Goal: Information Seeking & Learning: Learn about a topic

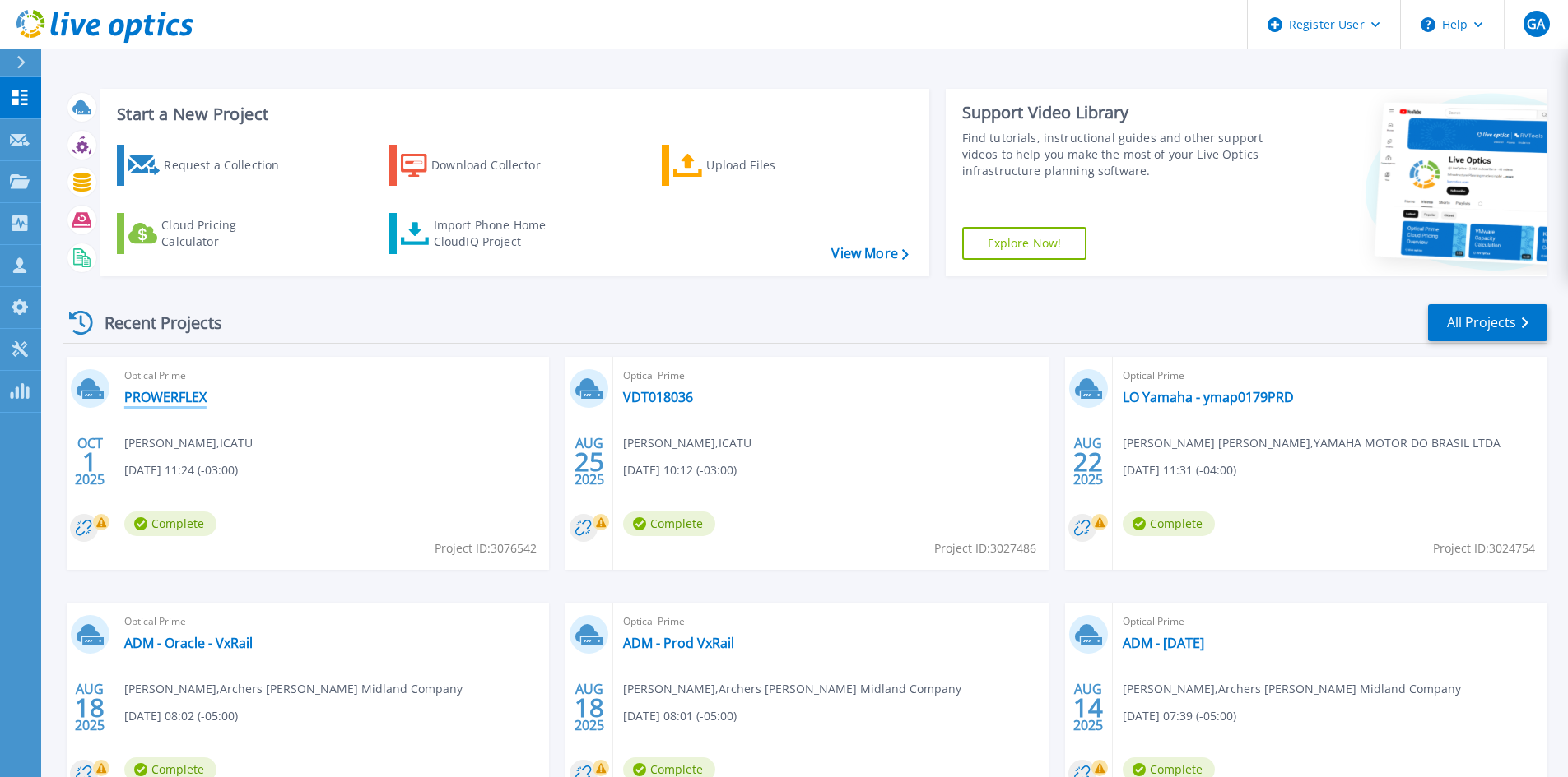
click at [159, 397] on link "PROWERFLEX" at bounding box center [165, 397] width 82 height 16
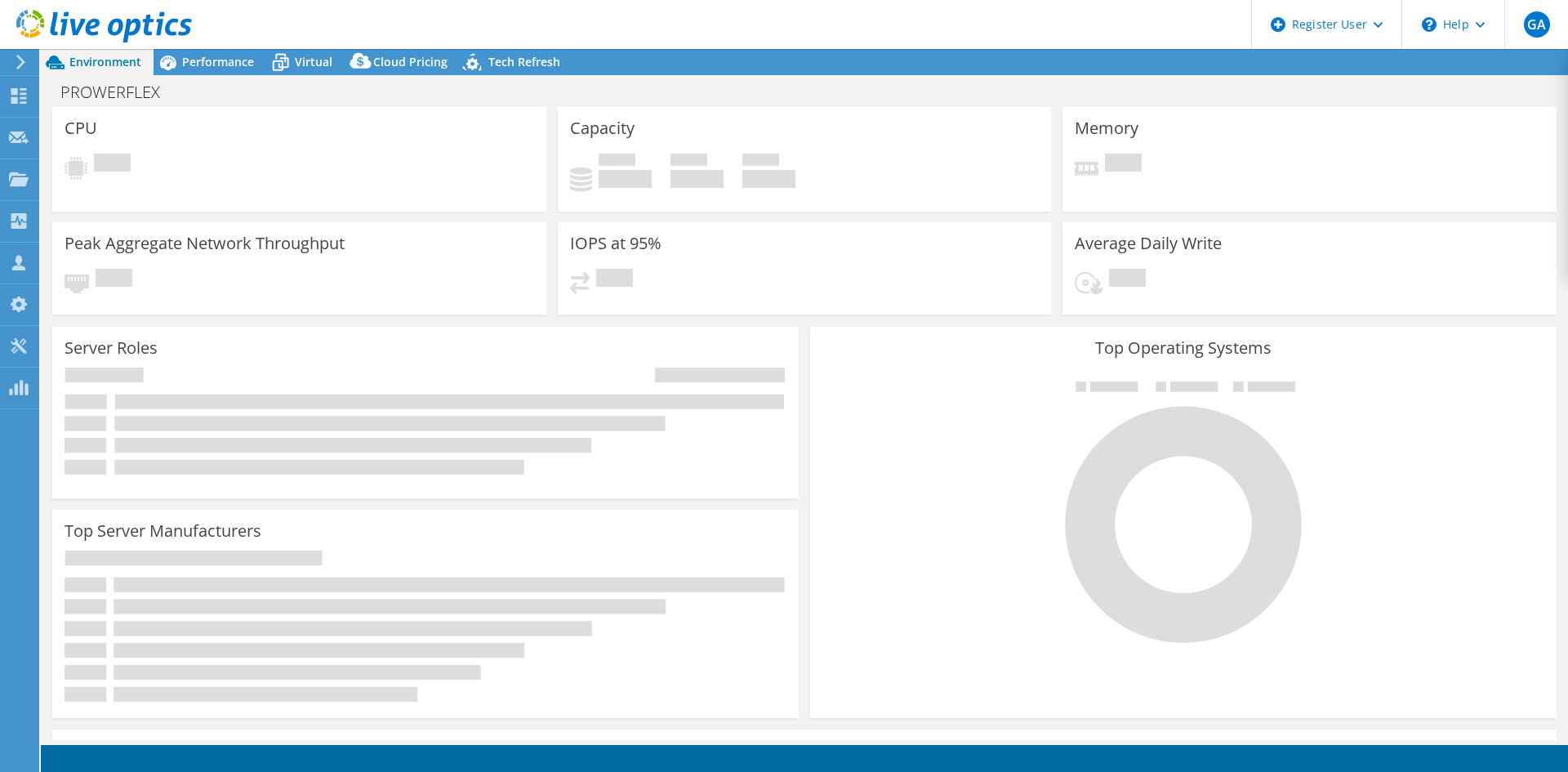
select select "USD"
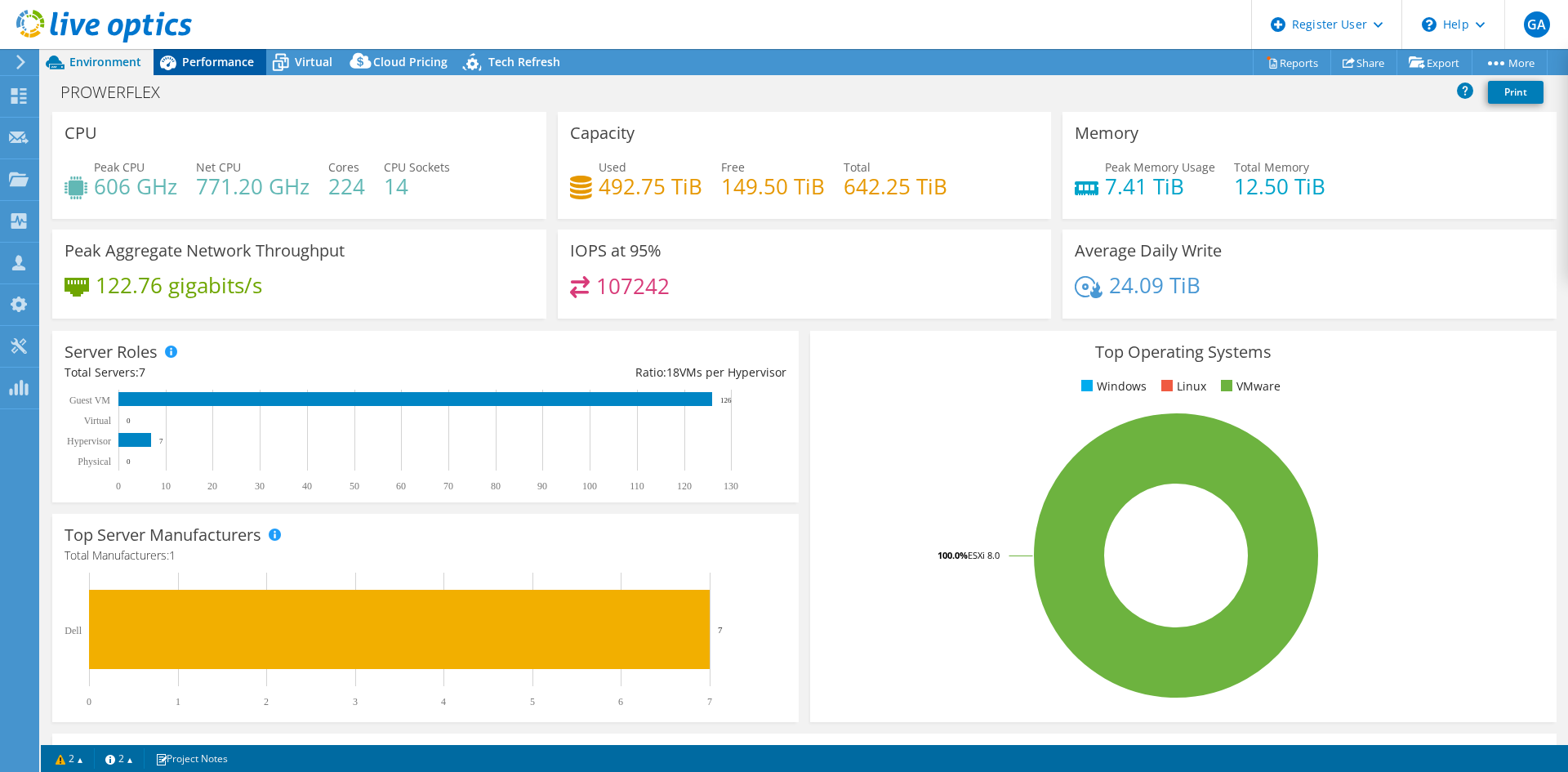
click at [218, 64] on span "Performance" at bounding box center [218, 62] width 72 height 15
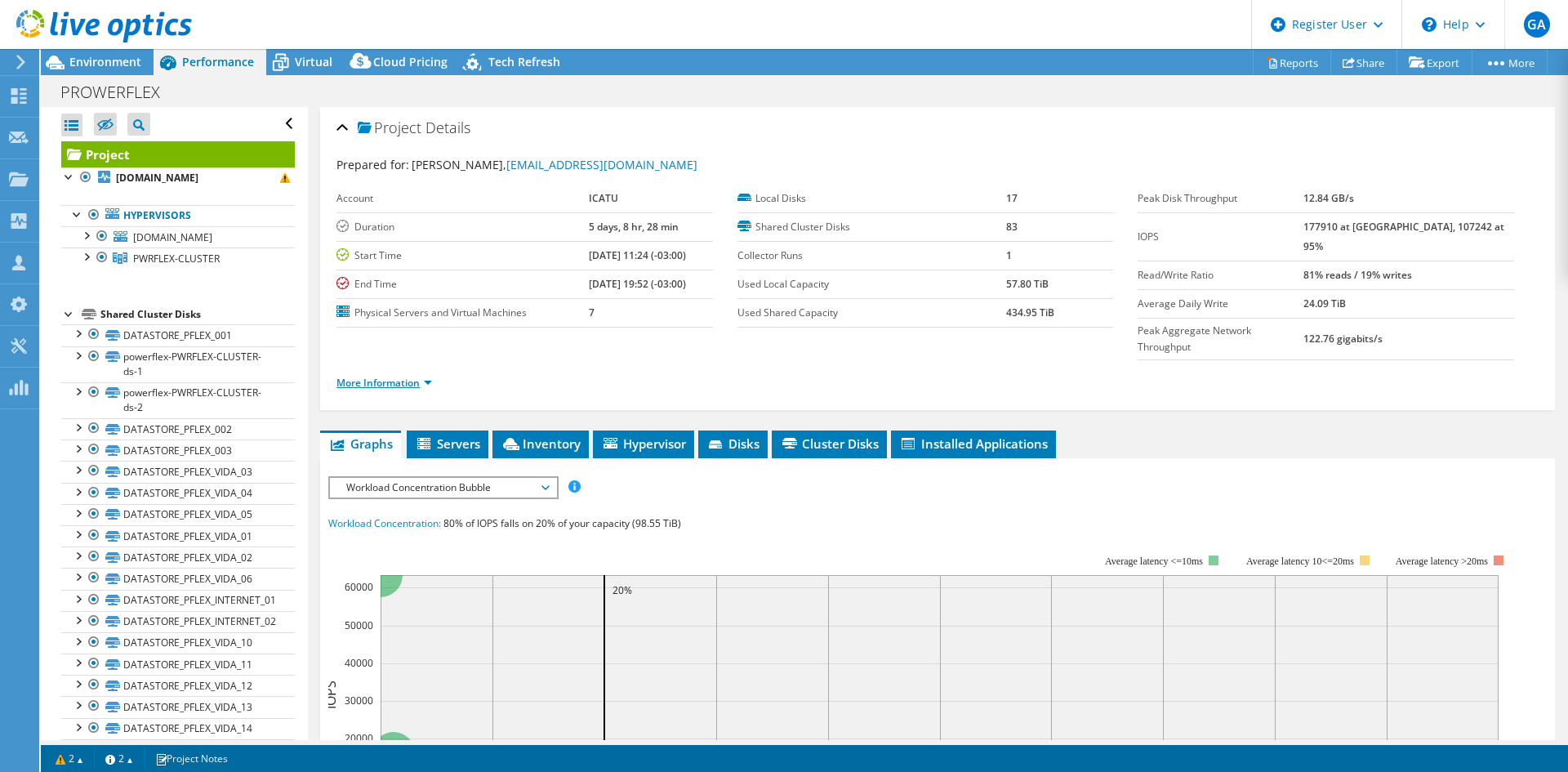
click at [426, 376] on link "More Information" at bounding box center [384, 383] width 96 height 14
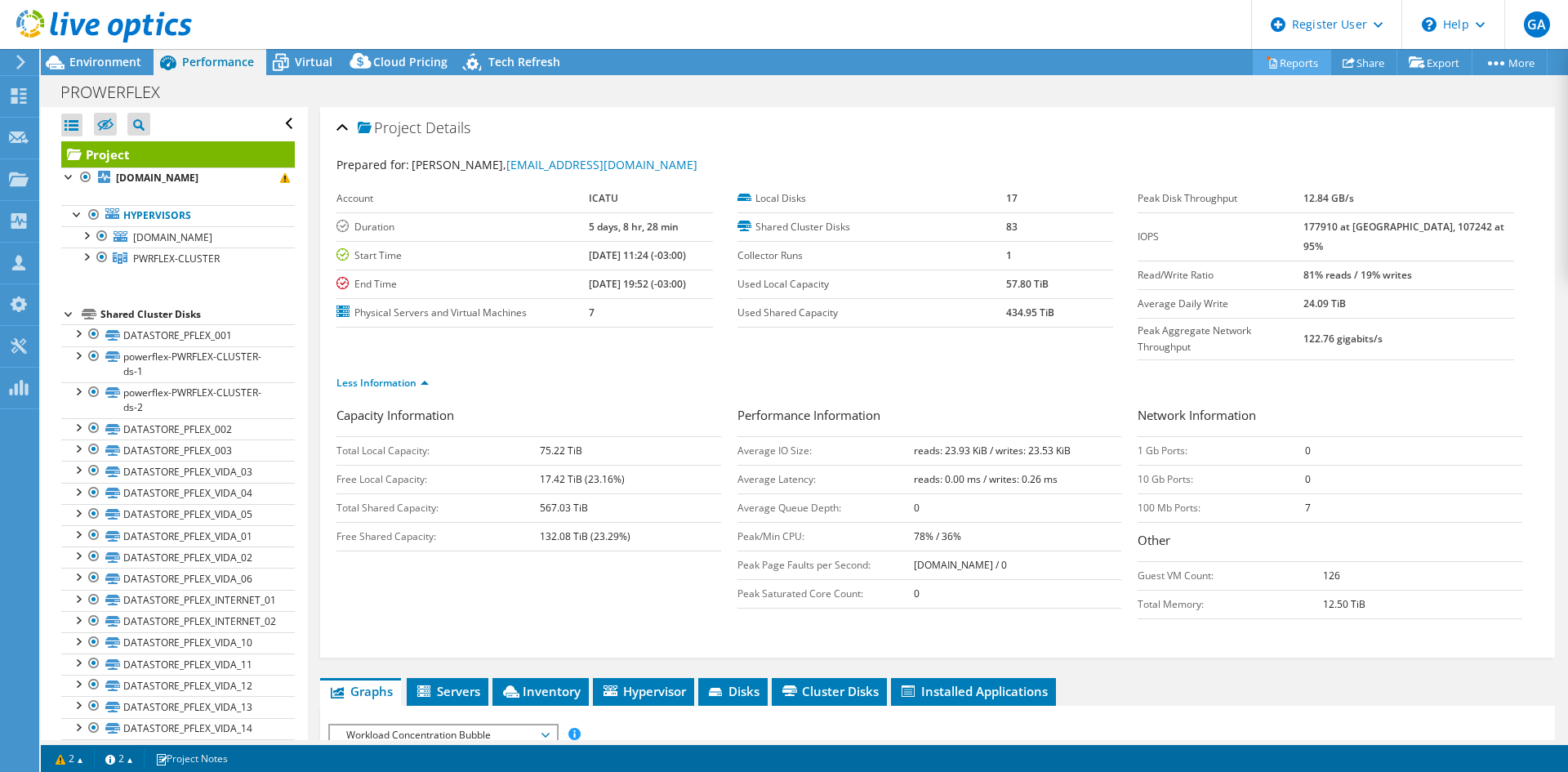
click at [1297, 63] on link "Reports" at bounding box center [1292, 62] width 79 height 26
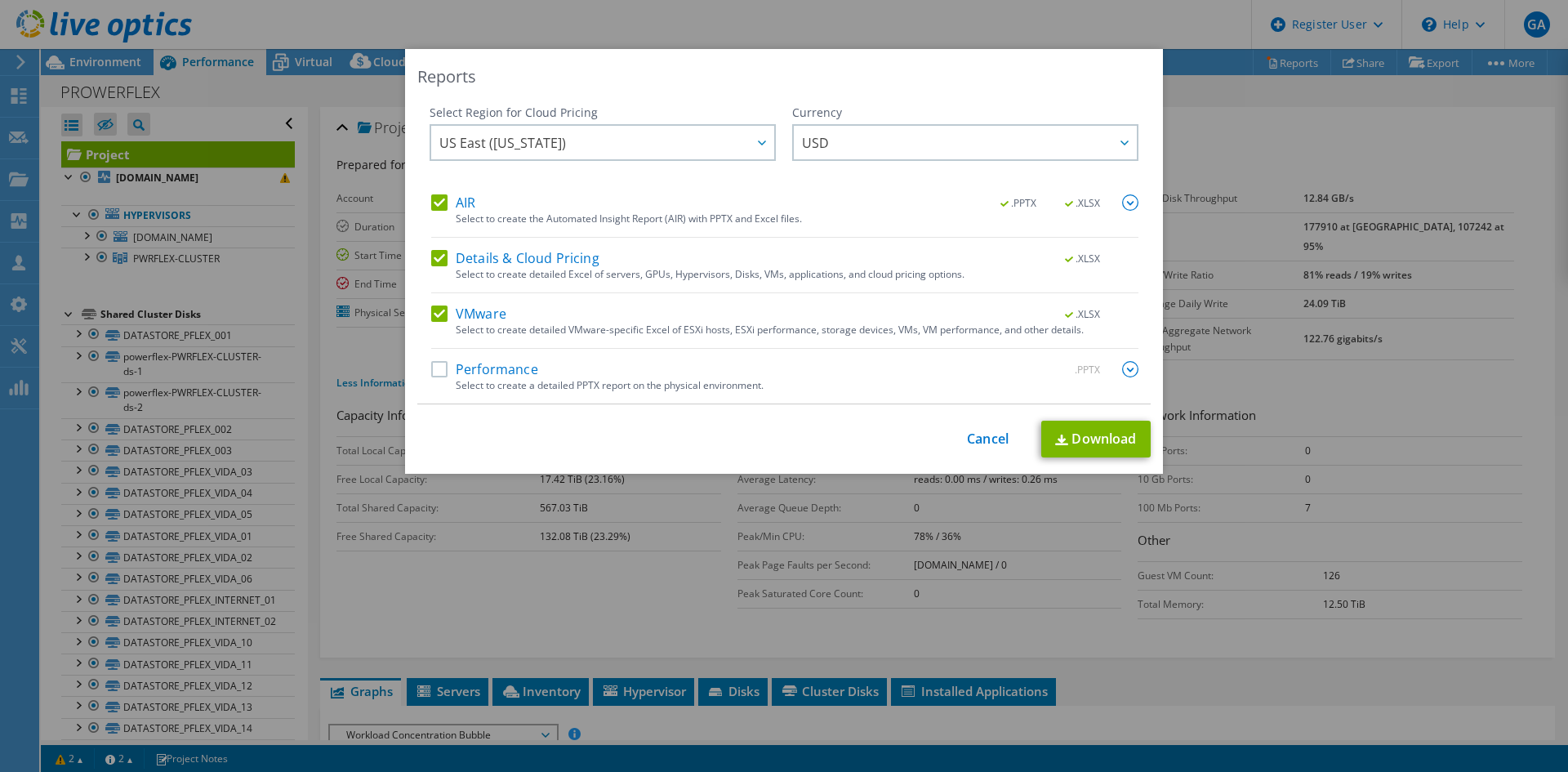
click at [490, 366] on label "Performance" at bounding box center [484, 368] width 107 height 16
click at [0, 0] on input "Performance" at bounding box center [0, 0] width 0 height 0
click at [1096, 443] on link "Download" at bounding box center [1095, 439] width 109 height 37
click at [991, 437] on link "Cancel" at bounding box center [988, 439] width 42 height 15
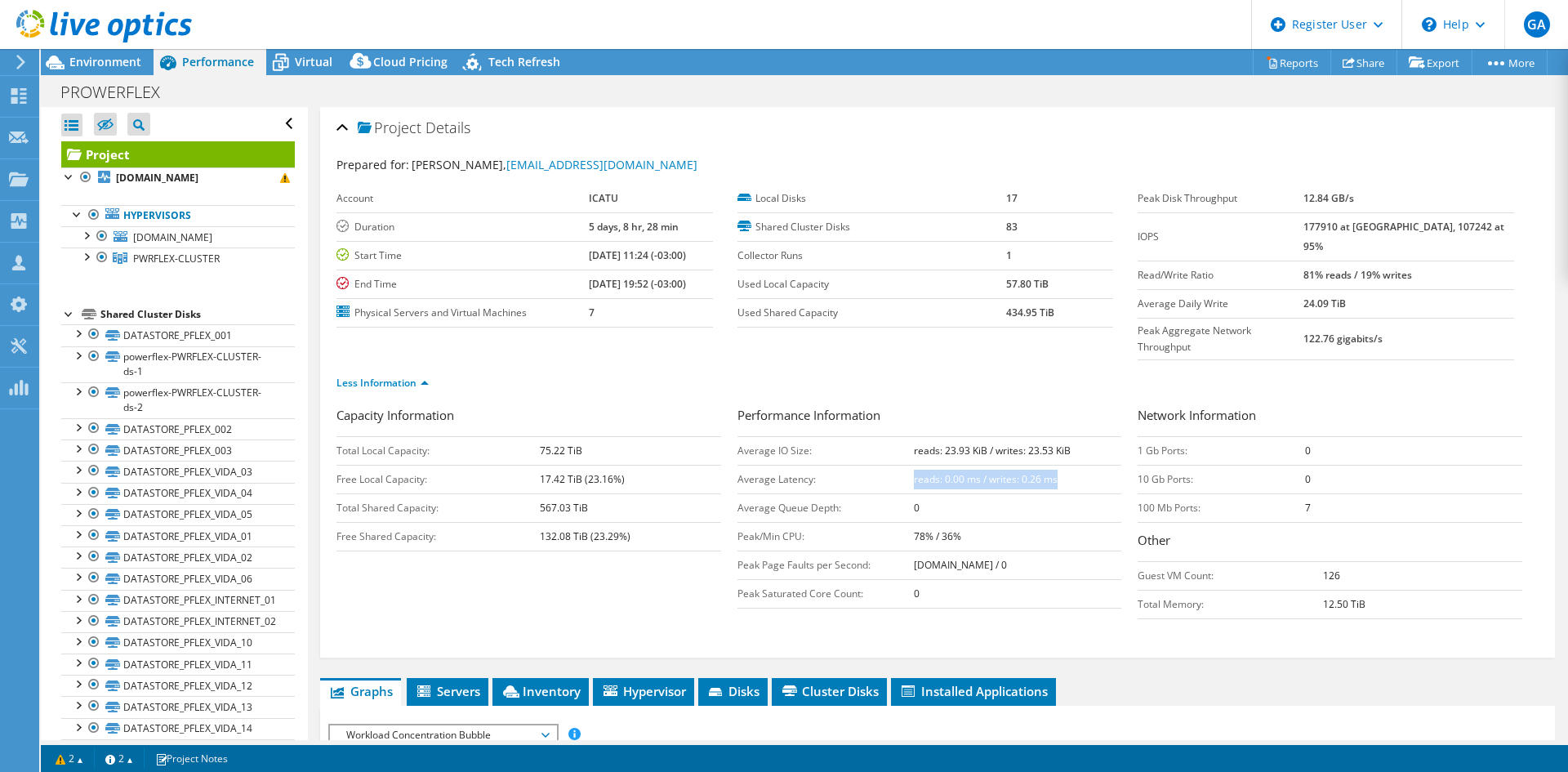
drag, startPoint x: 918, startPoint y: 448, endPoint x: 1053, endPoint y: 450, distance: 135.0
click at [1053, 465] on td "reads: 0.00 ms / writes: 0.26 ms" at bounding box center [1017, 480] width 208 height 28
click at [1069, 362] on div "Less Information" at bounding box center [938, 384] width 1203 height 46
drag, startPoint x: 1333, startPoint y: 198, endPoint x: 1392, endPoint y: 202, distance: 59.1
click at [1392, 202] on tr "Peak Disk Throughput 12.84 GB/s" at bounding box center [1326, 199] width 377 height 28
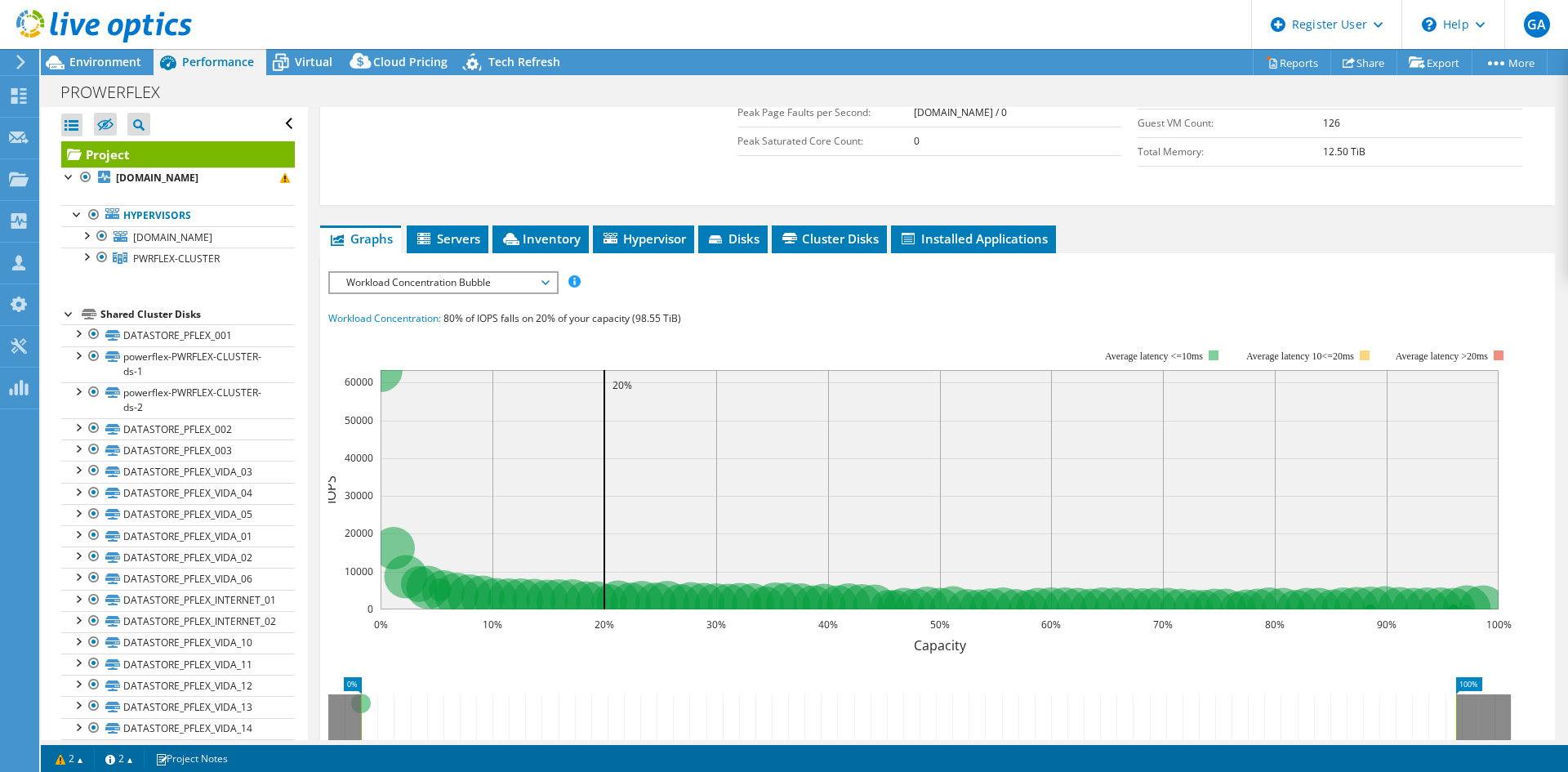
scroll to position [490, 0]
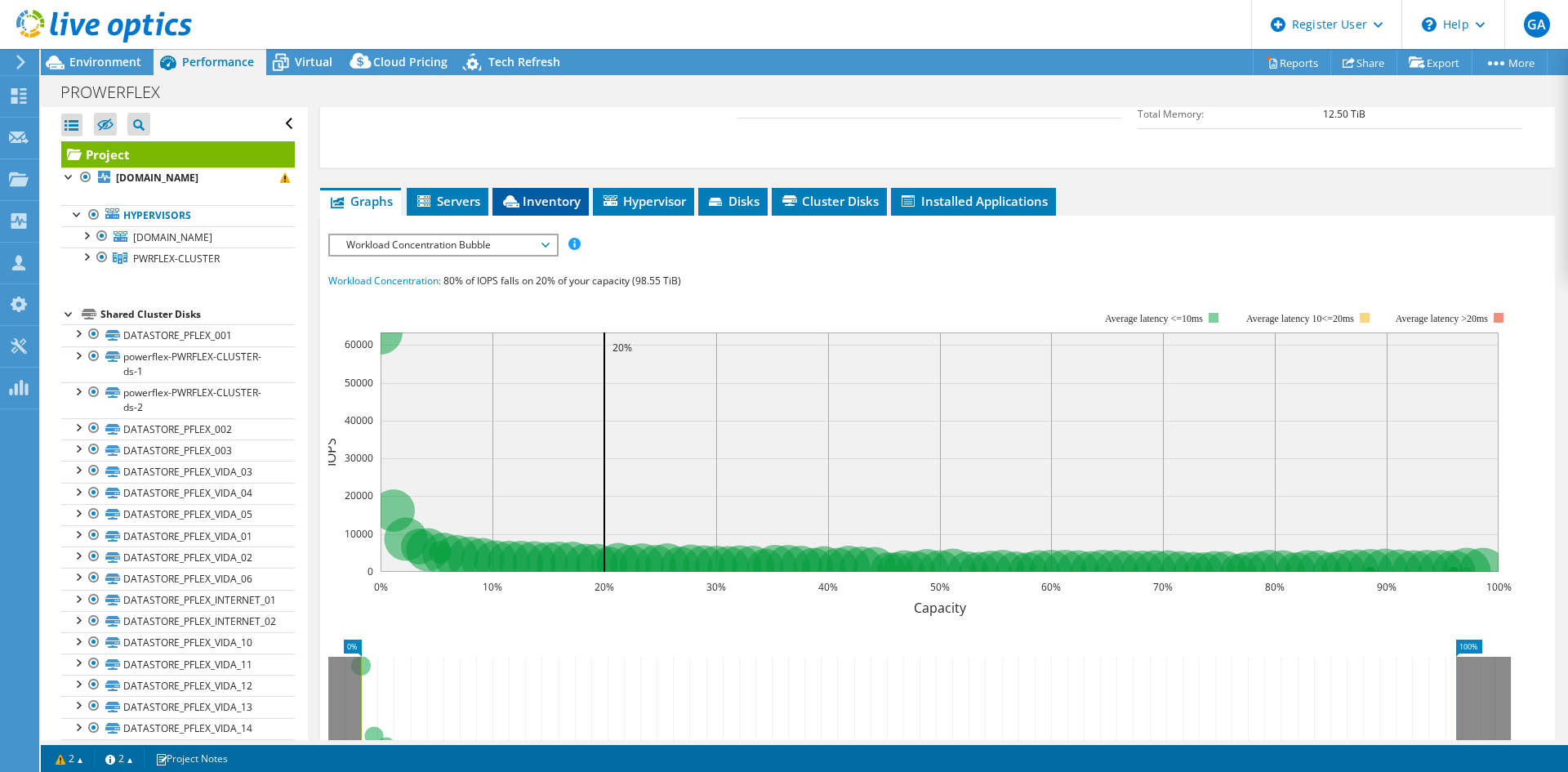
click at [554, 193] on span "Inventory" at bounding box center [541, 200] width 80 height 16
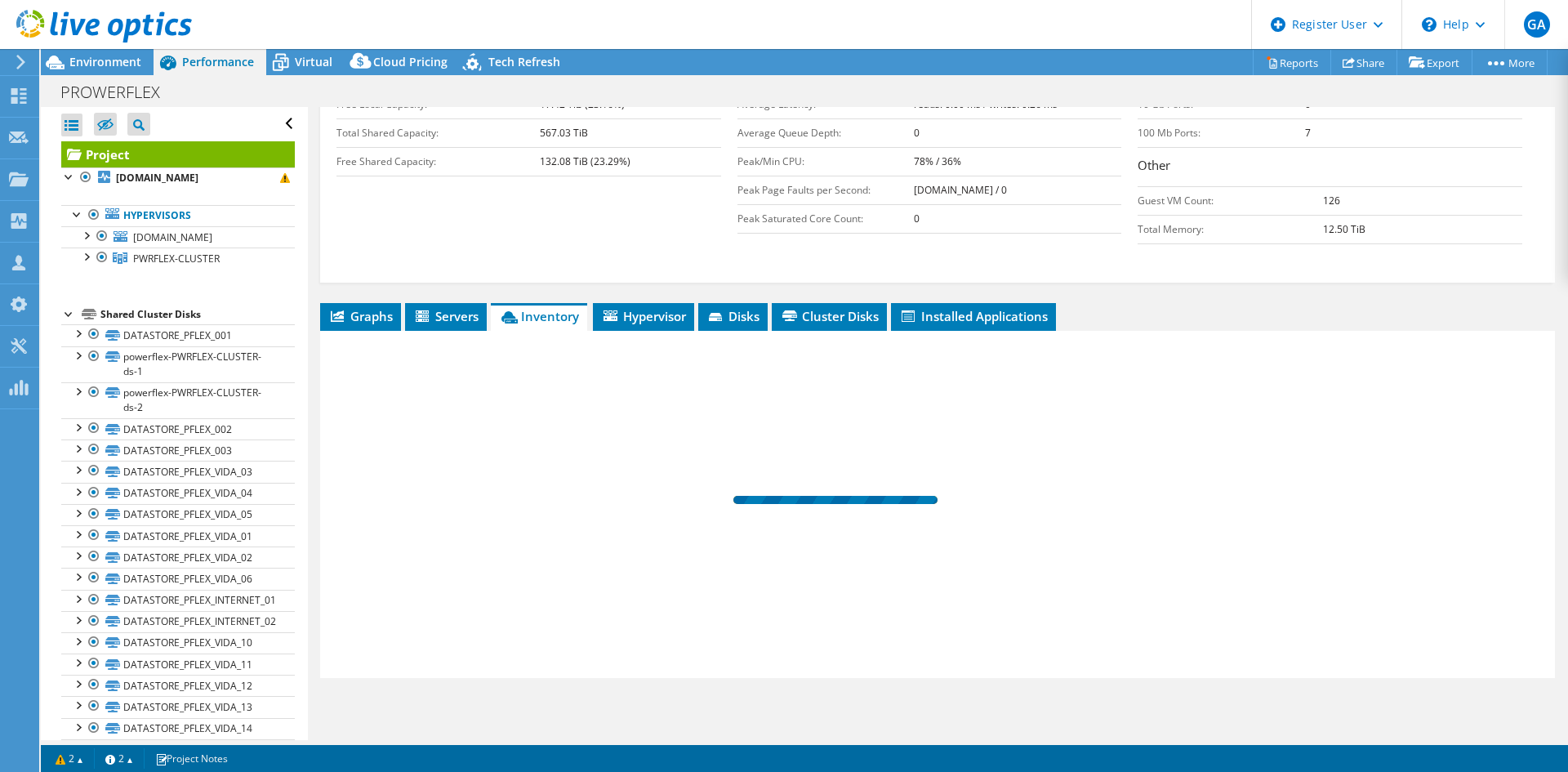
scroll to position [343, 0]
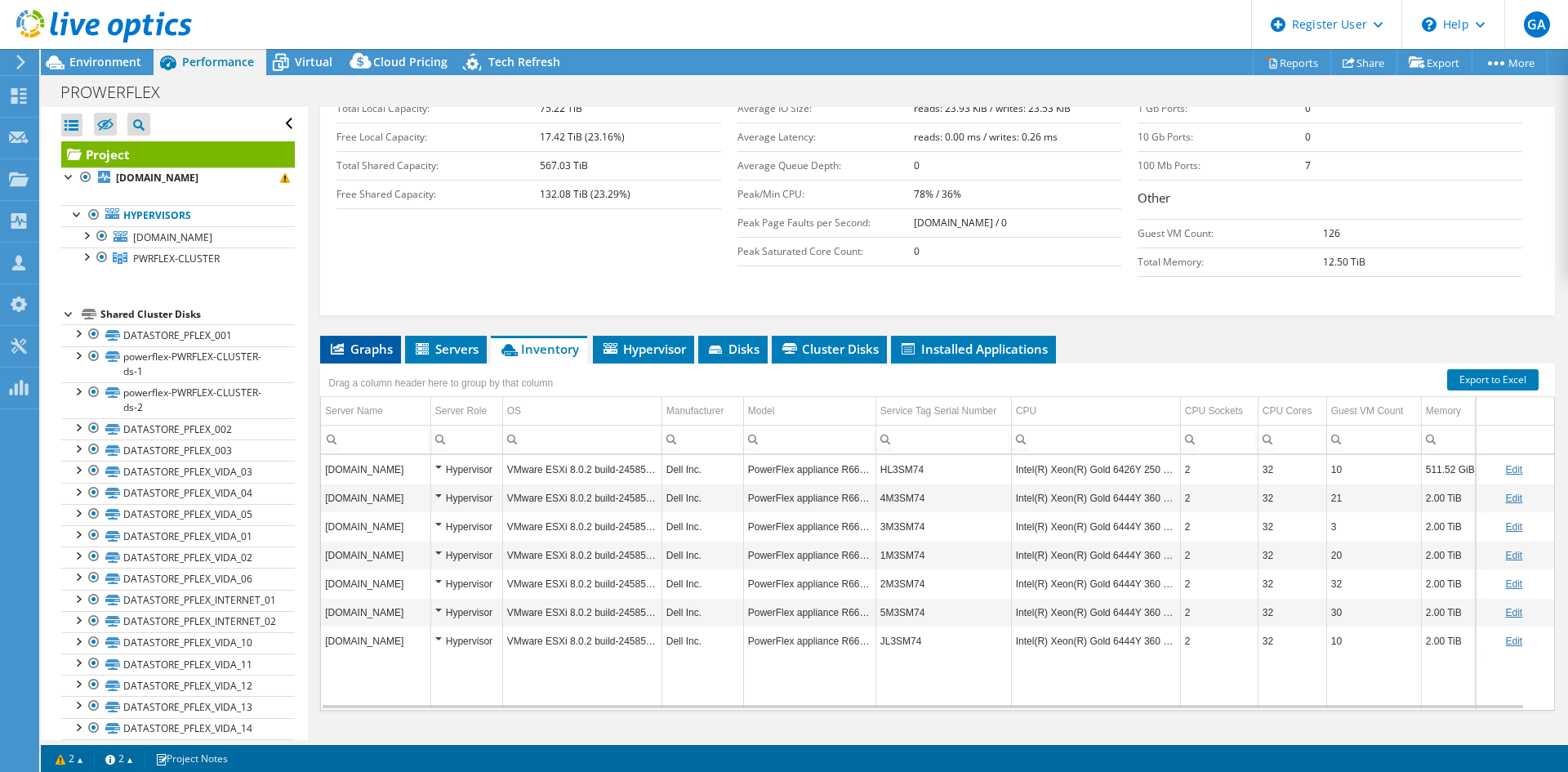
click at [374, 341] on span "Graphs" at bounding box center [361, 348] width 65 height 16
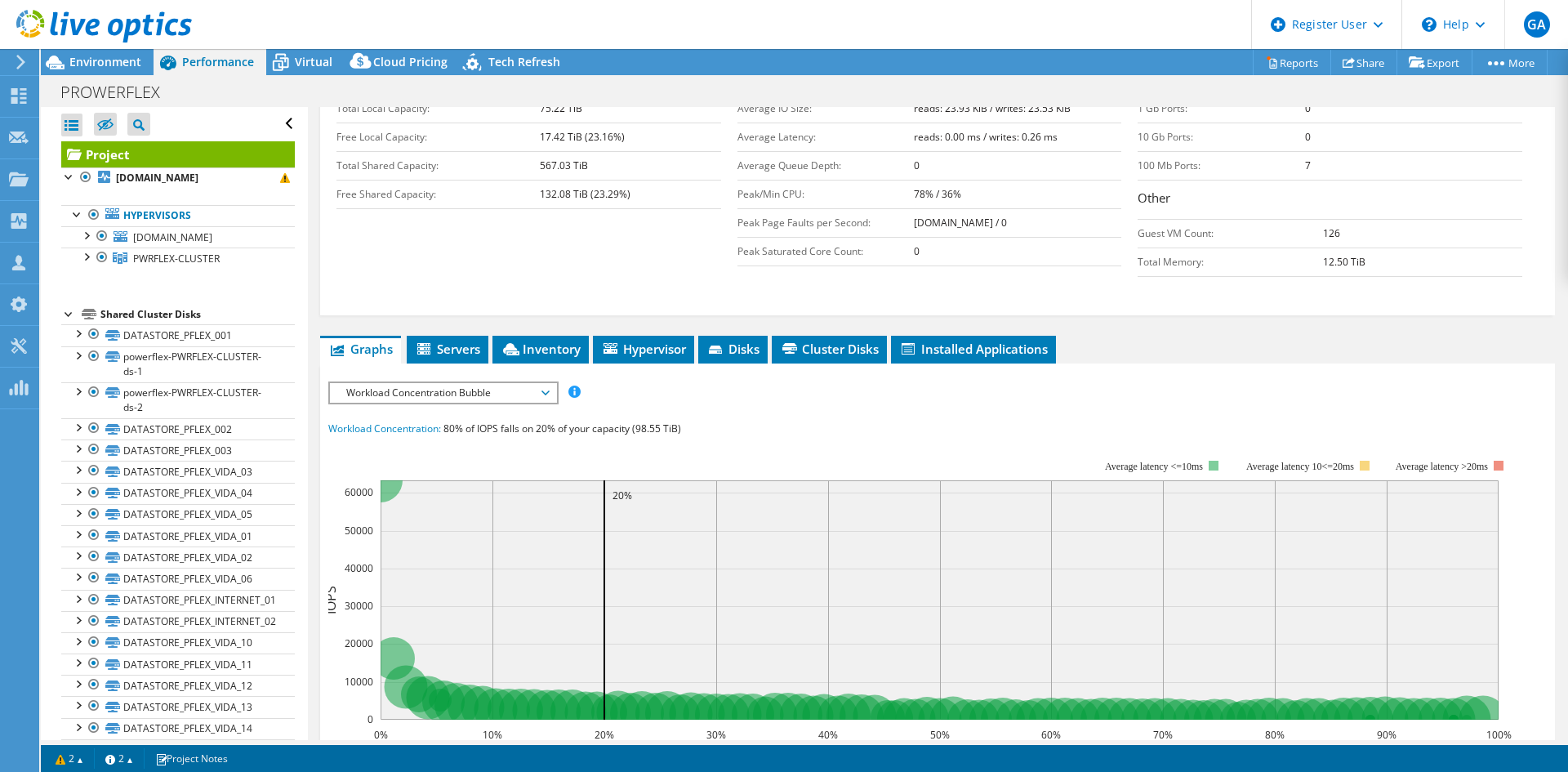
scroll to position [490, 0]
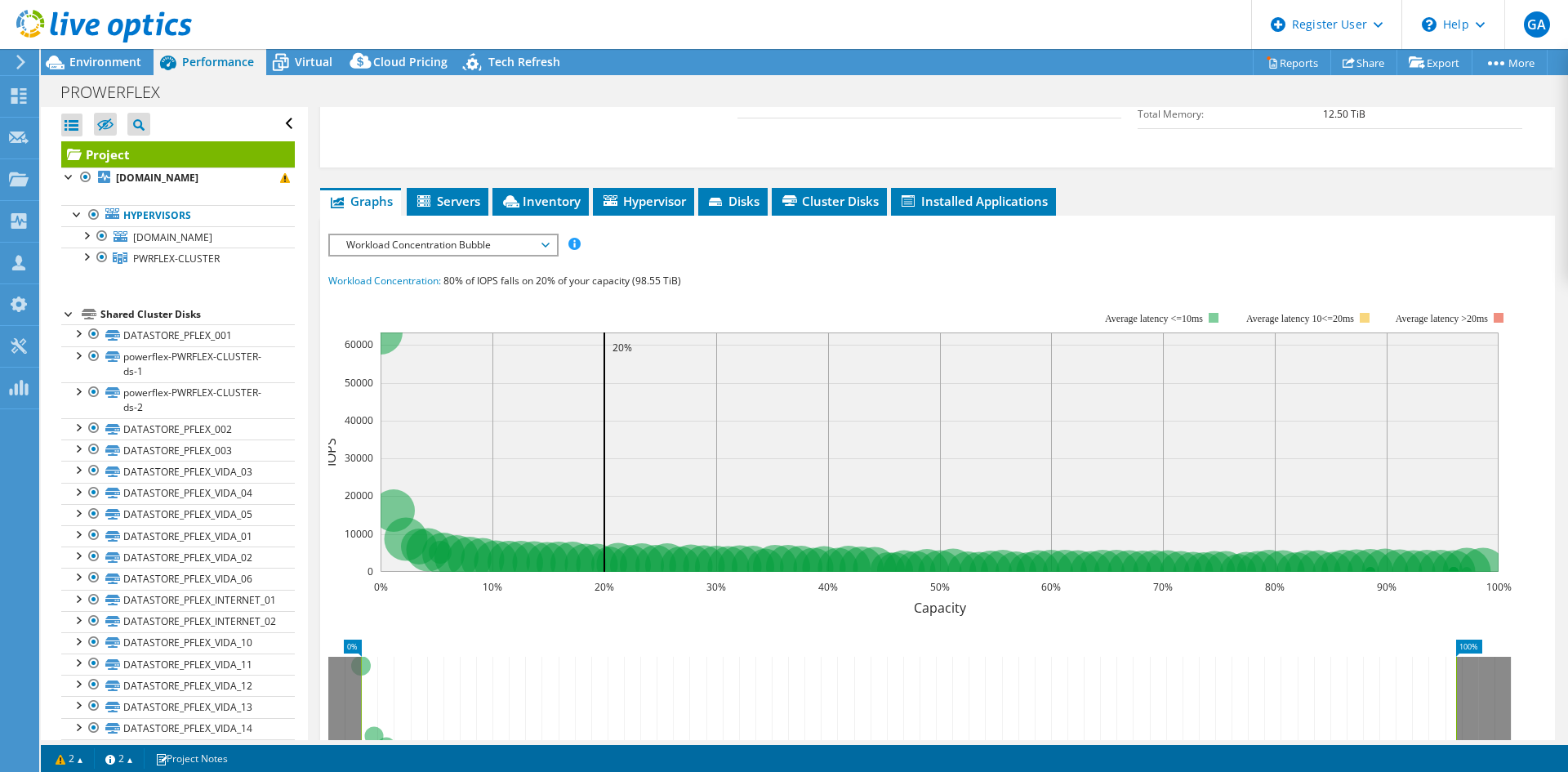
click at [476, 235] on span "Workload Concentration Bubble" at bounding box center [442, 245] width 210 height 20
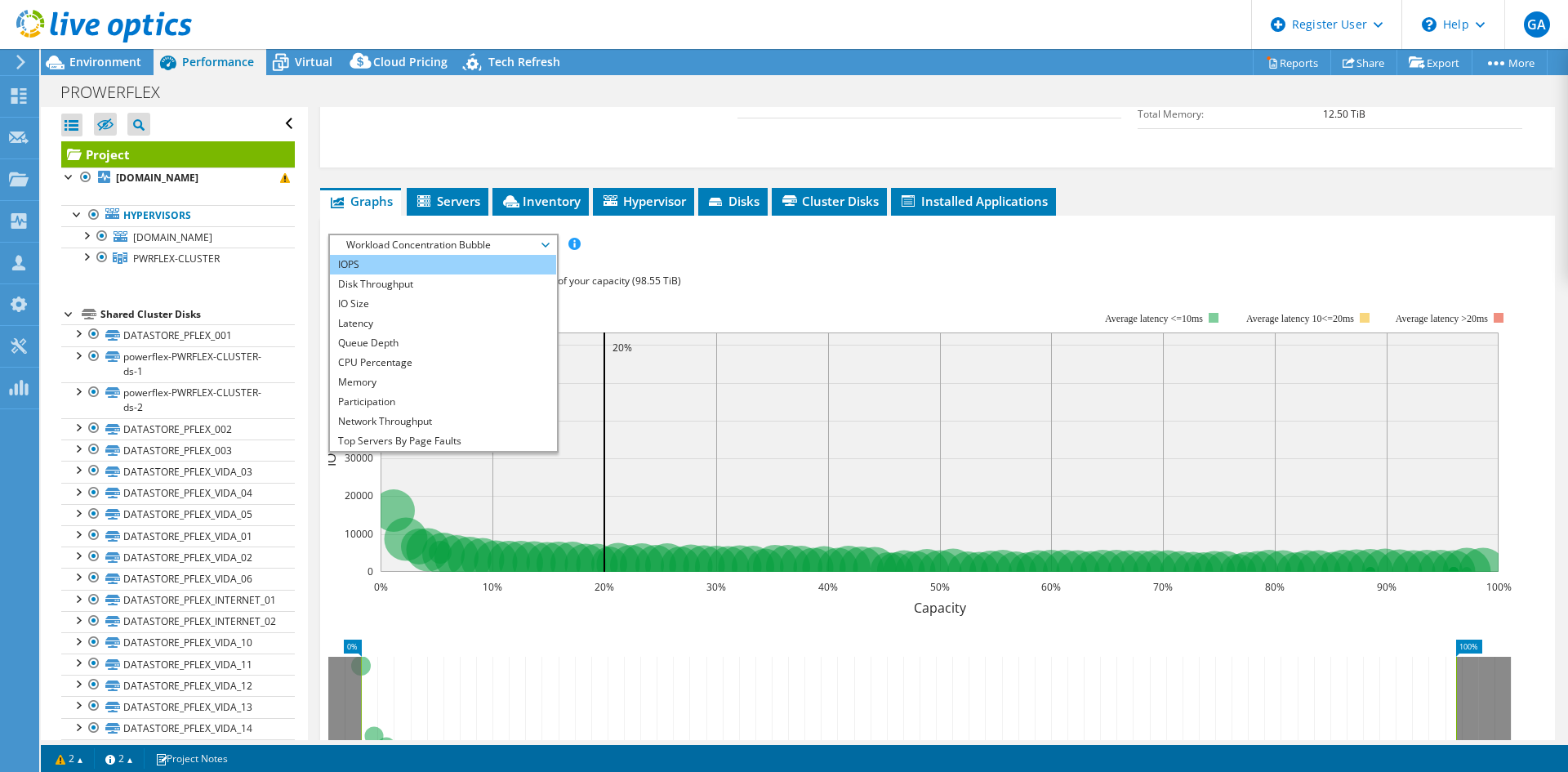
click at [420, 255] on li "IOPS" at bounding box center [443, 265] width 226 height 20
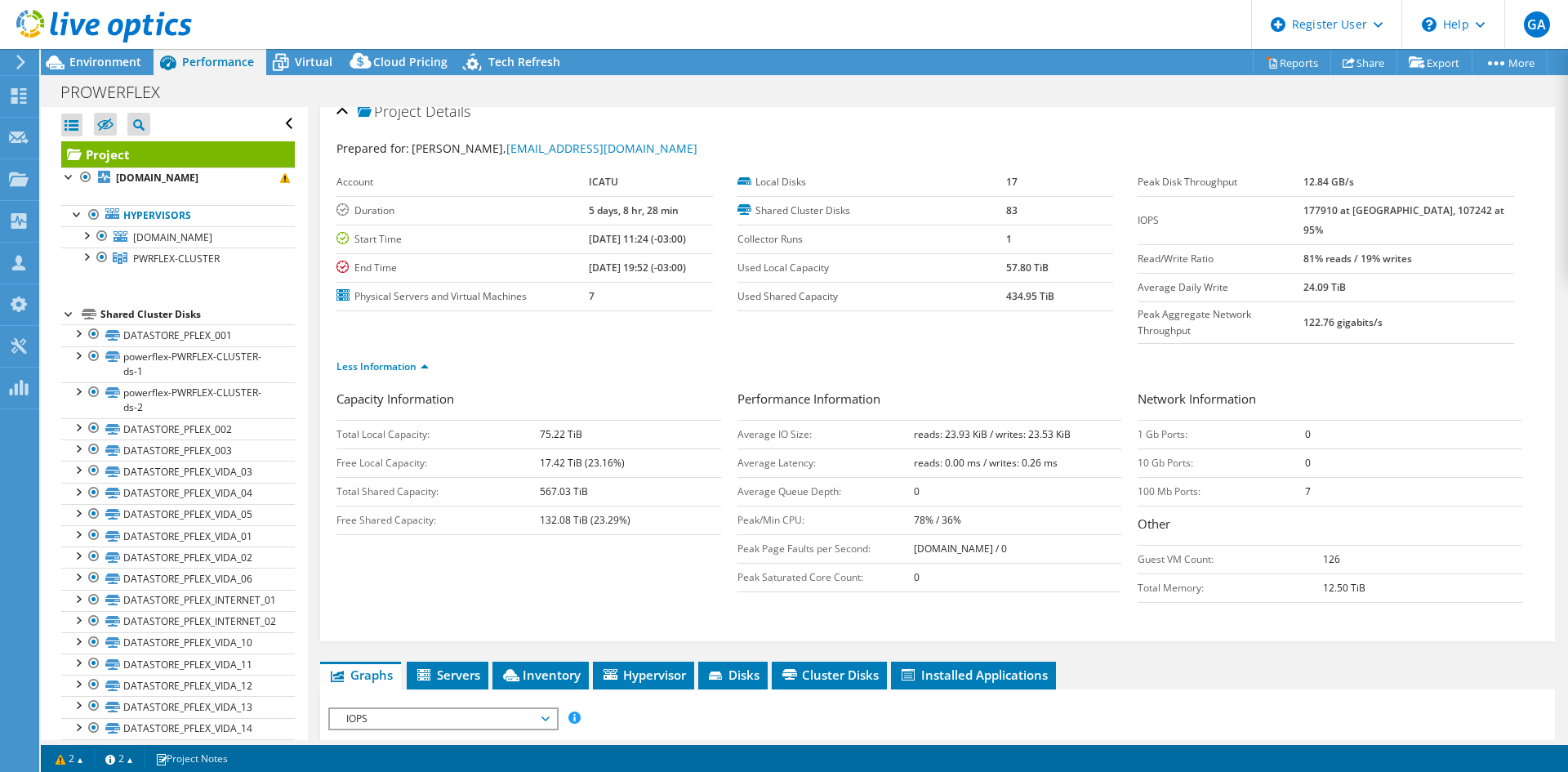
scroll to position [0, 0]
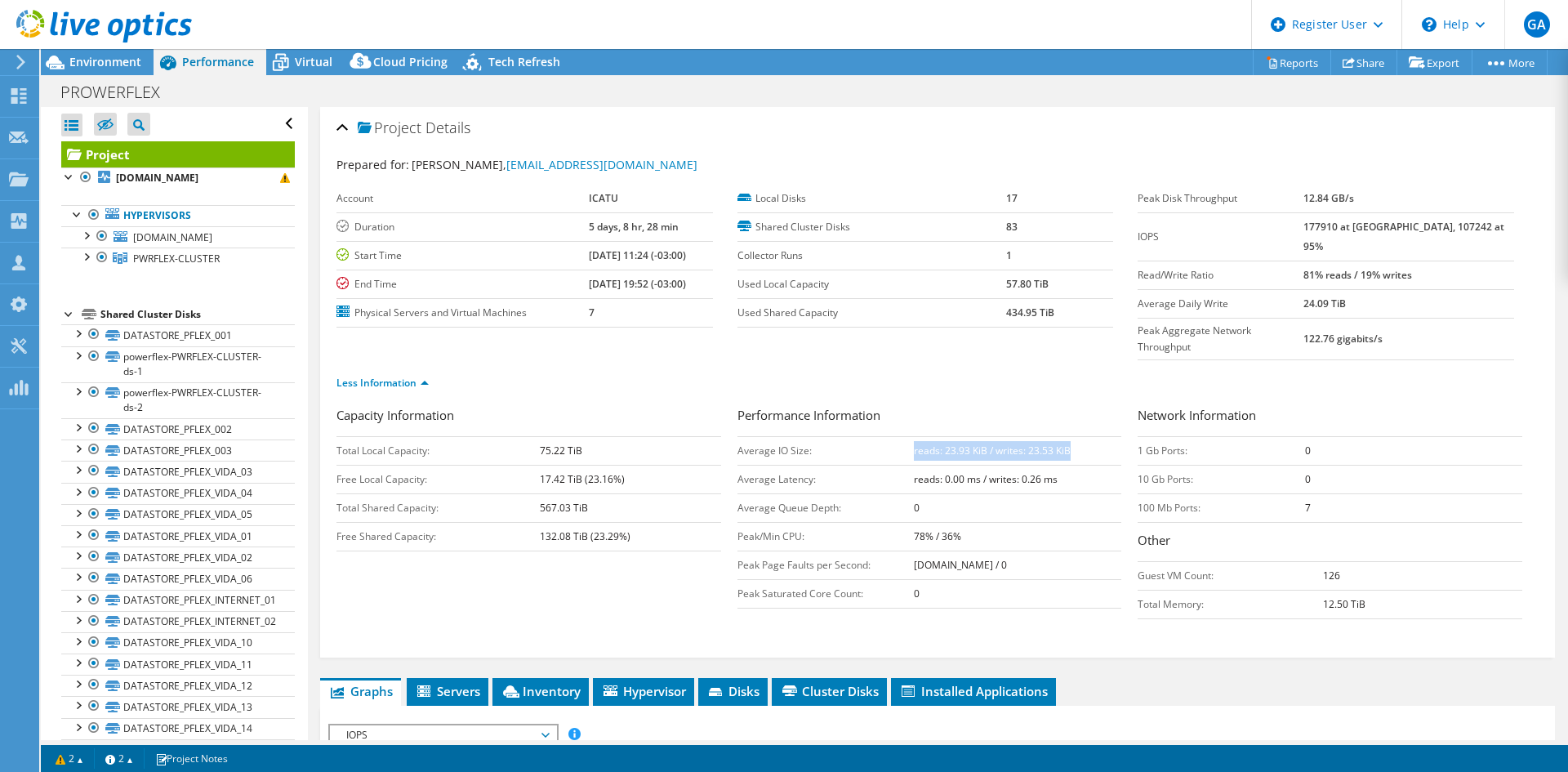
drag, startPoint x: 1044, startPoint y: 420, endPoint x: 1081, endPoint y: 420, distance: 37.0
click at [1081, 437] on td "reads: 23.93 KiB / writes: 23.53 KiB" at bounding box center [1017, 451] width 208 height 28
click at [932, 361] on div "Less Information" at bounding box center [938, 384] width 1203 height 46
drag, startPoint x: 1438, startPoint y: 254, endPoint x: 1448, endPoint y: 256, distance: 10.2
click at [1448, 261] on tr "Read/Write Ratio 81% reads / 19% writes" at bounding box center [1326, 275] width 377 height 28
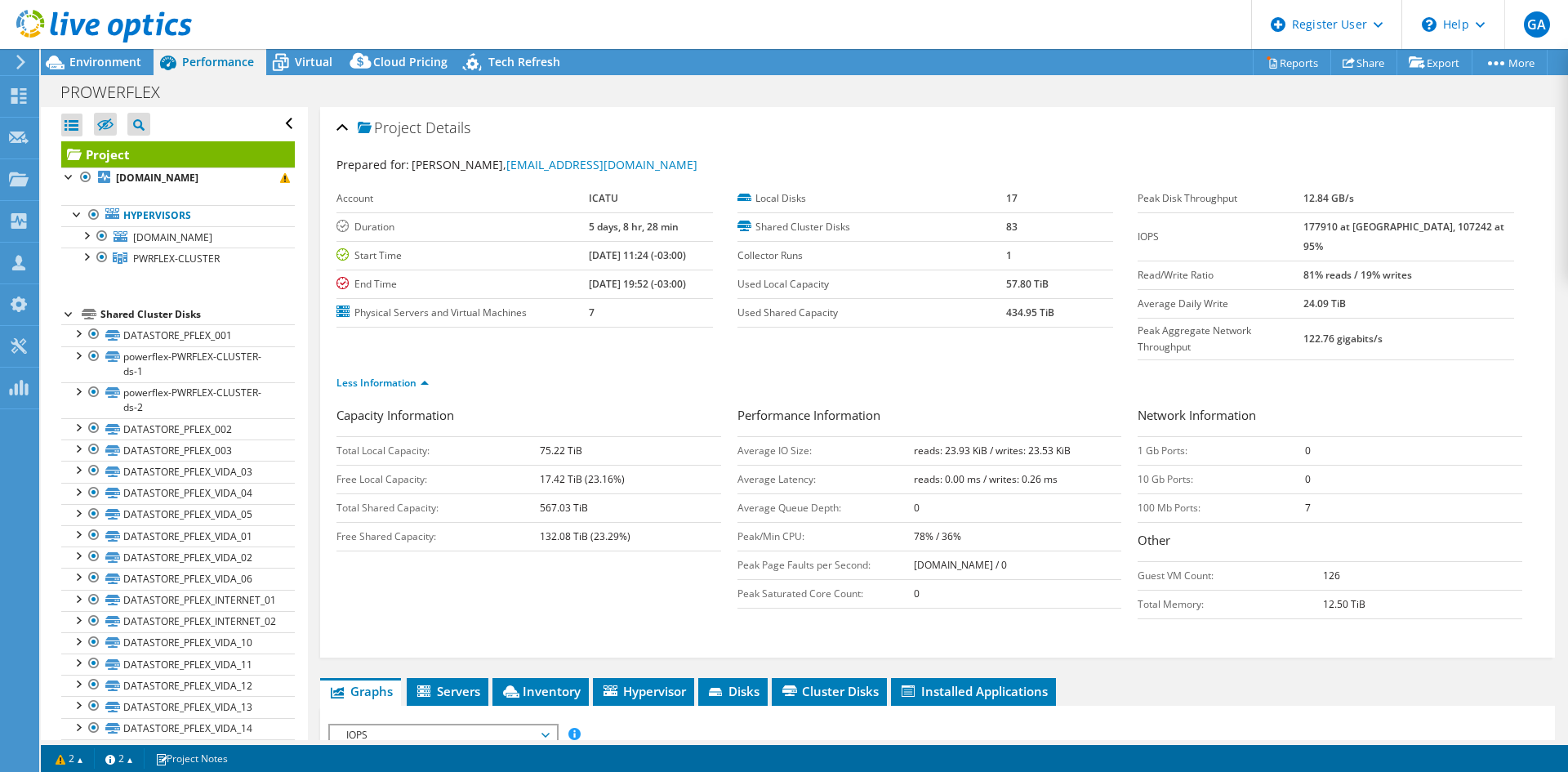
click at [811, 370] on ul "Less Information" at bounding box center [938, 381] width 1203 height 22
click at [741, 370] on ul "Less Information" at bounding box center [938, 381] width 1203 height 22
click at [642, 370] on ul "Less Information" at bounding box center [938, 381] width 1203 height 22
click at [1275, 69] on link "Reports" at bounding box center [1292, 62] width 79 height 26
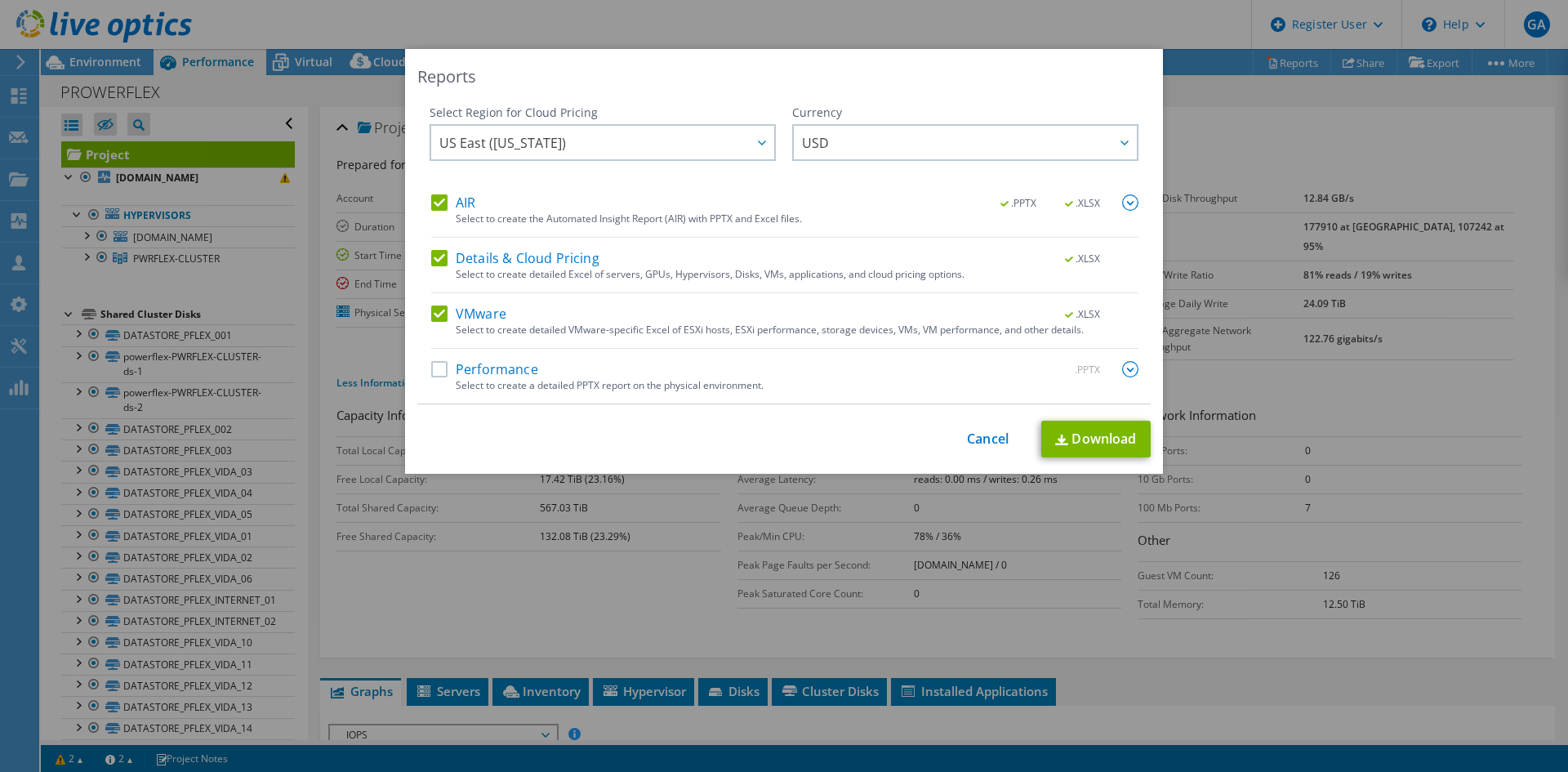
click at [440, 364] on label "Performance" at bounding box center [484, 368] width 107 height 16
click at [0, 0] on input "Performance" at bounding box center [0, 0] width 0 height 0
click at [437, 314] on label "VMware" at bounding box center [468, 313] width 75 height 16
click at [0, 0] on input "VMware" at bounding box center [0, 0] width 0 height 0
click at [439, 256] on label "Details & Cloud Pricing" at bounding box center [514, 257] width 168 height 16
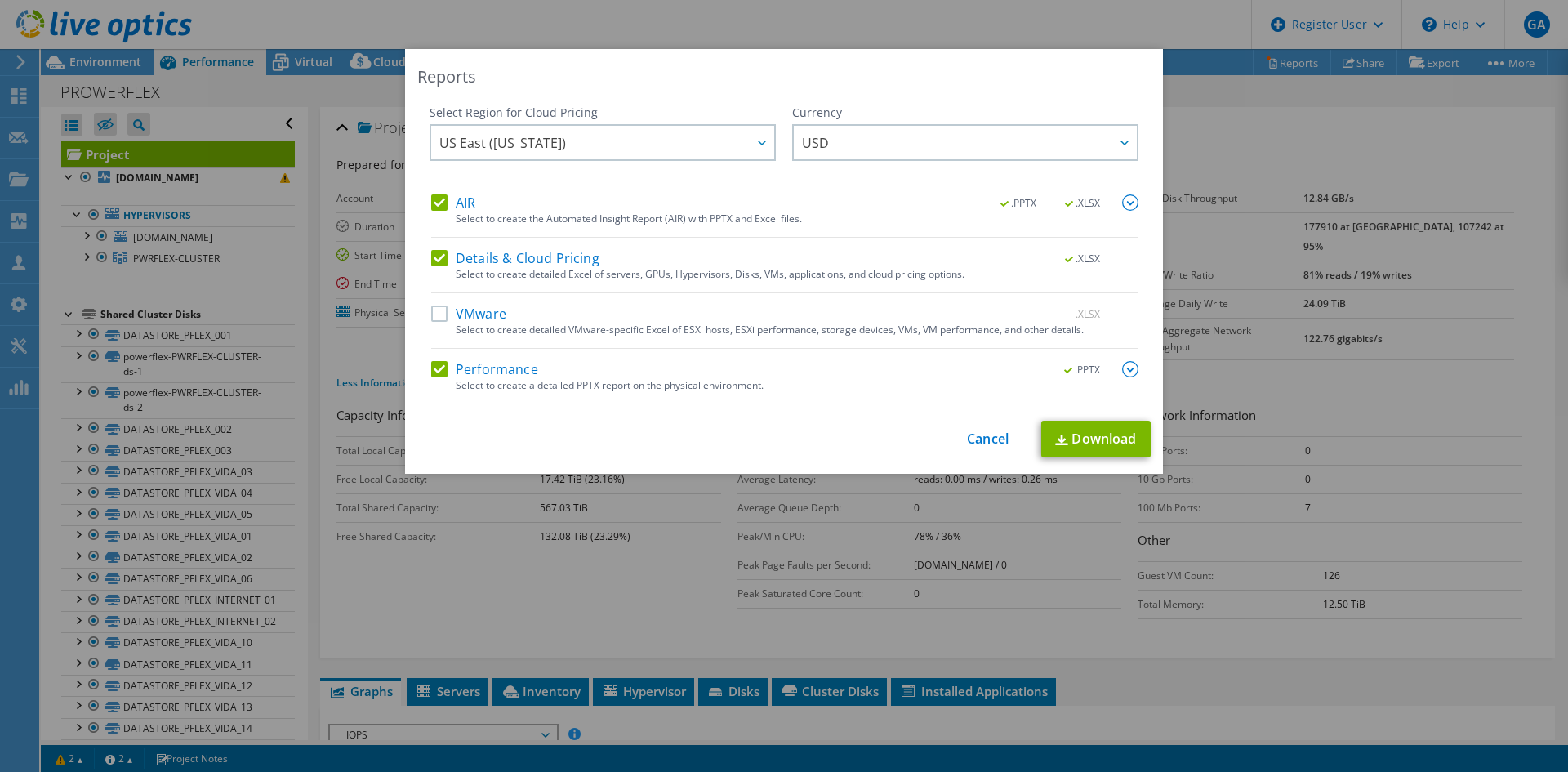
click at [0, 0] on input "Details & Cloud Pricing" at bounding box center [0, 0] width 0 height 0
click at [437, 198] on label "AIR" at bounding box center [453, 202] width 44 height 16
click at [0, 0] on input "AIR" at bounding box center [0, 0] width 0 height 0
click at [1123, 362] on img at bounding box center [1130, 368] width 16 height 16
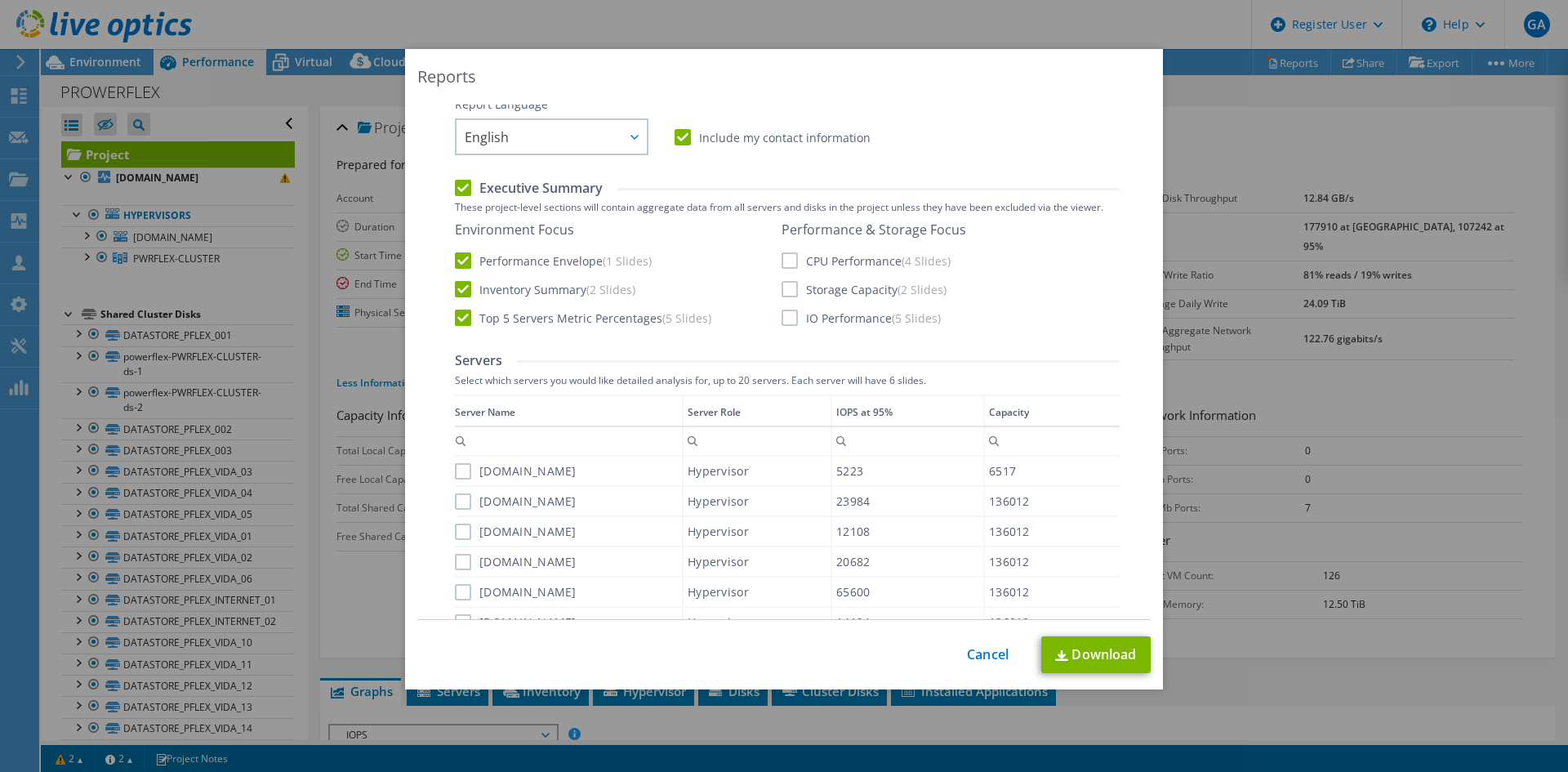
scroll to position [327, 0]
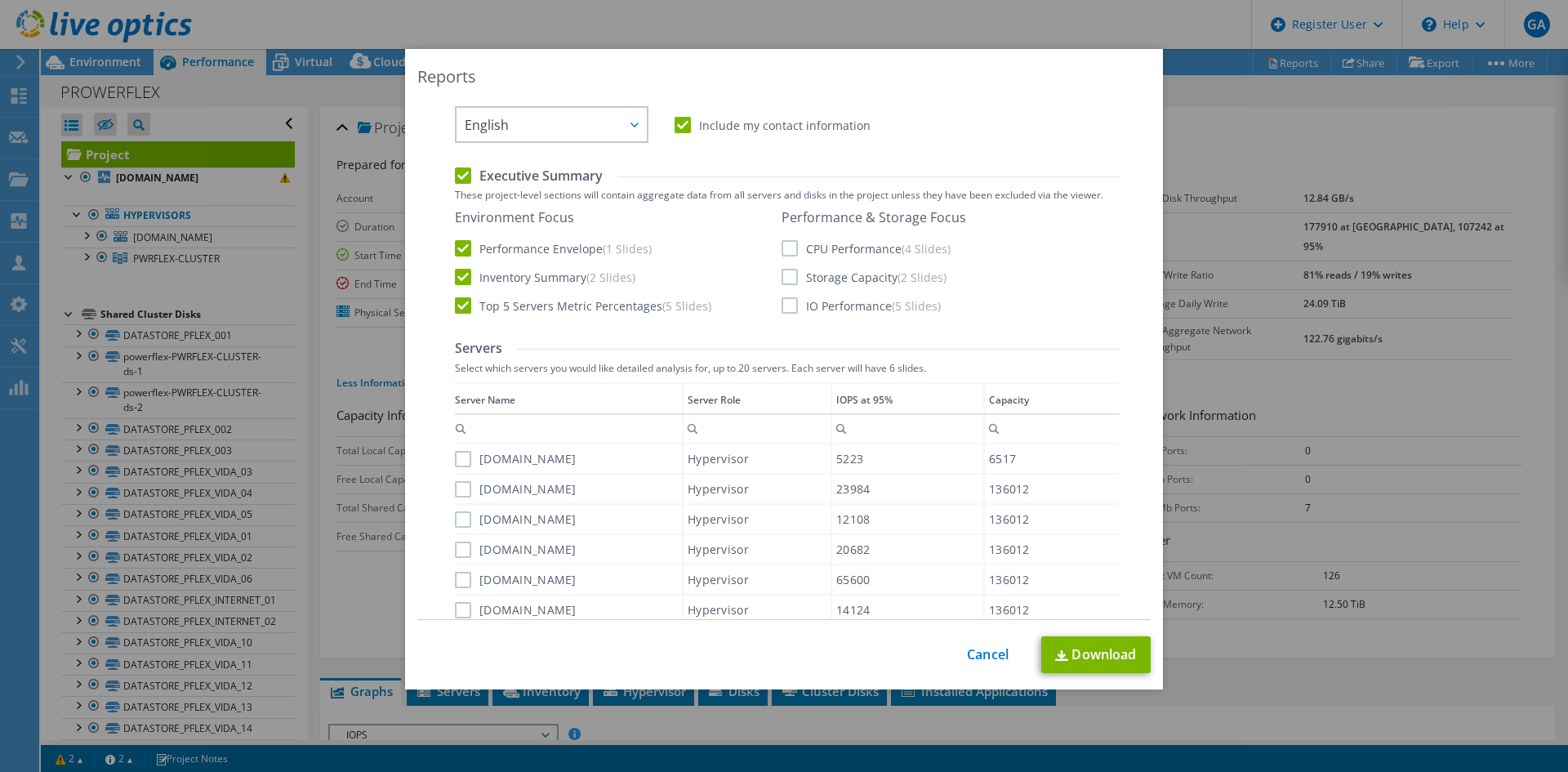
click at [782, 249] on label "CPU Performance (4 Slides)" at bounding box center [867, 248] width 169 height 16
click at [0, 0] on input "CPU Performance (4 Slides)" at bounding box center [0, 0] width 0 height 0
drag, startPoint x: 782, startPoint y: 274, endPoint x: 781, endPoint y: 293, distance: 19.0
click at [782, 275] on label "Storage Capacity (2 Slides)" at bounding box center [865, 276] width 165 height 16
click at [0, 0] on input "Storage Capacity (2 Slides)" at bounding box center [0, 0] width 0 height 0
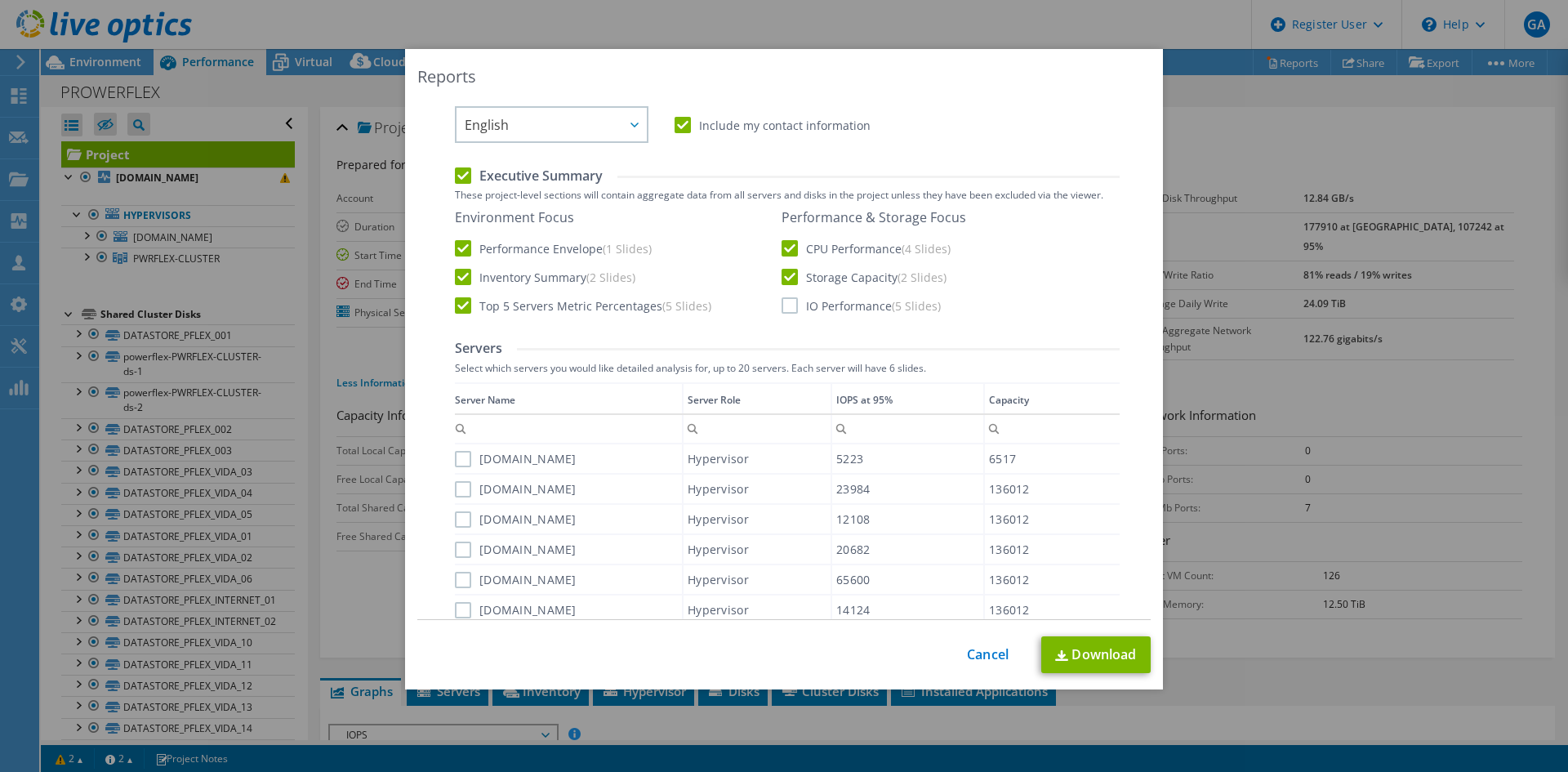
click at [782, 298] on label "IO Performance (5 Slides)" at bounding box center [862, 305] width 159 height 16
click at [0, 0] on input "IO Performance (5 Slides)" at bounding box center [0, 0] width 0 height 0
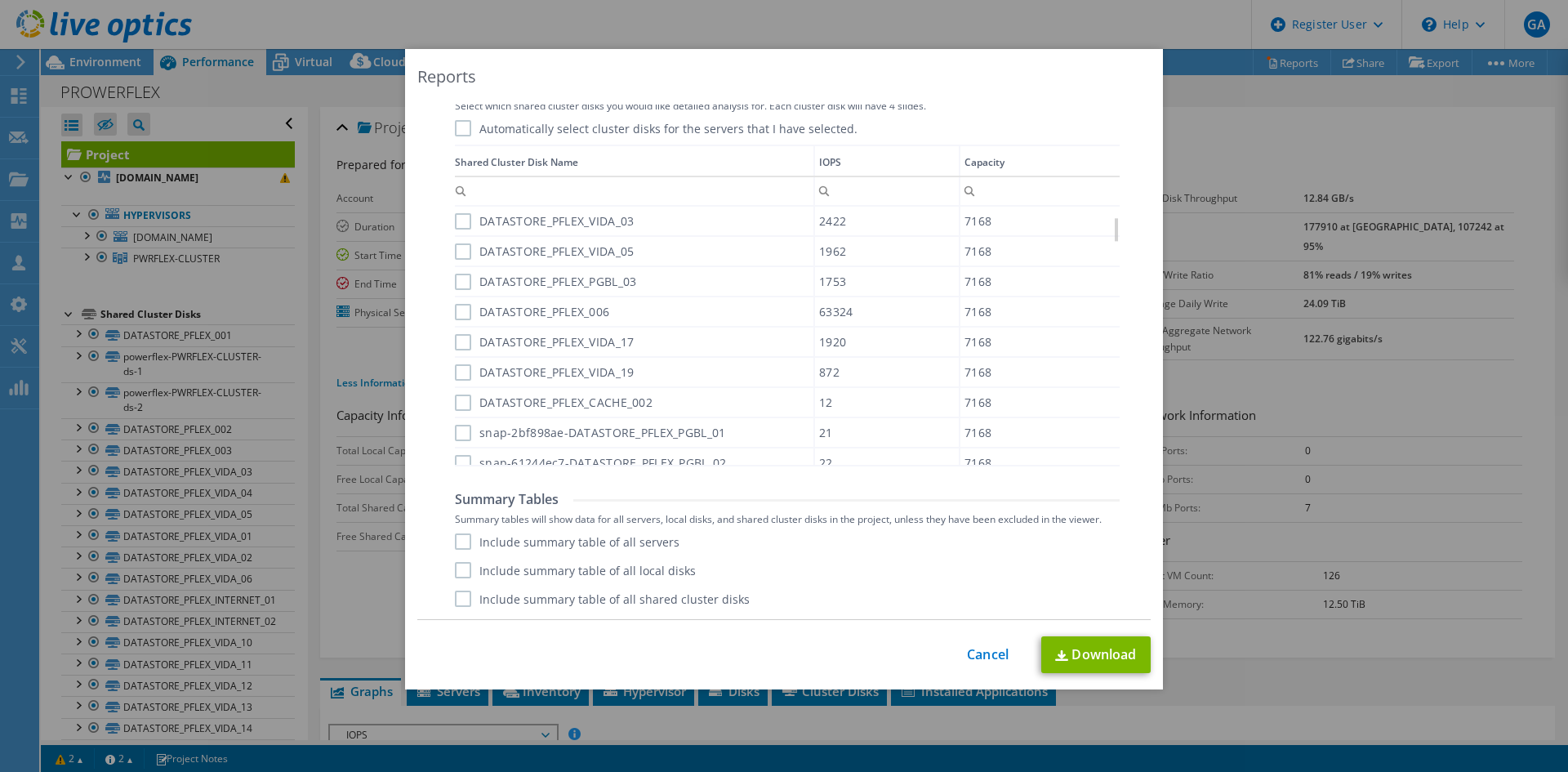
scroll to position [392, 0]
click at [457, 539] on label "Include summary table of all servers" at bounding box center [567, 541] width 225 height 16
click at [0, 0] on input "Include summary table of all servers" at bounding box center [0, 0] width 0 height 0
click at [456, 571] on label "Include summary table of all local disks" at bounding box center [575, 570] width 241 height 16
click at [0, 0] on input "Include summary table of all local disks" at bounding box center [0, 0] width 0 height 0
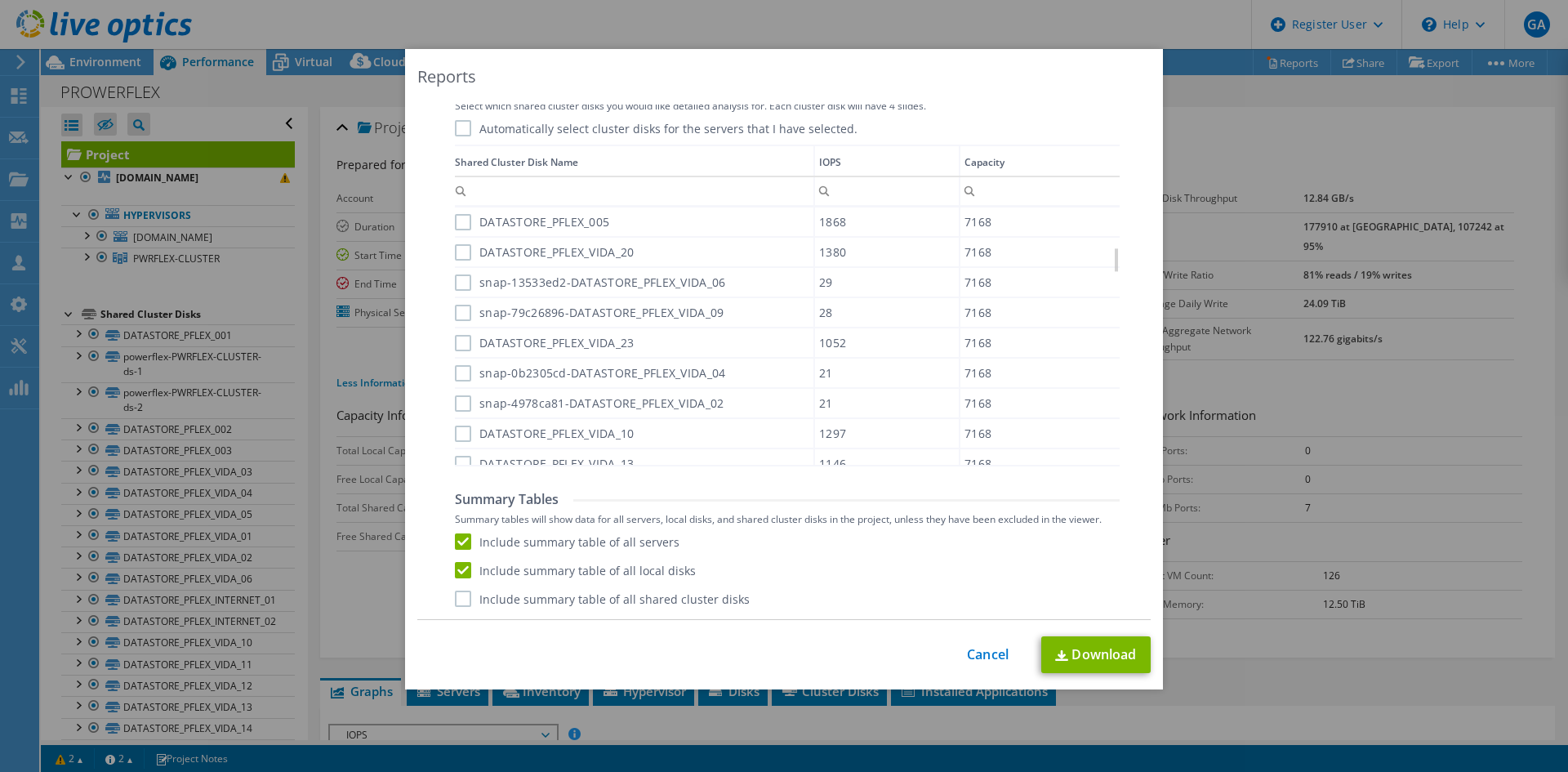
click at [457, 597] on label "Include summary table of all shared cluster disks" at bounding box center [602, 598] width 295 height 16
click at [0, 0] on input "Include summary table of all shared cluster disks" at bounding box center [0, 0] width 0 height 0
click at [1077, 660] on link "Download" at bounding box center [1095, 654] width 109 height 37
click at [990, 655] on link "Cancel" at bounding box center [988, 655] width 42 height 15
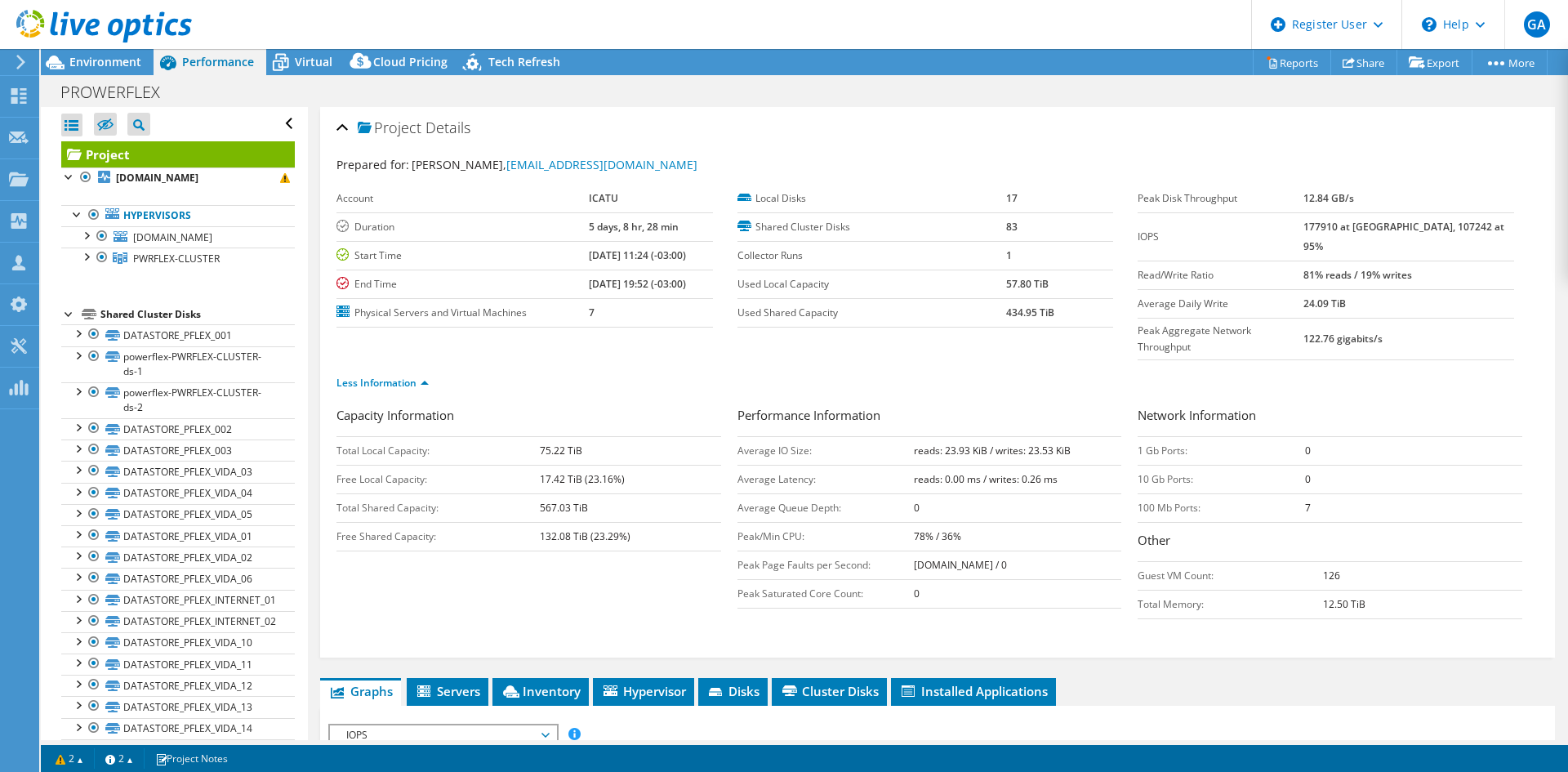
click at [215, 62] on span "Performance" at bounding box center [218, 62] width 72 height 15
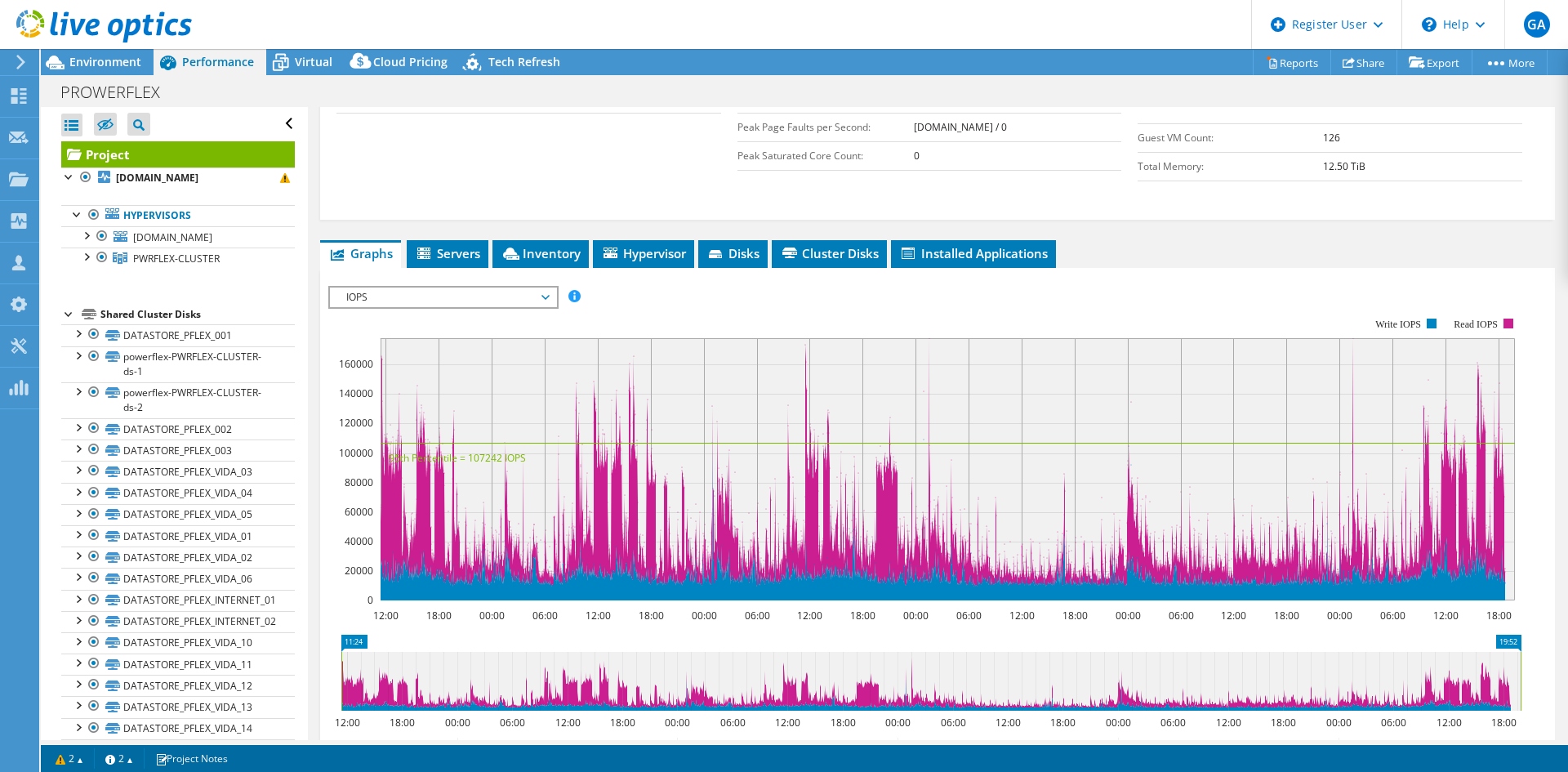
scroll to position [490, 0]
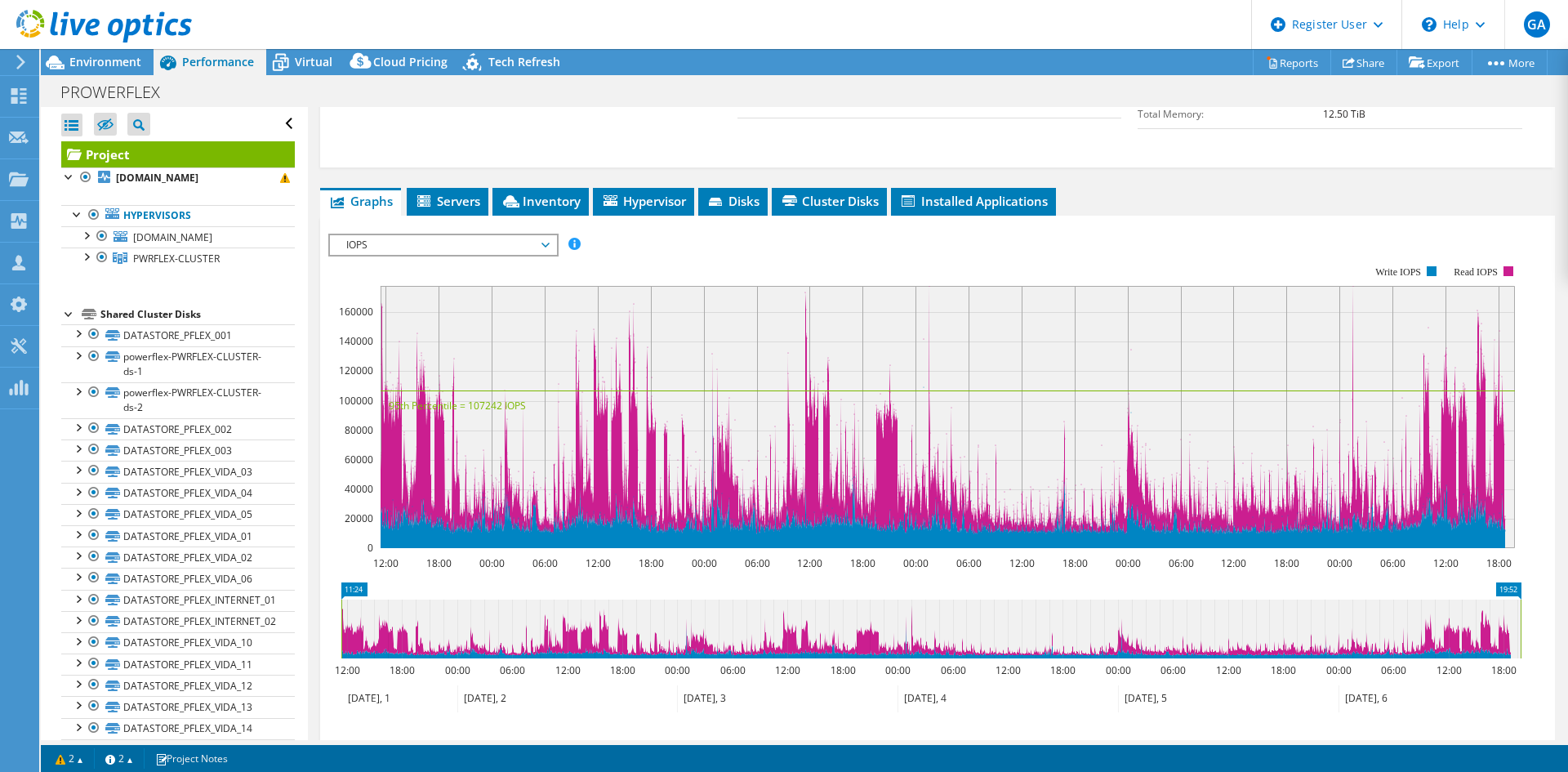
click at [414, 235] on span "IOPS" at bounding box center [442, 245] width 210 height 20
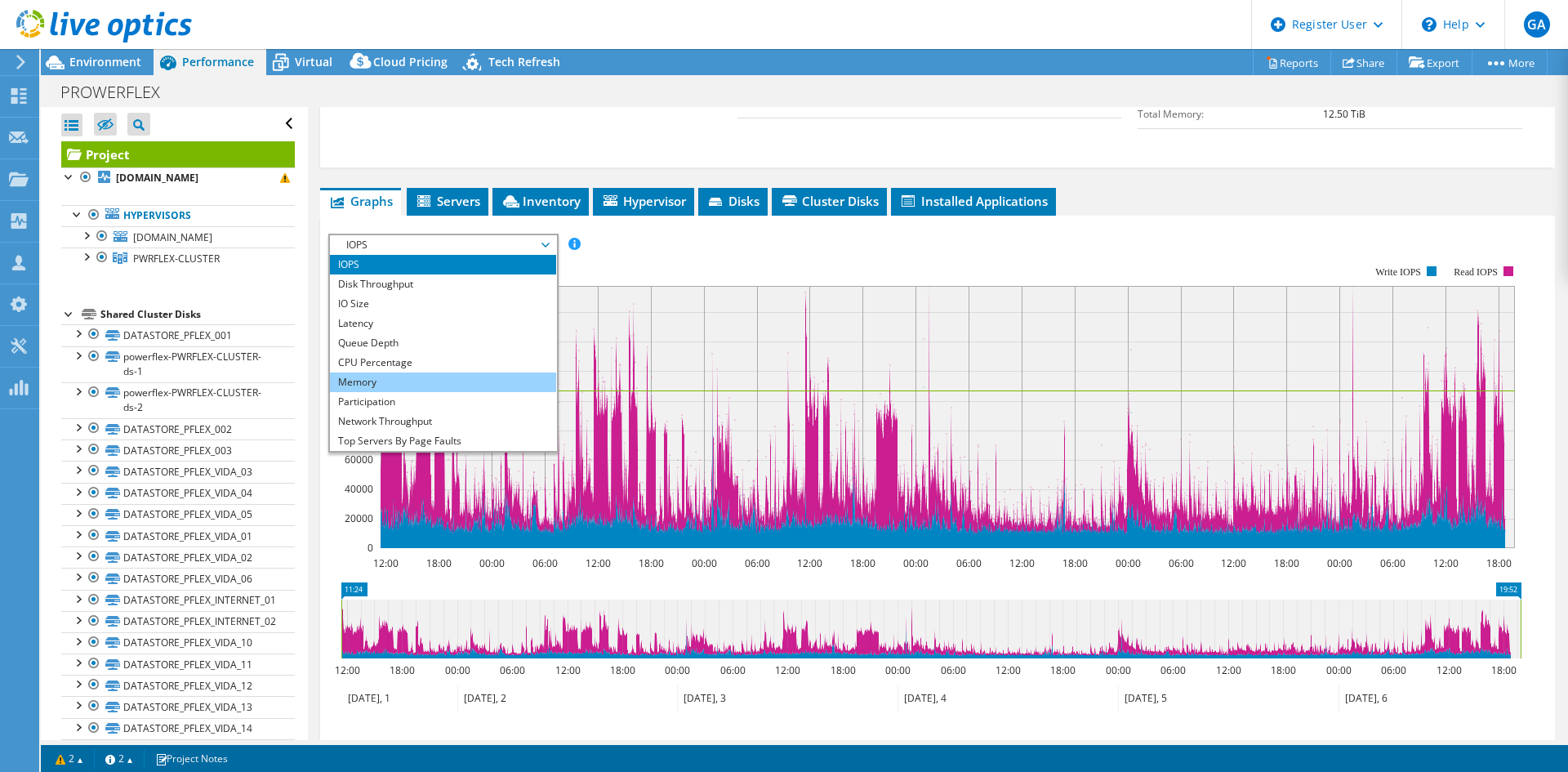
drag, startPoint x: 414, startPoint y: 329, endPoint x: 441, endPoint y: 342, distance: 30.0
click at [414, 353] on li "CPU Percentage" at bounding box center [443, 363] width 226 height 20
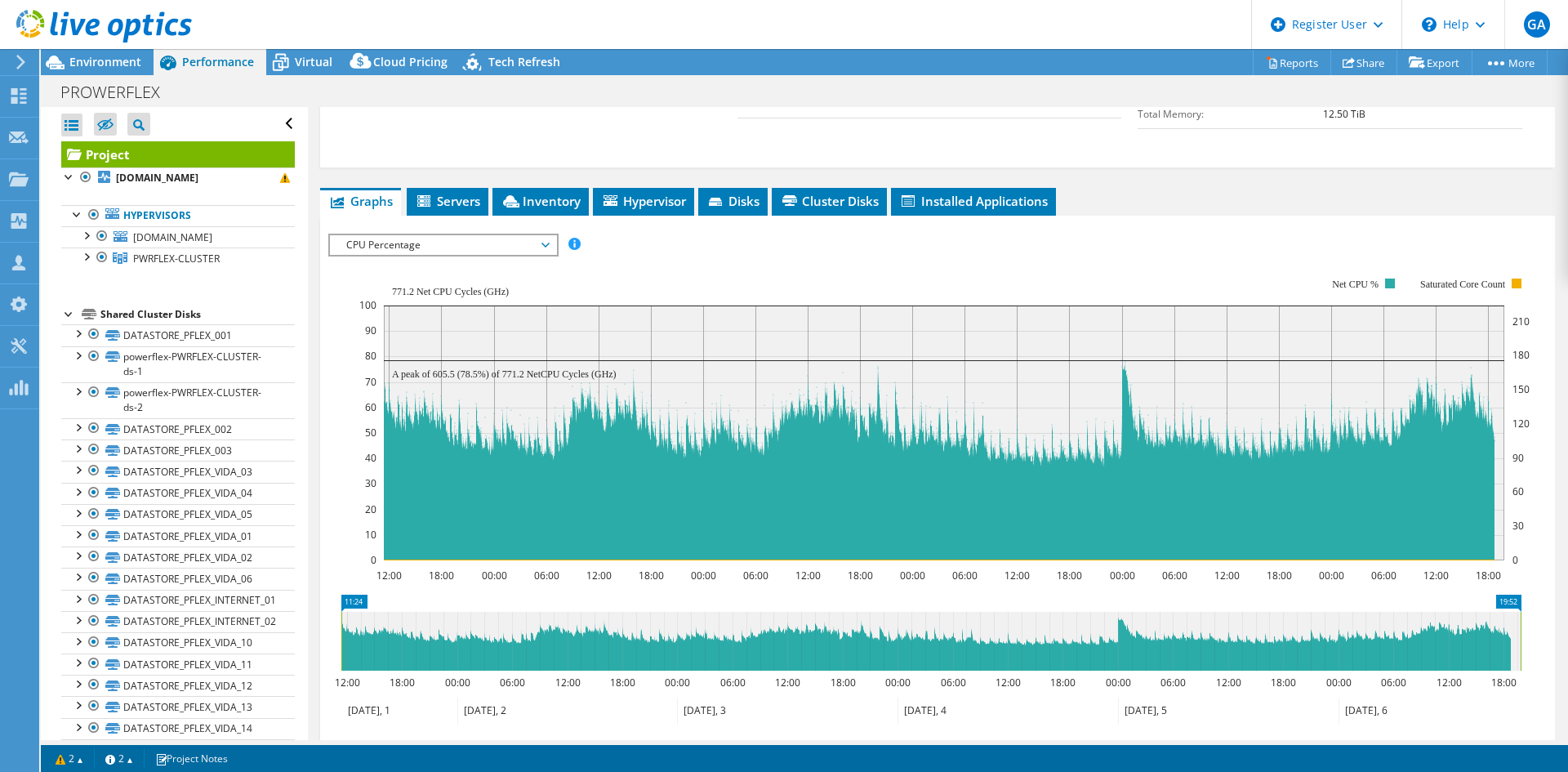
click at [520, 235] on span "CPU Percentage" at bounding box center [442, 245] width 210 height 20
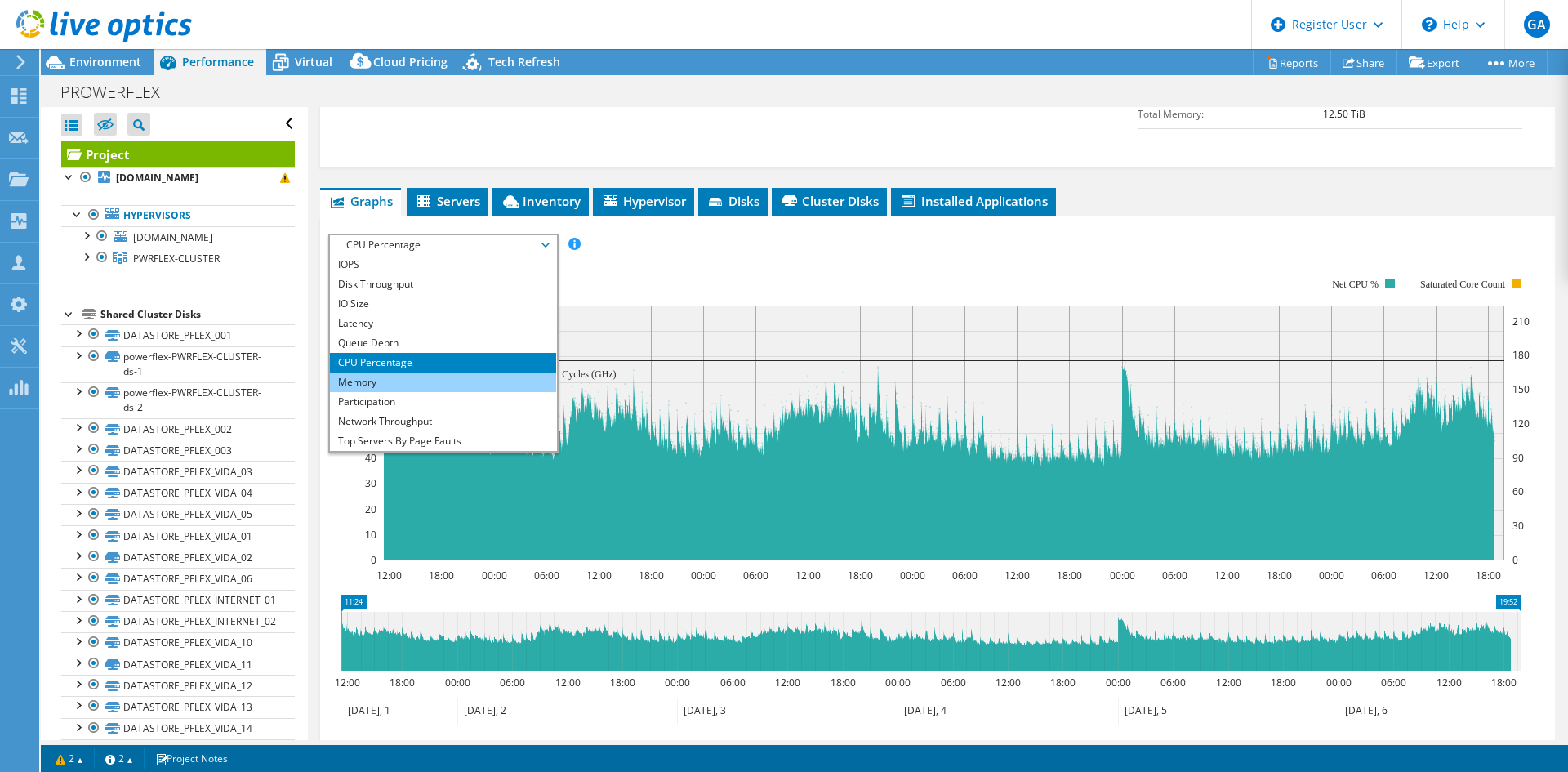
click at [405, 372] on li "Memory" at bounding box center [443, 382] width 226 height 20
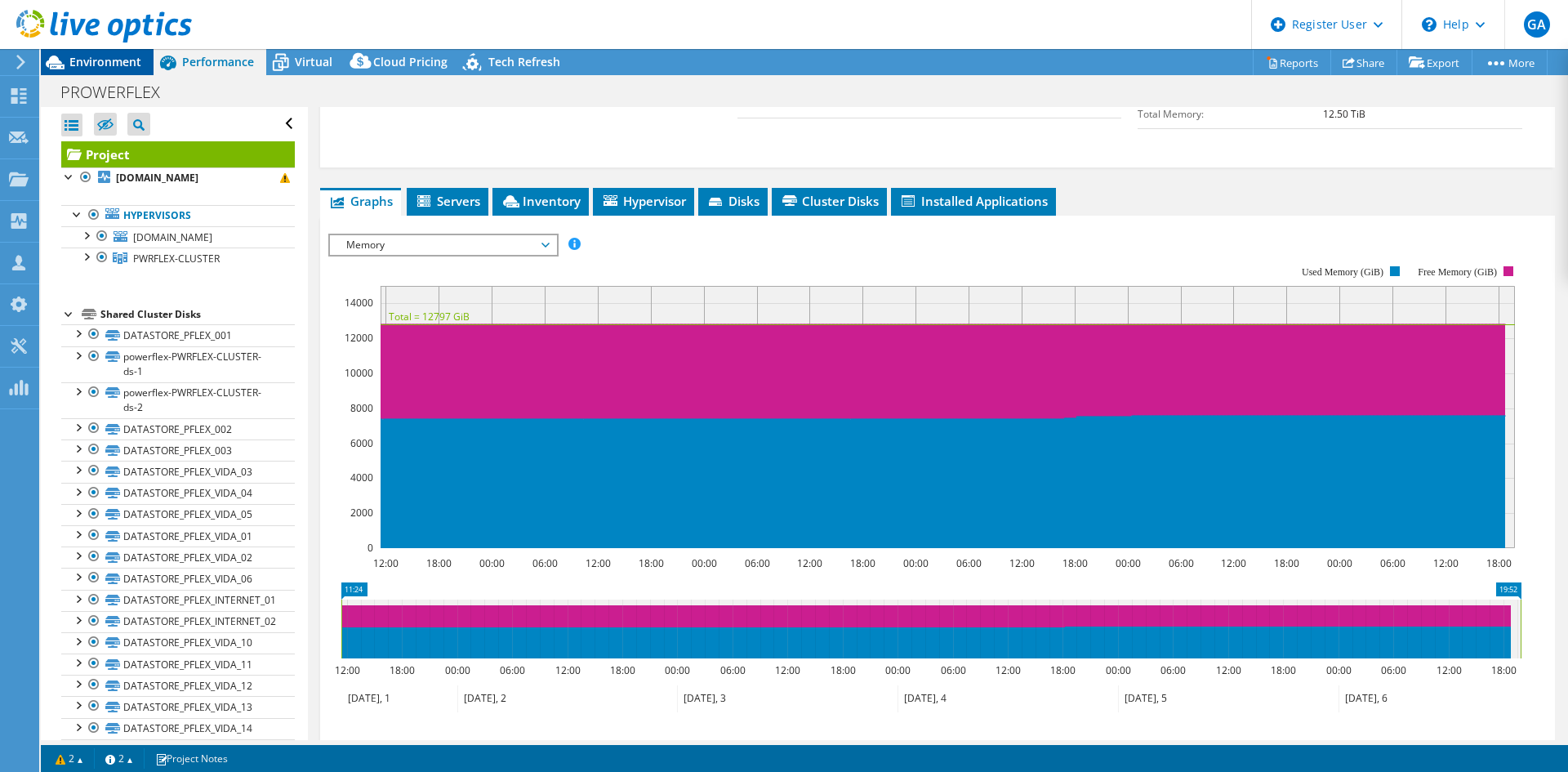
click at [116, 56] on span "Environment" at bounding box center [105, 62] width 72 height 15
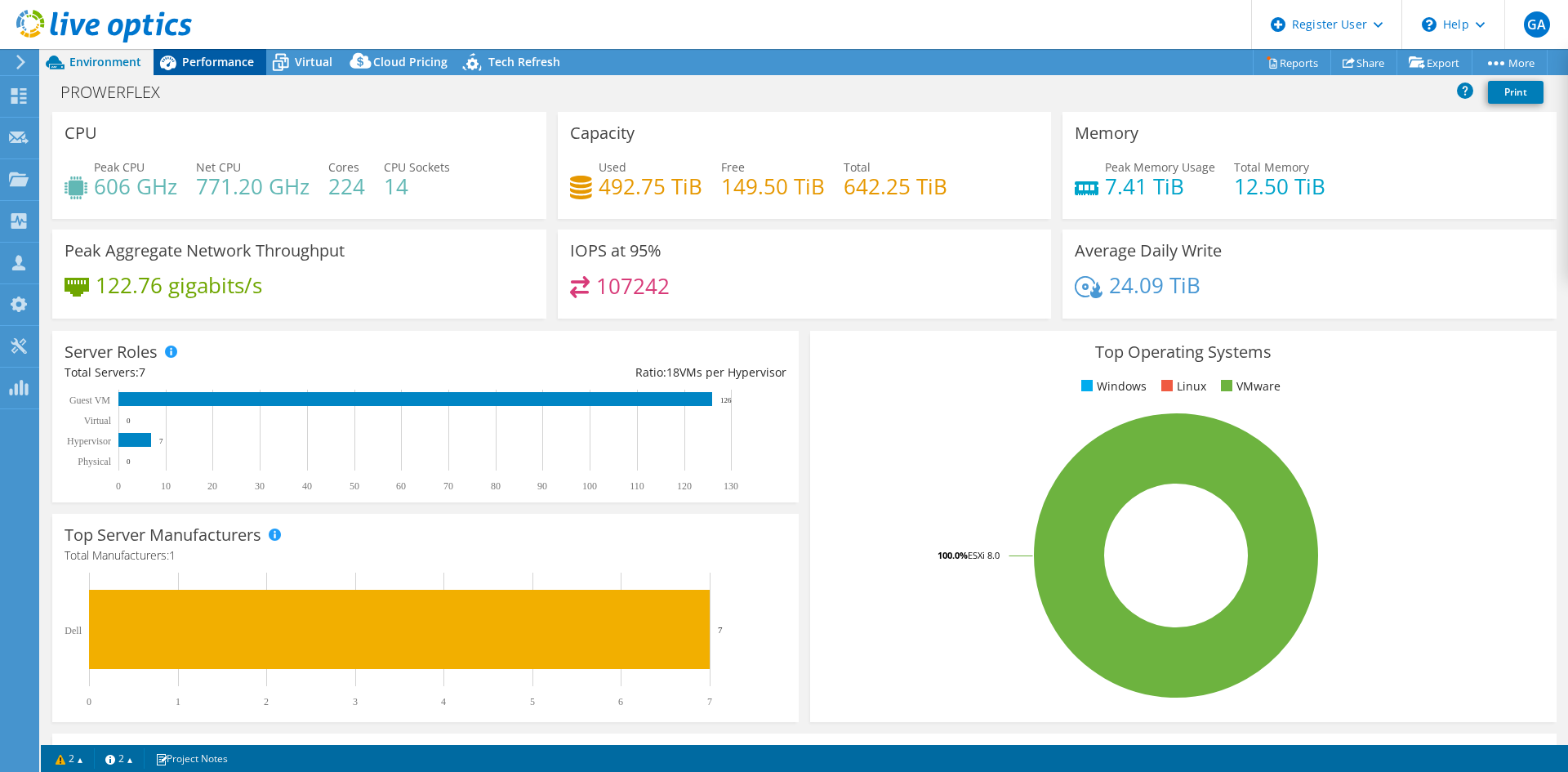
click at [215, 50] on div "Performance" at bounding box center [210, 63] width 113 height 27
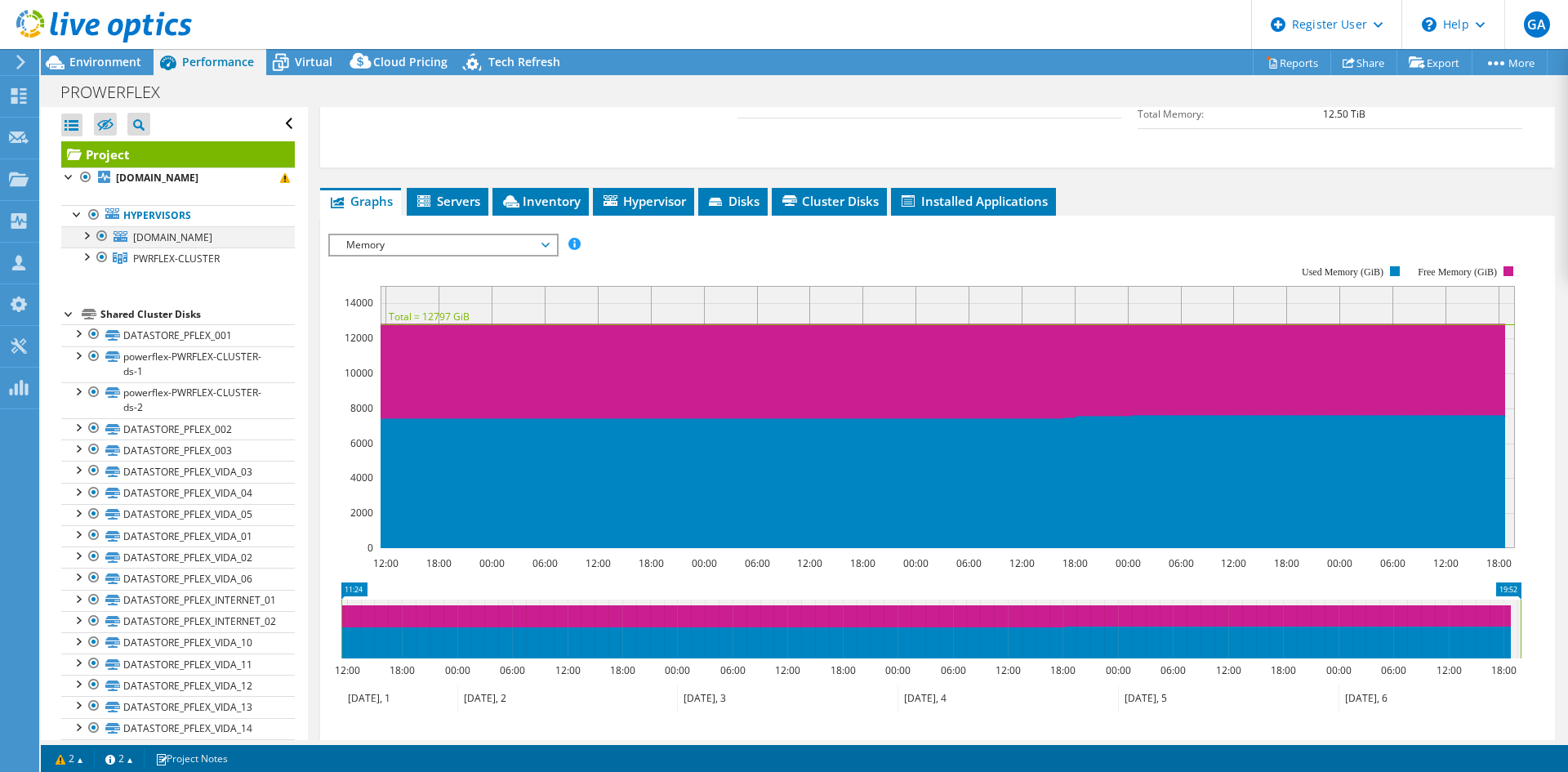
click at [103, 235] on div at bounding box center [102, 235] width 16 height 20
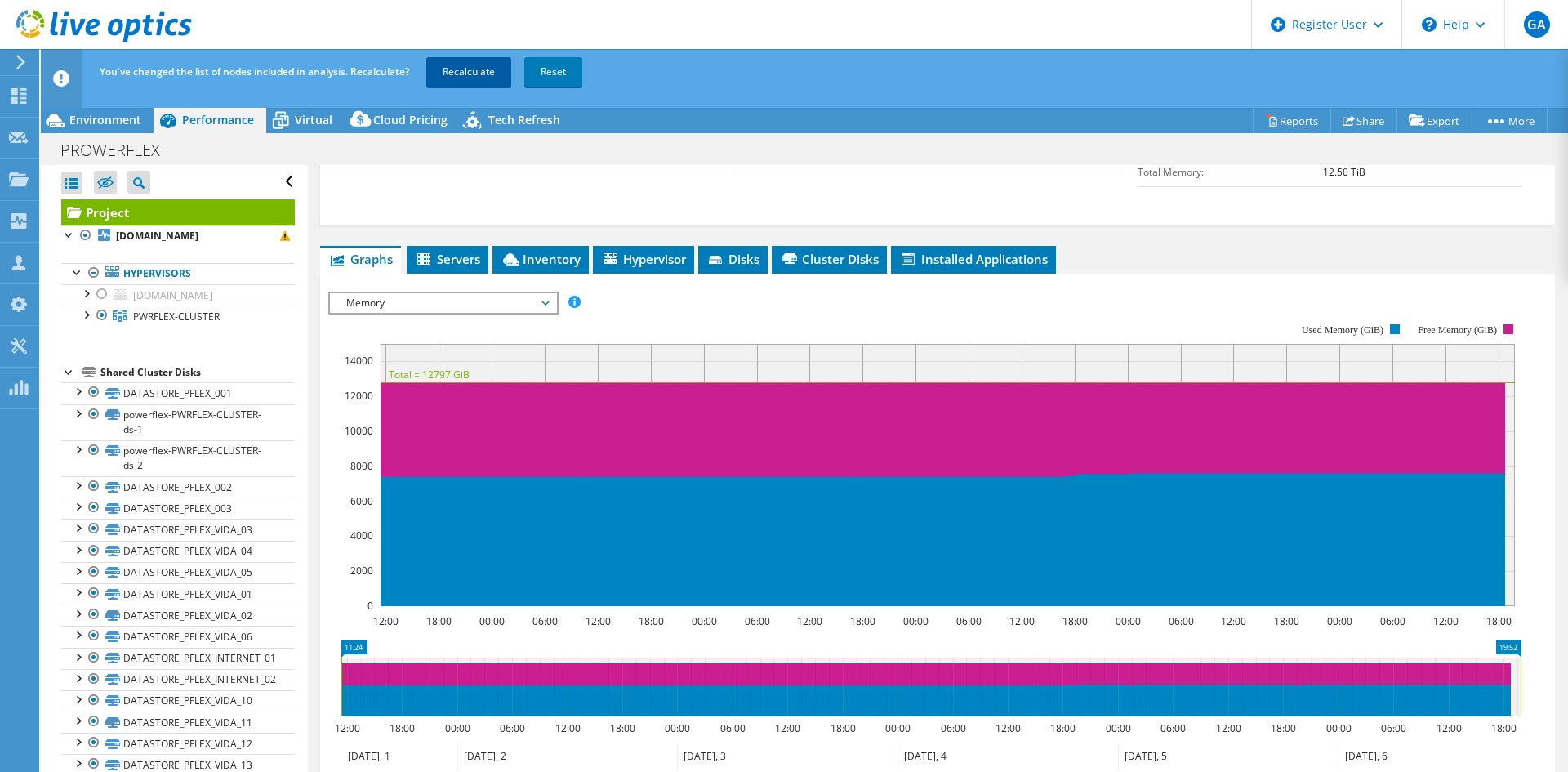
click at [476, 71] on link "Recalculate" at bounding box center [469, 71] width 85 height 29
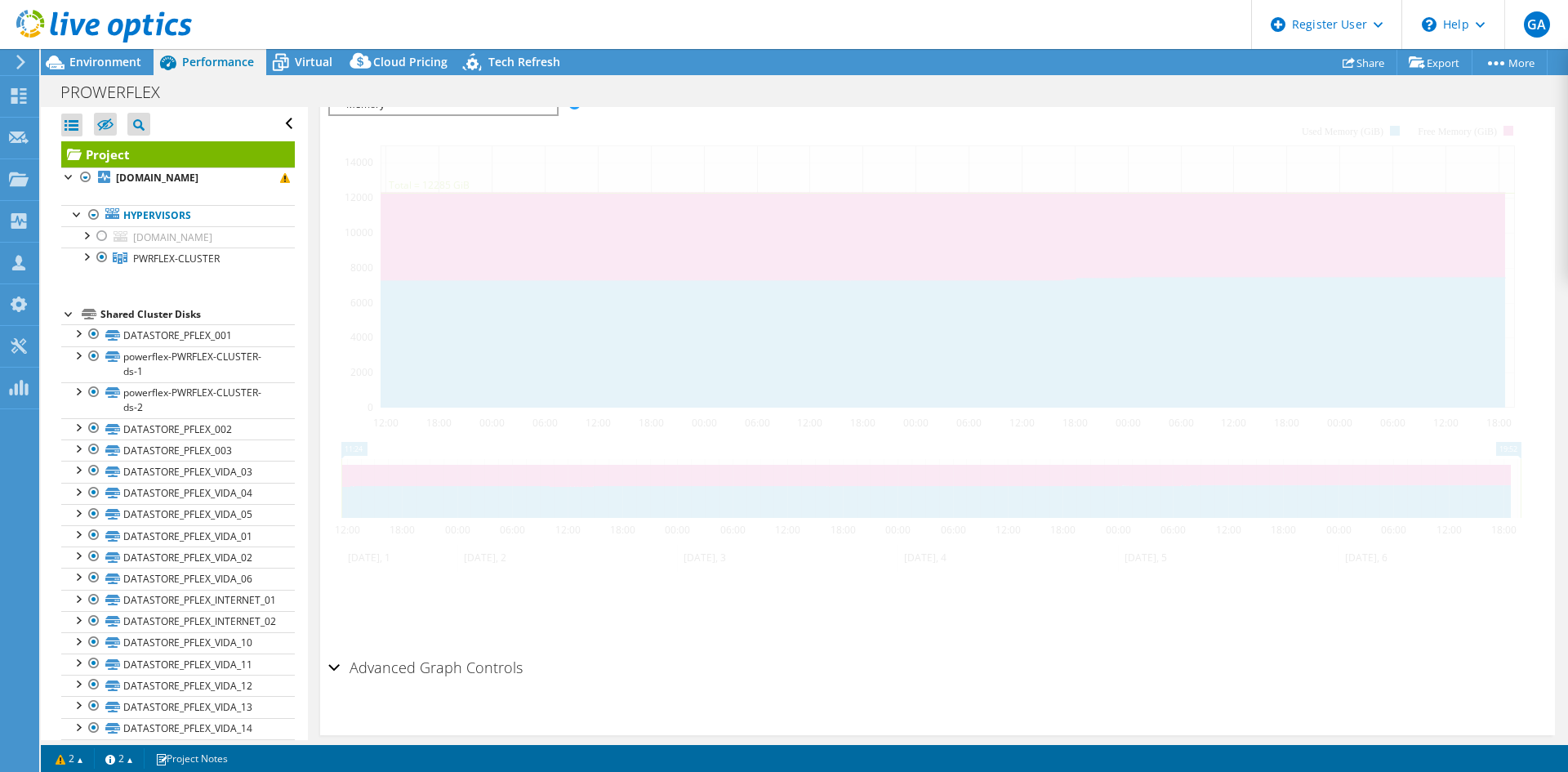
scroll to position [374, 0]
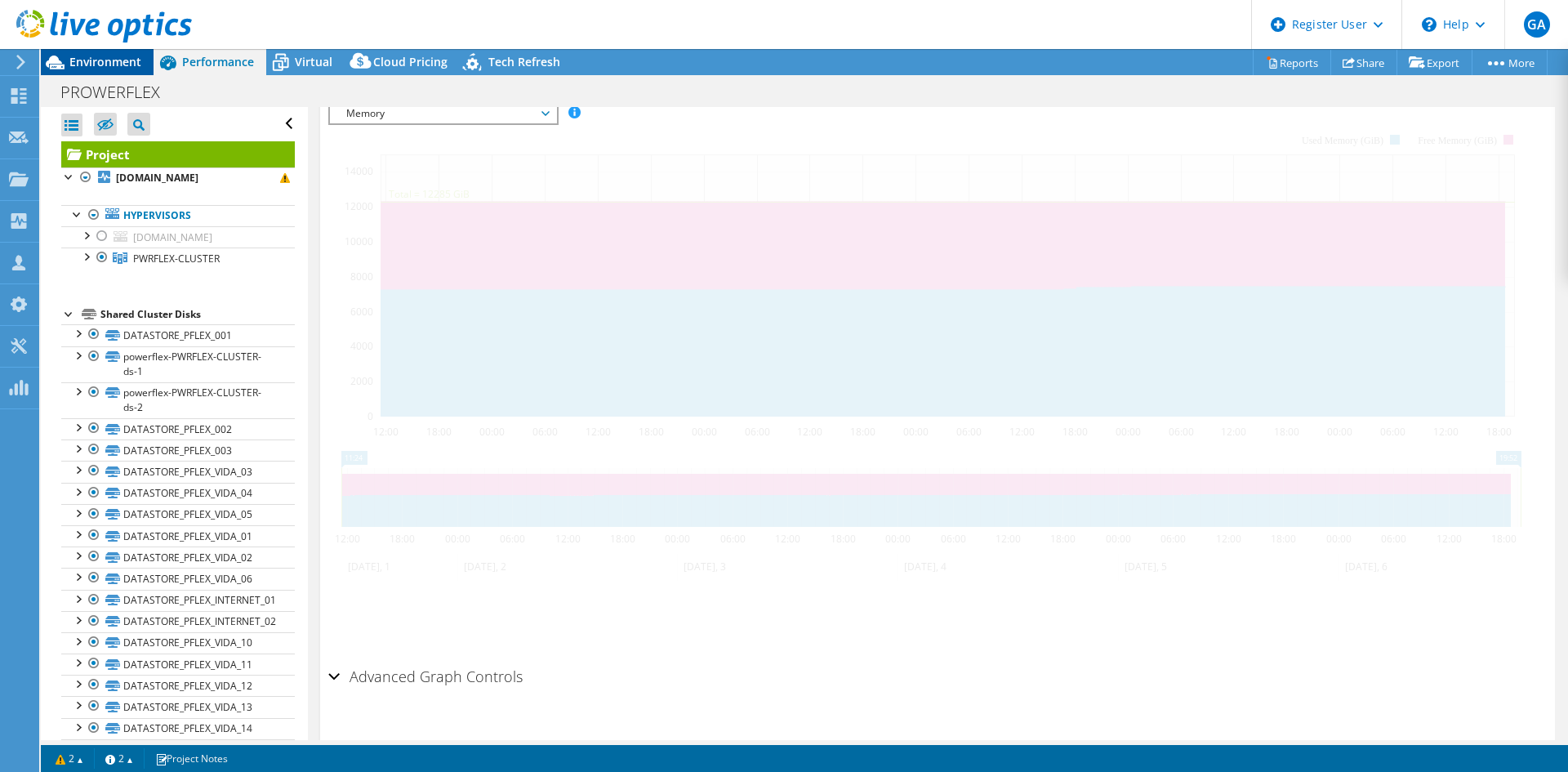
click at [108, 58] on span "Environment" at bounding box center [105, 62] width 72 height 15
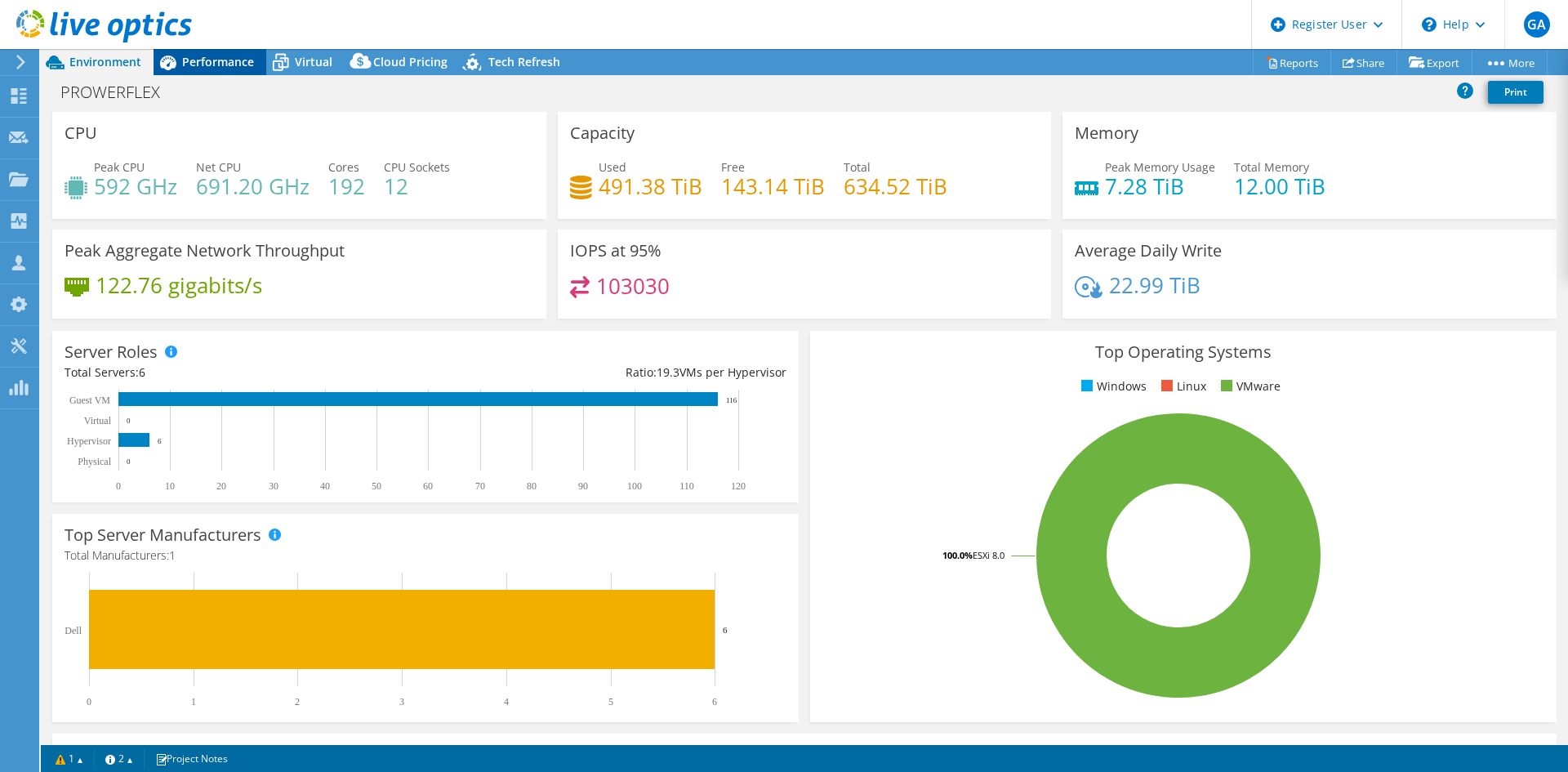
click at [220, 64] on span "Performance" at bounding box center [218, 62] width 72 height 15
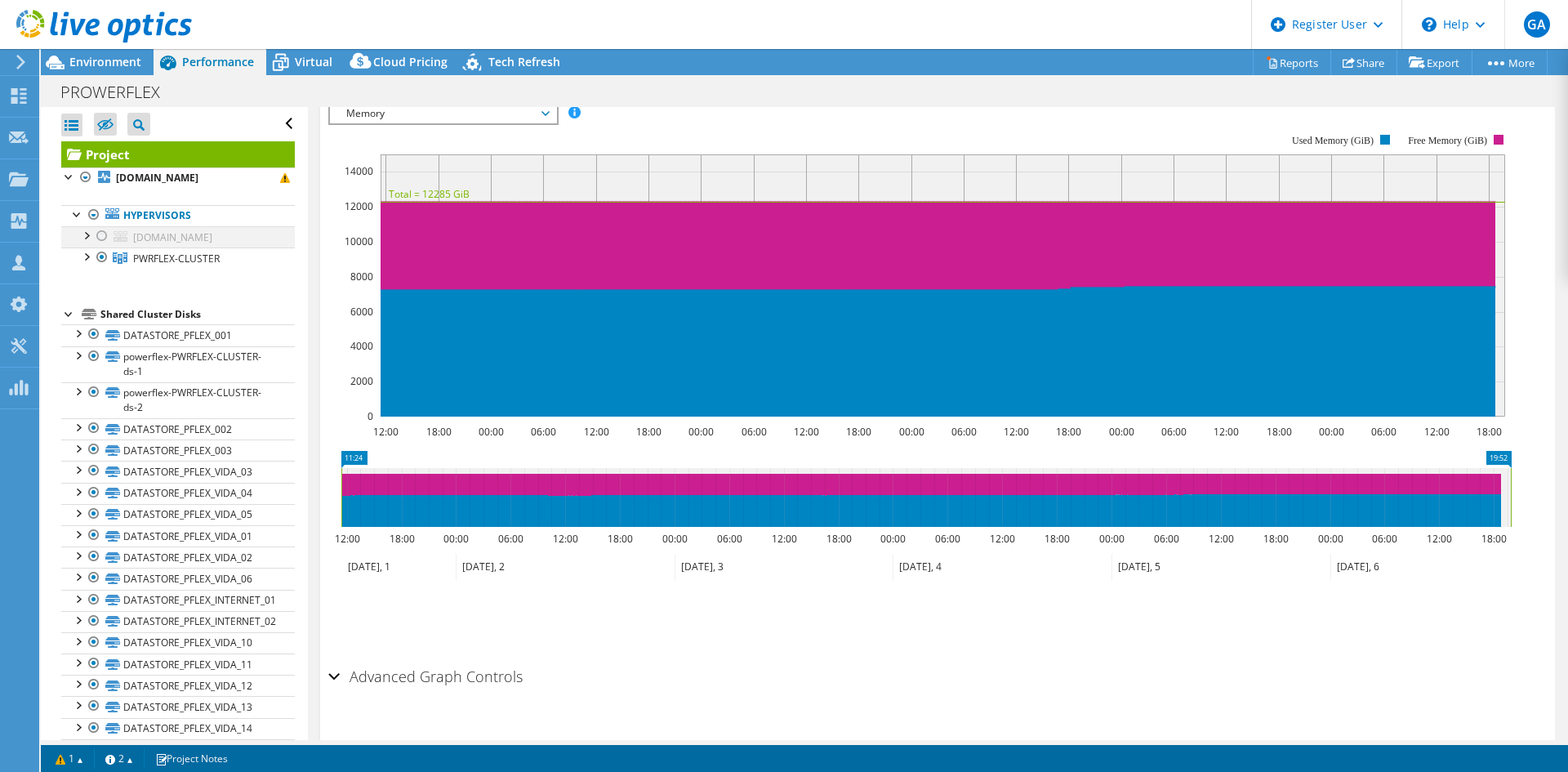
click at [103, 234] on div at bounding box center [102, 235] width 16 height 20
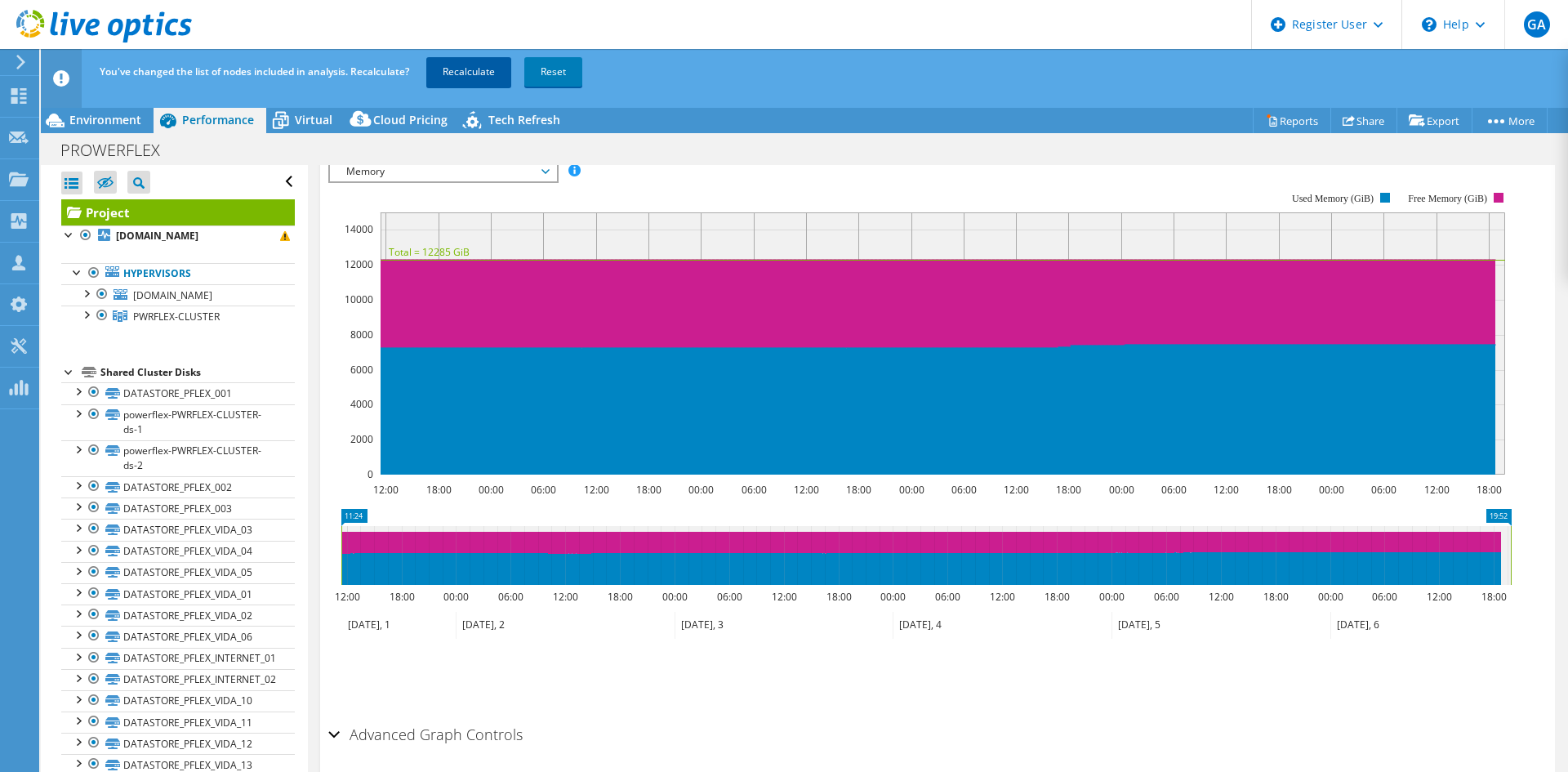
click at [468, 70] on link "Recalculate" at bounding box center [469, 71] width 85 height 29
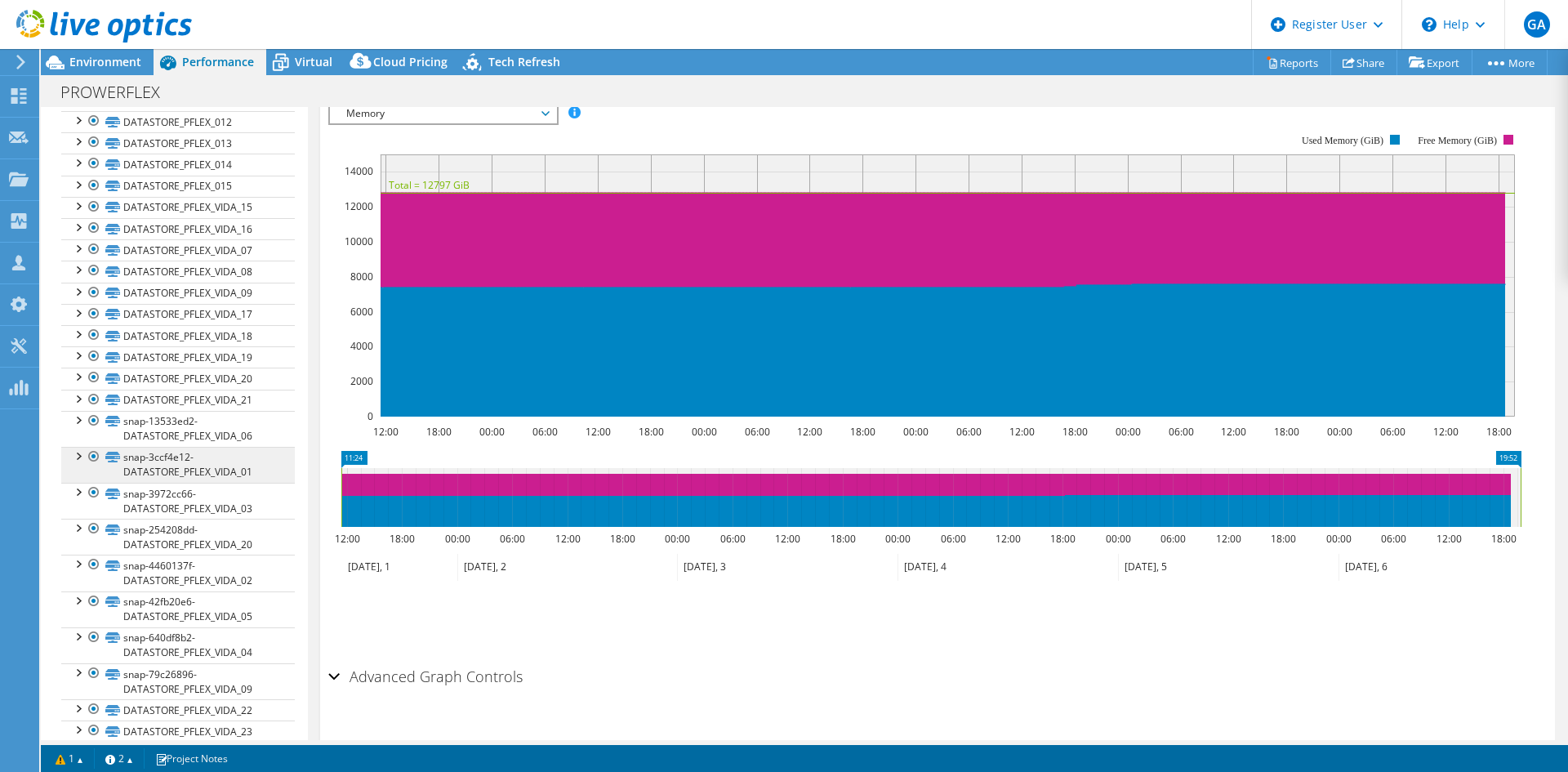
scroll to position [981, 0]
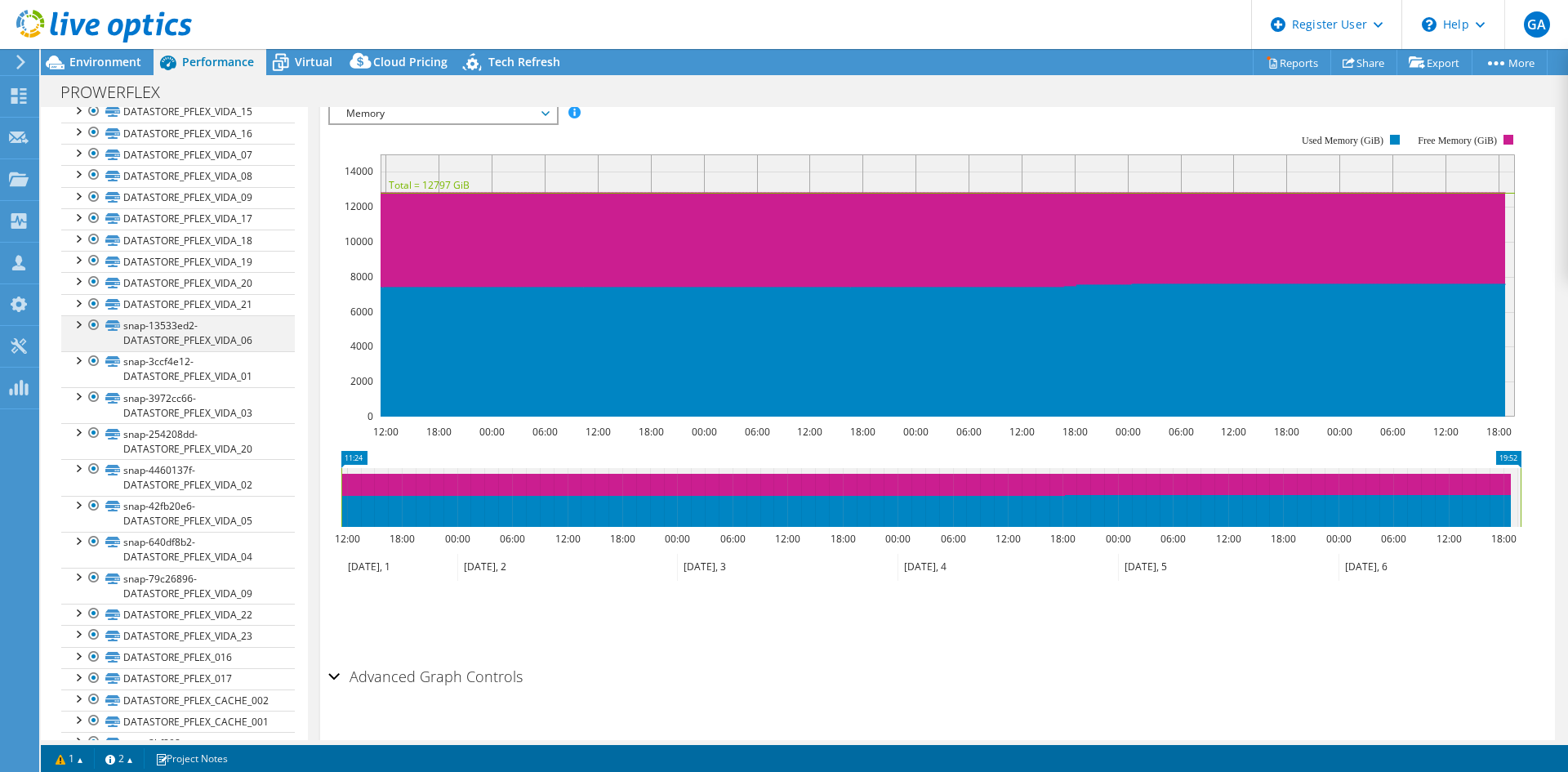
click at [91, 322] on div at bounding box center [93, 325] width 16 height 20
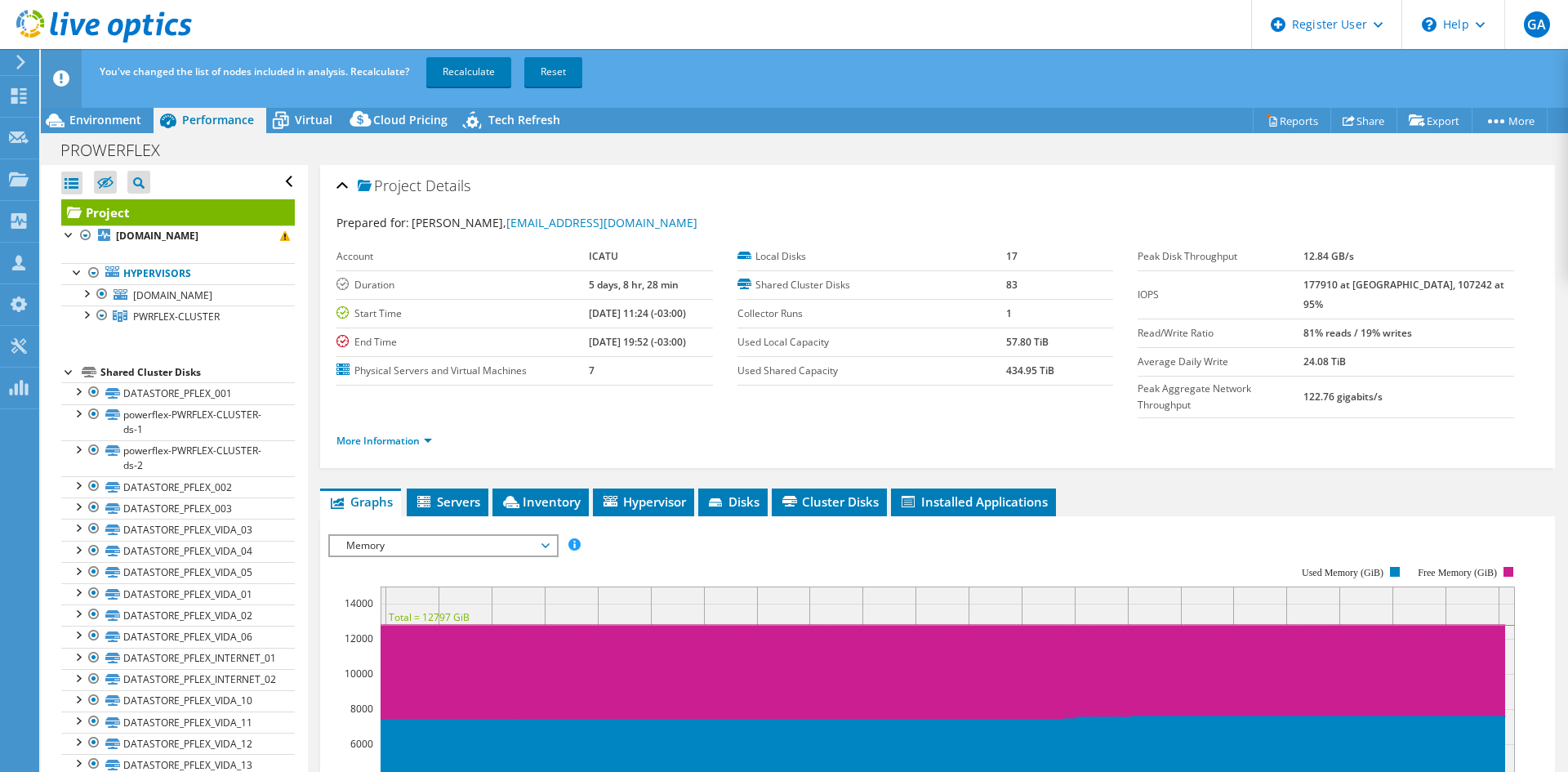
select select "USD"
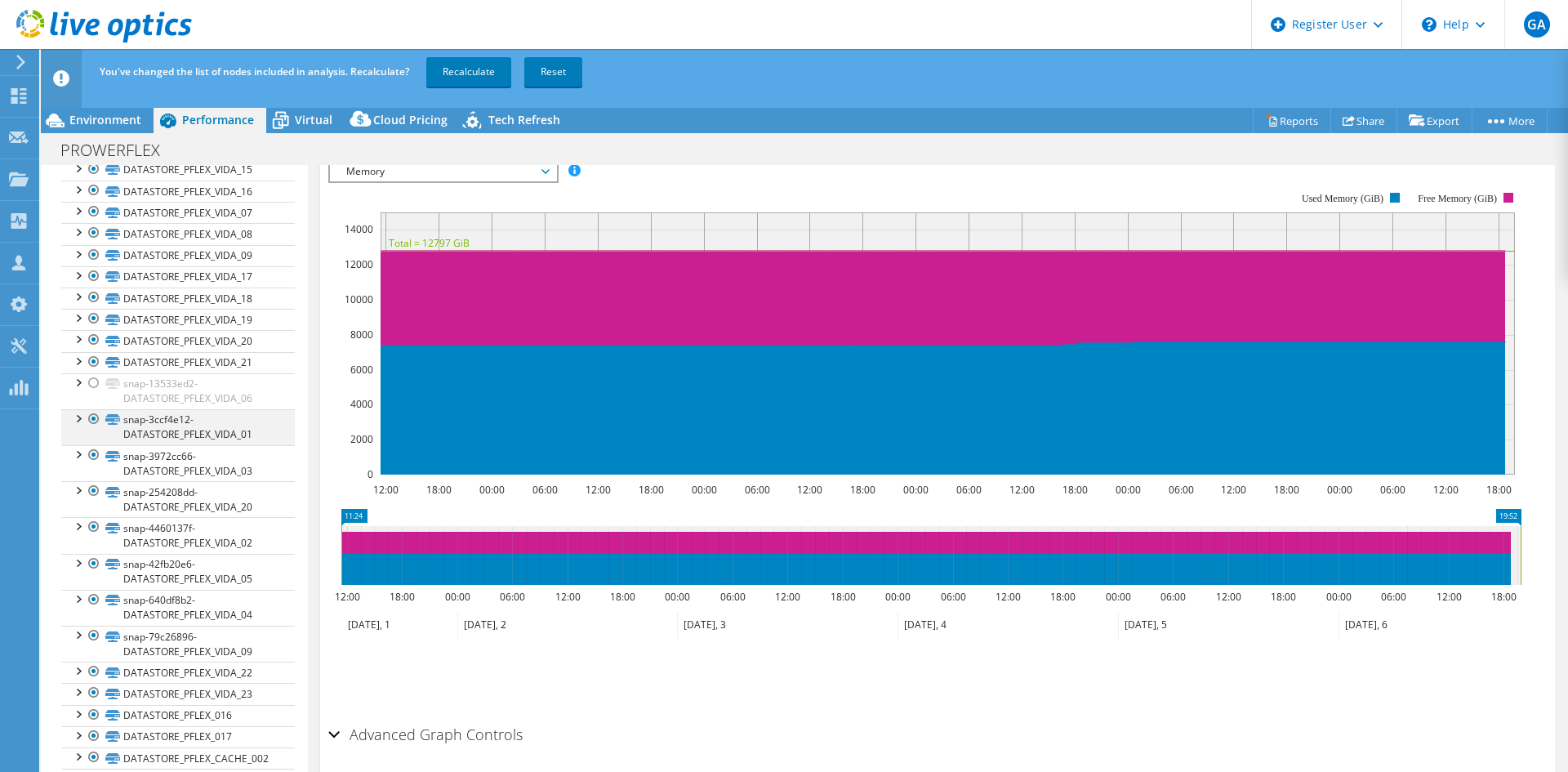
click at [93, 419] on div at bounding box center [93, 419] width 16 height 20
click at [92, 459] on div at bounding box center [93, 455] width 16 height 20
drag, startPoint x: 93, startPoint y: 490, endPoint x: 94, endPoint y: 509, distance: 19.0
click at [94, 491] on div at bounding box center [93, 491] width 16 height 20
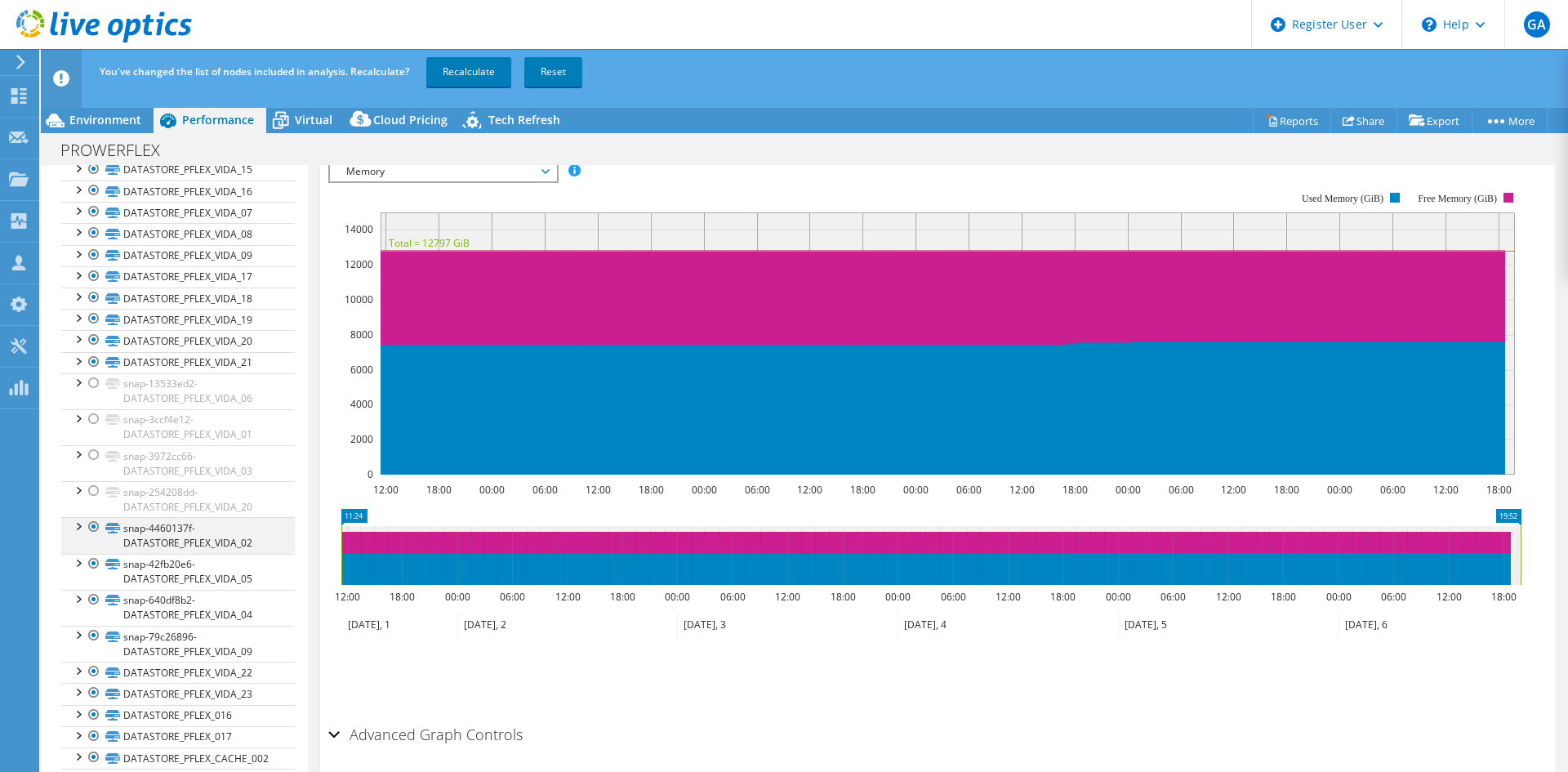
click at [96, 526] on div at bounding box center [93, 527] width 16 height 20
click at [94, 565] on div at bounding box center [93, 564] width 16 height 20
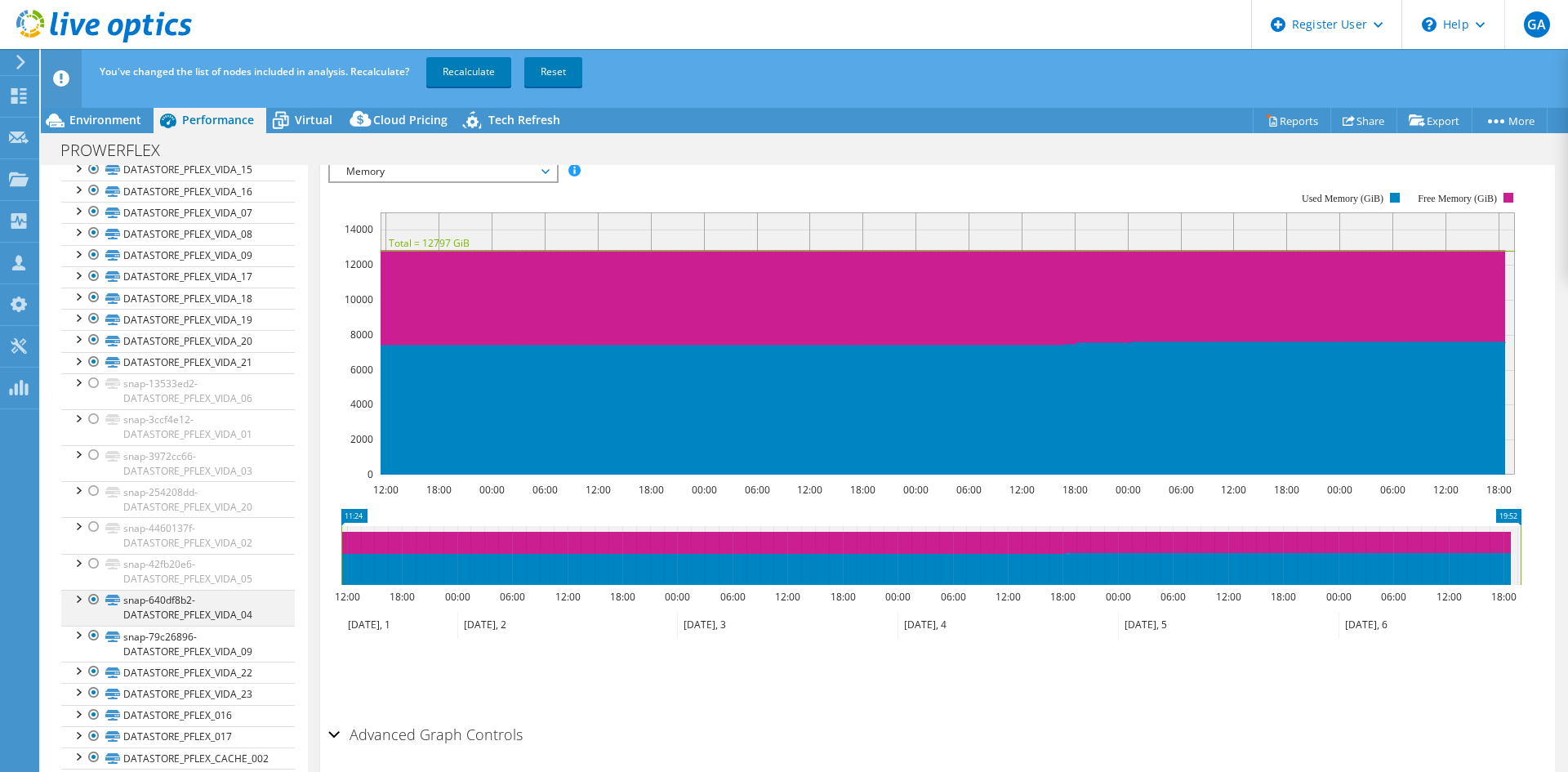
click at [97, 599] on div at bounding box center [93, 599] width 16 height 20
click at [96, 635] on div at bounding box center [93, 635] width 16 height 20
click at [94, 669] on div at bounding box center [93, 671] width 16 height 20
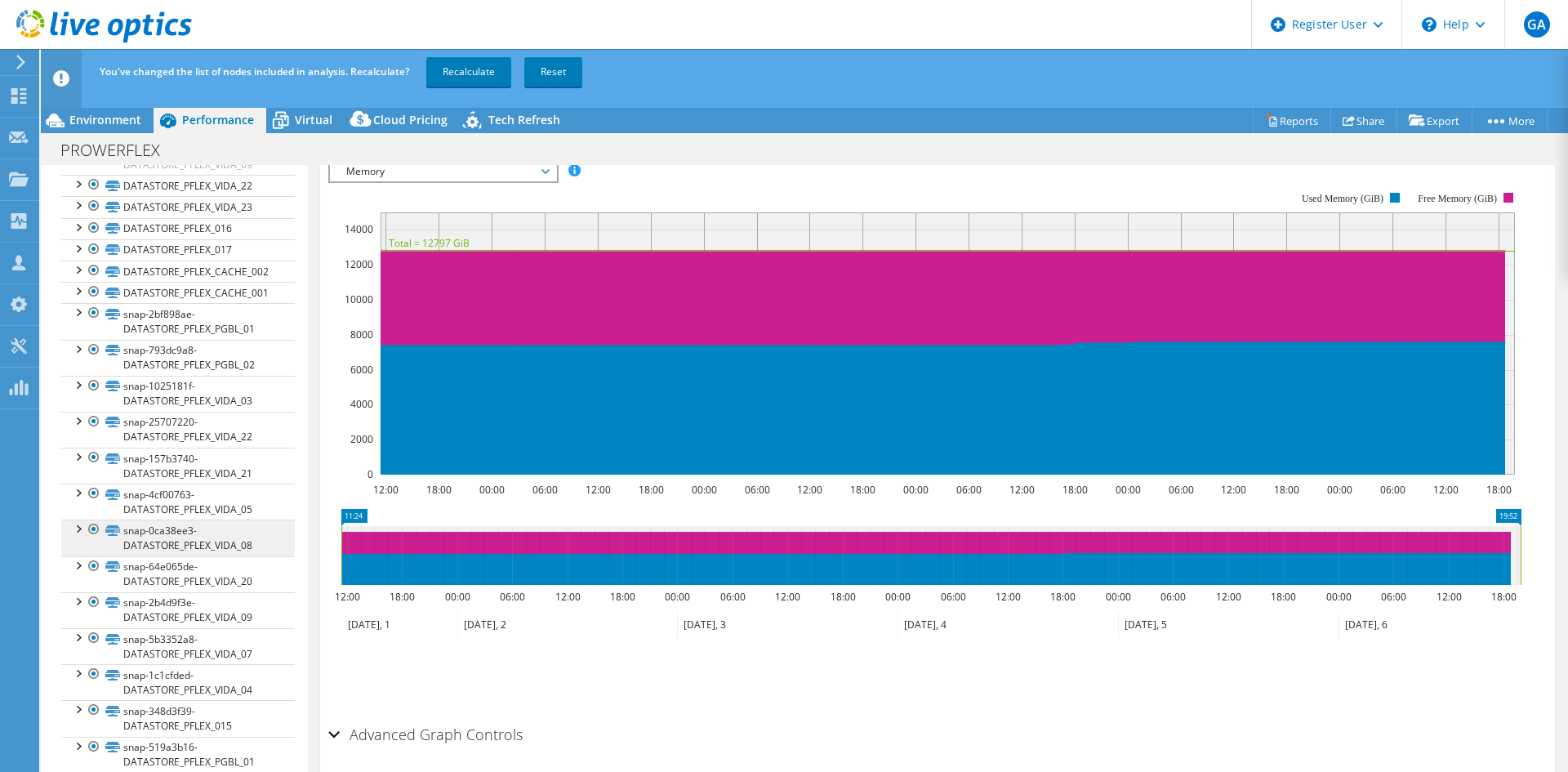
scroll to position [1389, 0]
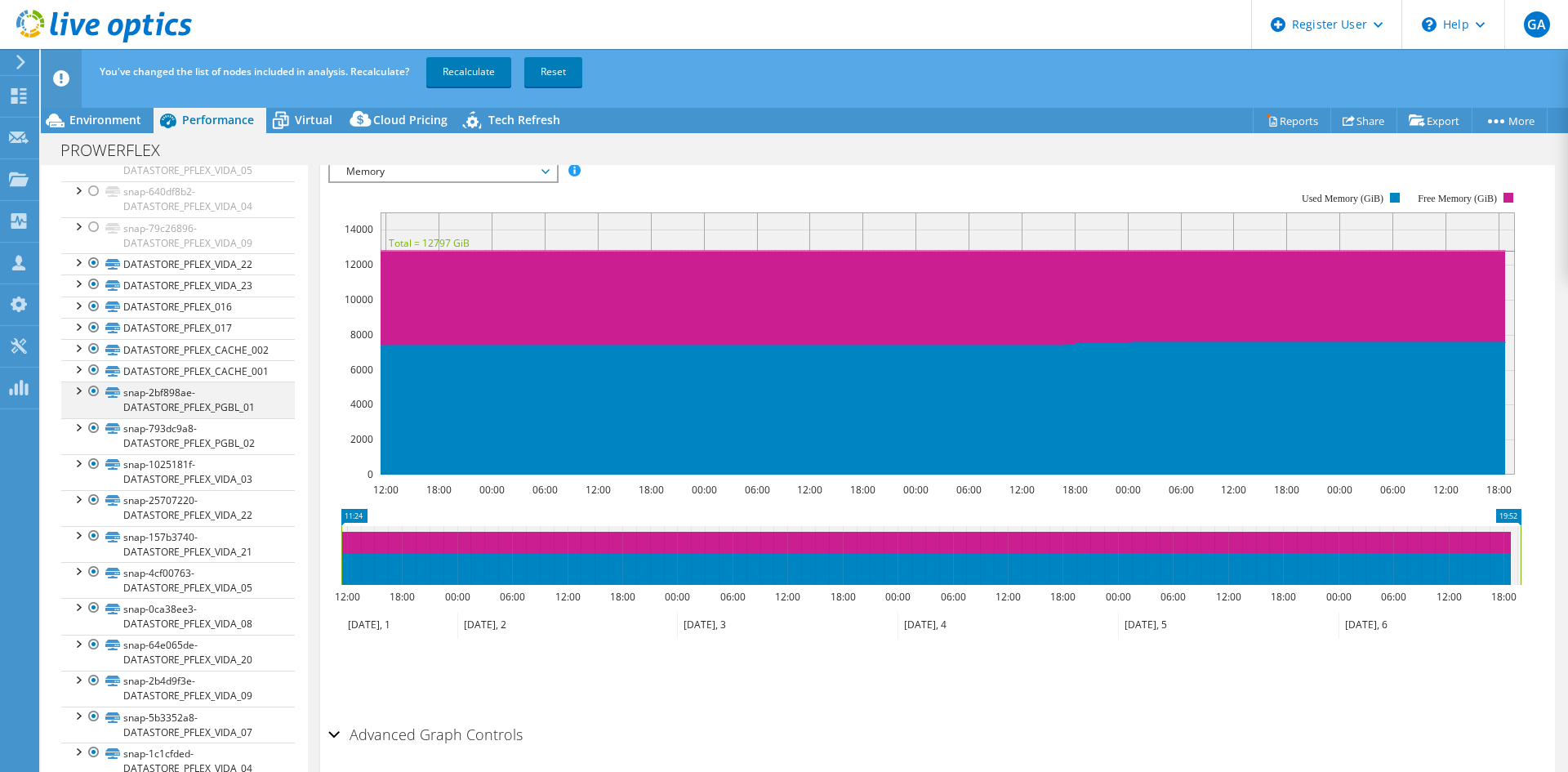
click at [92, 390] on div at bounding box center [93, 391] width 16 height 20
click at [91, 427] on div at bounding box center [93, 428] width 16 height 20
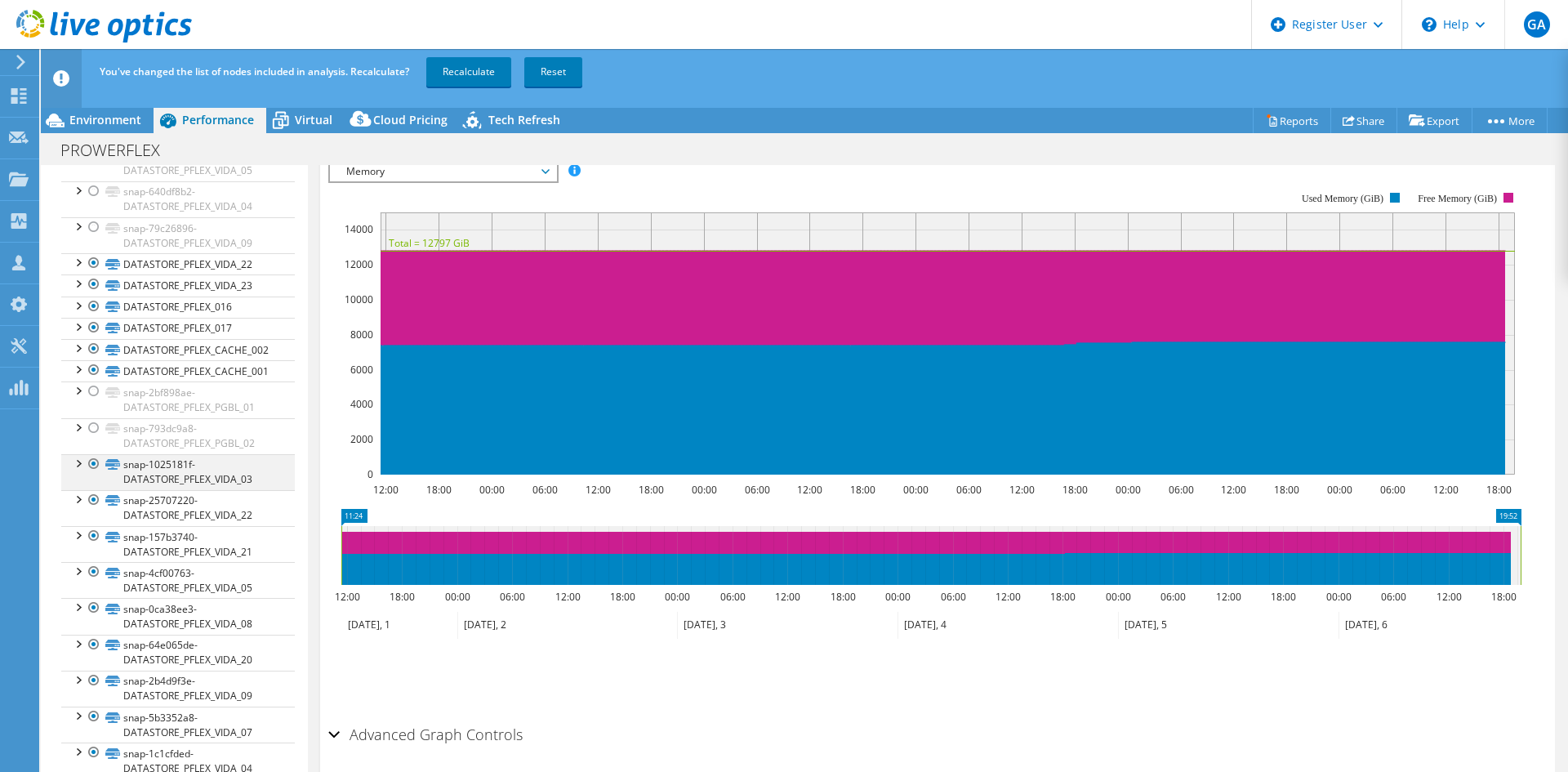
click at [92, 466] on div at bounding box center [93, 464] width 16 height 20
click at [96, 501] on div at bounding box center [93, 499] width 16 height 20
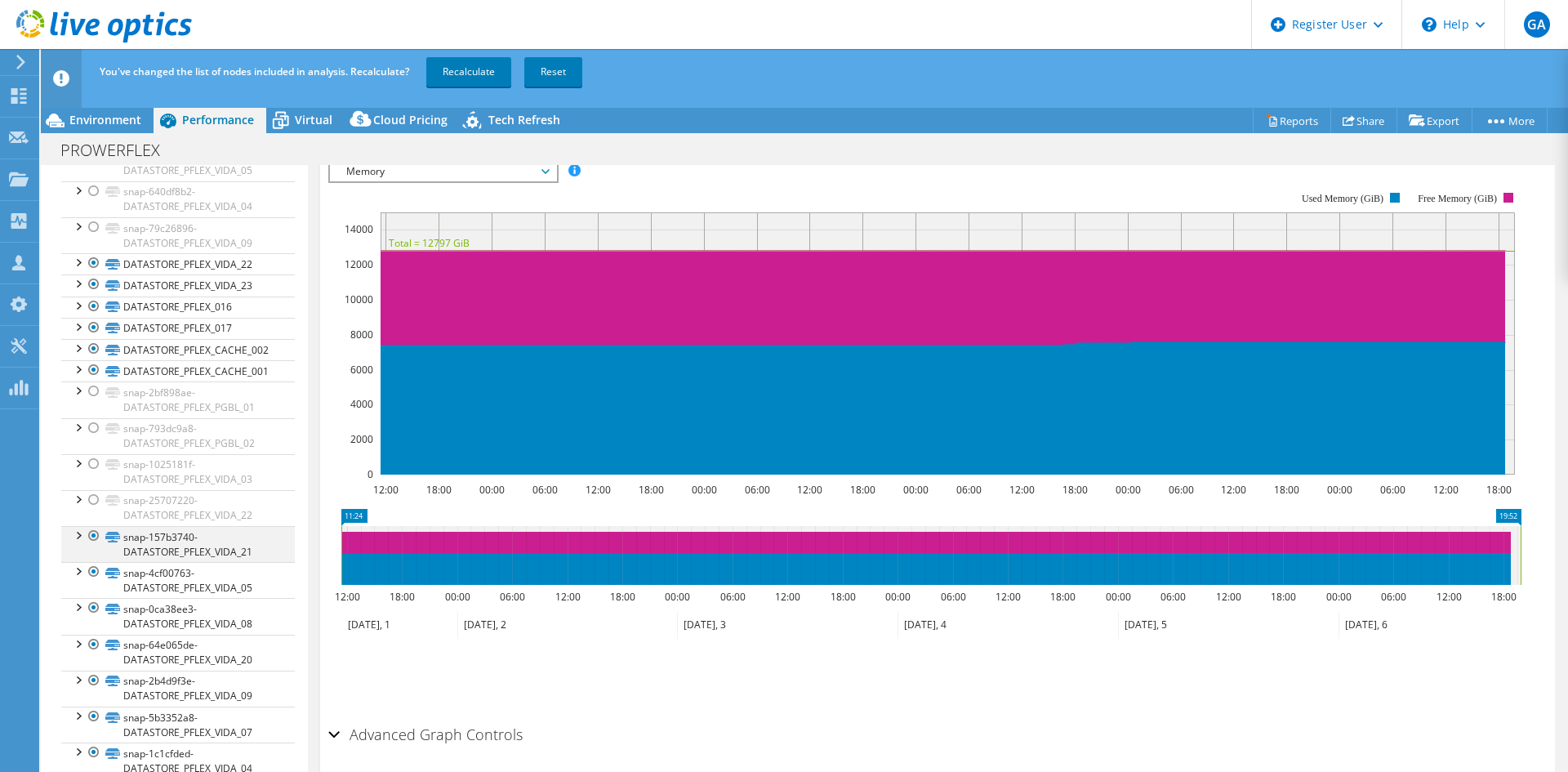
click at [94, 537] on div at bounding box center [93, 536] width 16 height 20
click at [94, 571] on div at bounding box center [93, 572] width 16 height 20
click at [91, 606] on div at bounding box center [93, 608] width 16 height 20
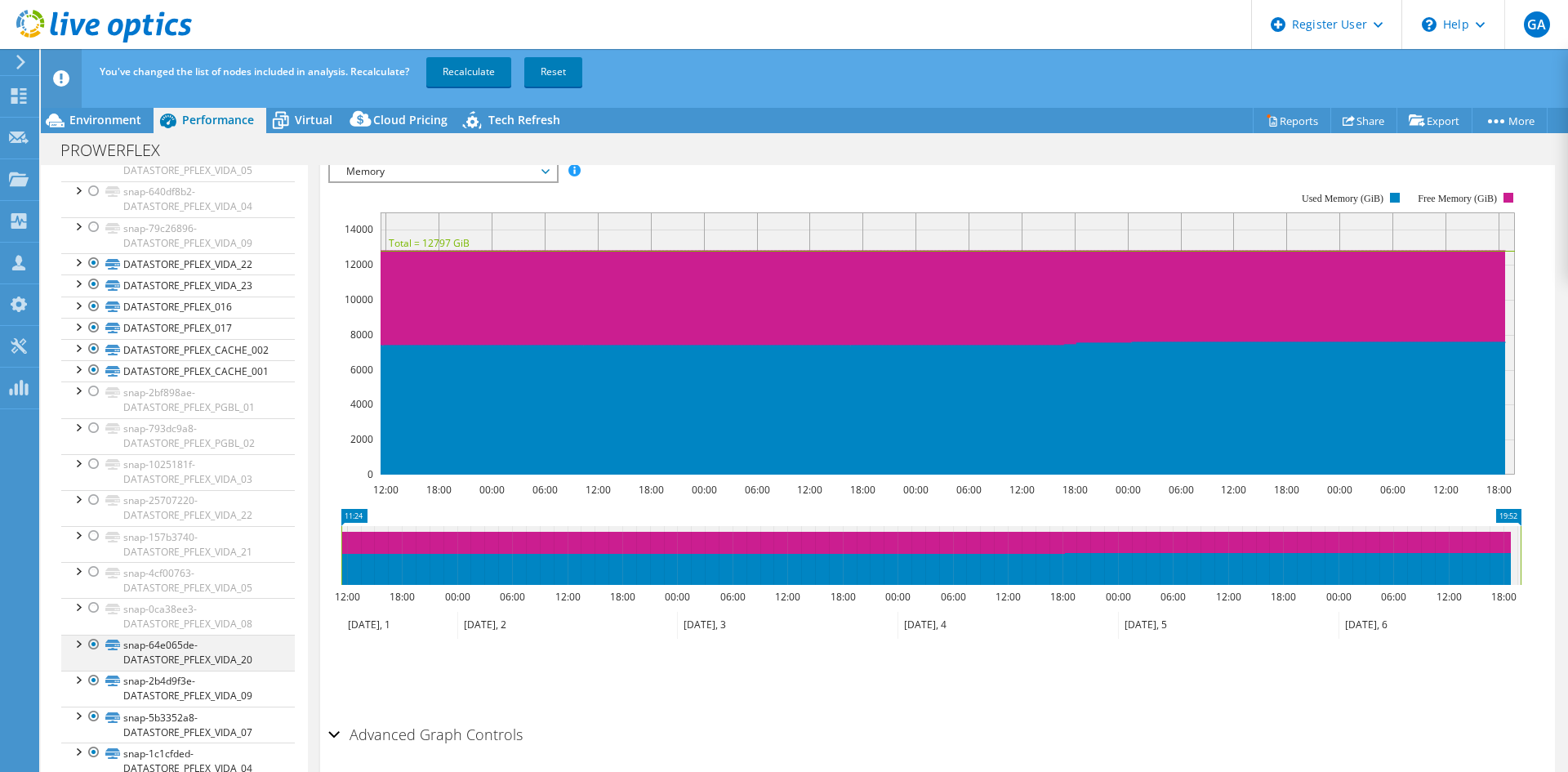
click at [97, 642] on div at bounding box center [93, 645] width 16 height 20
click at [91, 674] on div at bounding box center [93, 681] width 16 height 20
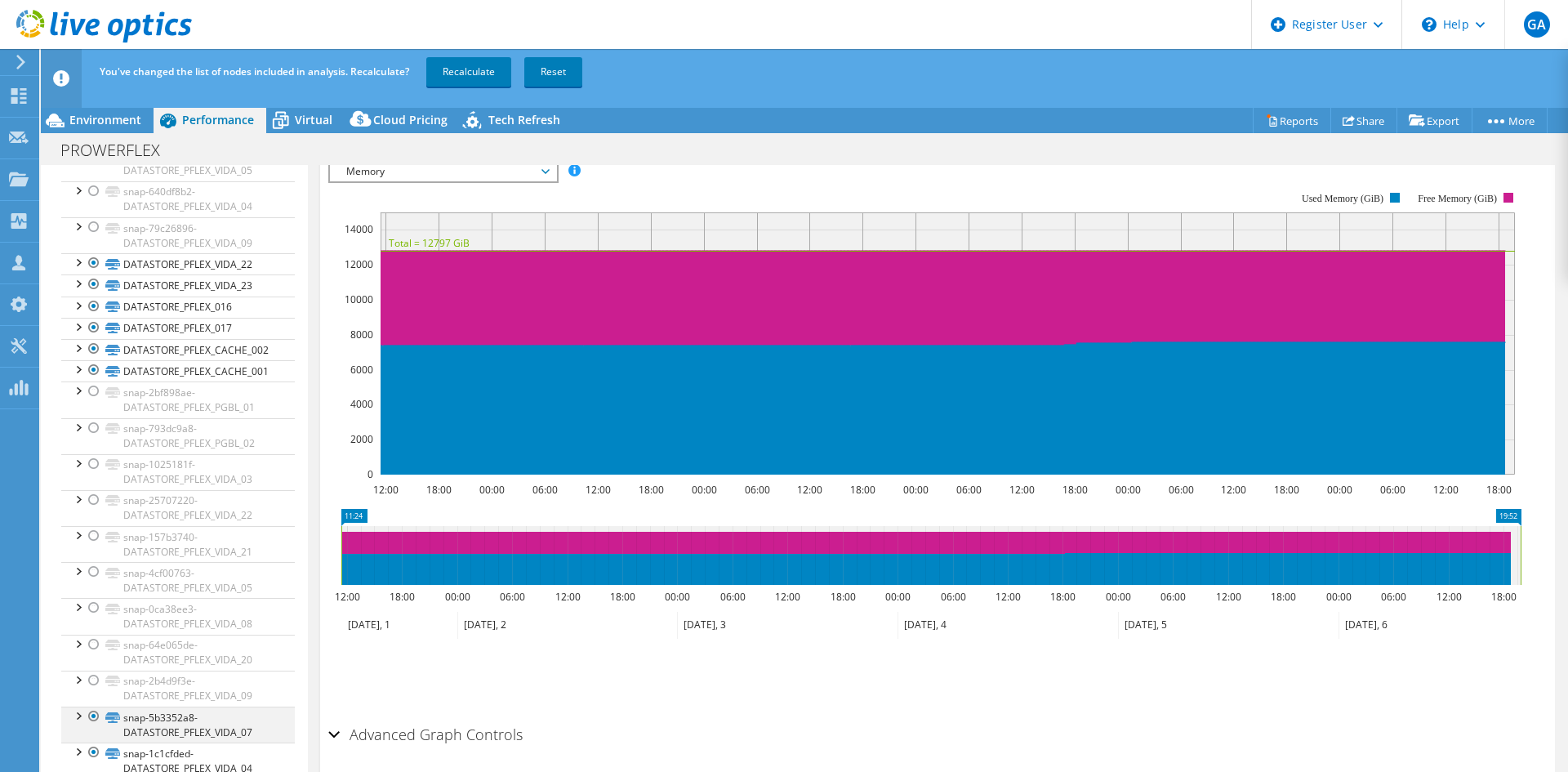
click at [95, 712] on div at bounding box center [93, 716] width 16 height 20
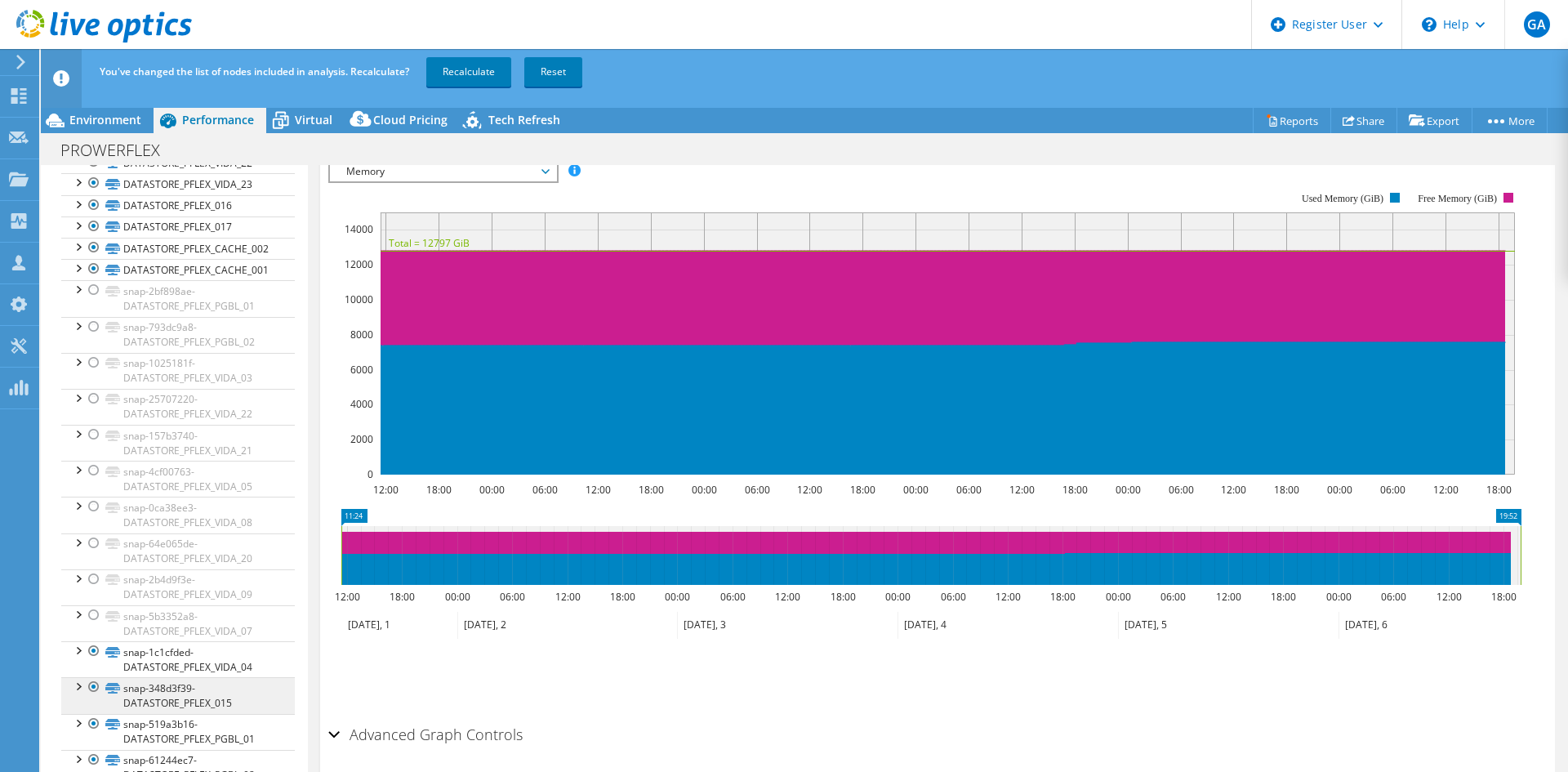
scroll to position [1634, 0]
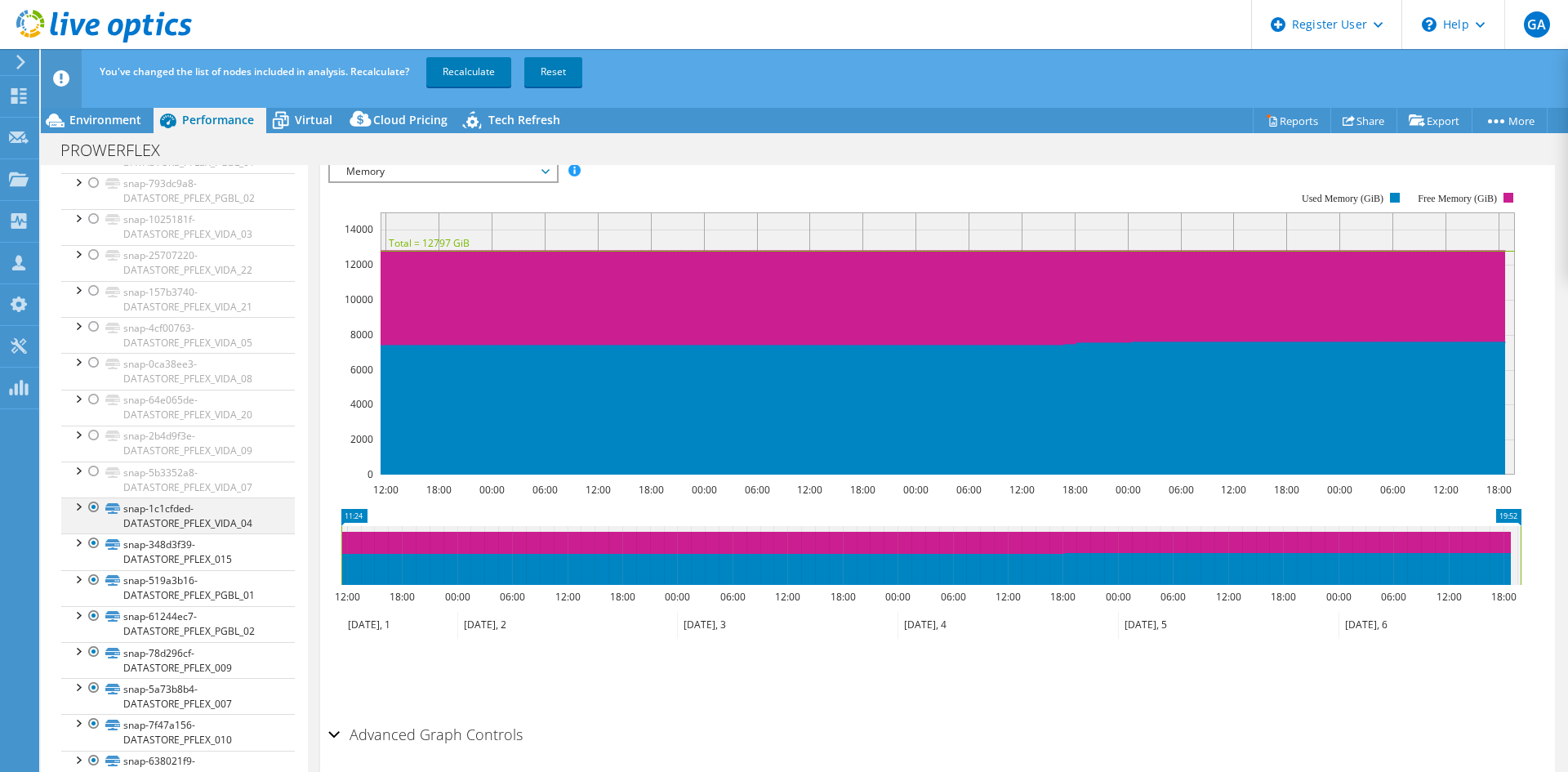
click at [95, 506] on div at bounding box center [93, 507] width 16 height 20
click at [95, 541] on div at bounding box center [93, 543] width 16 height 20
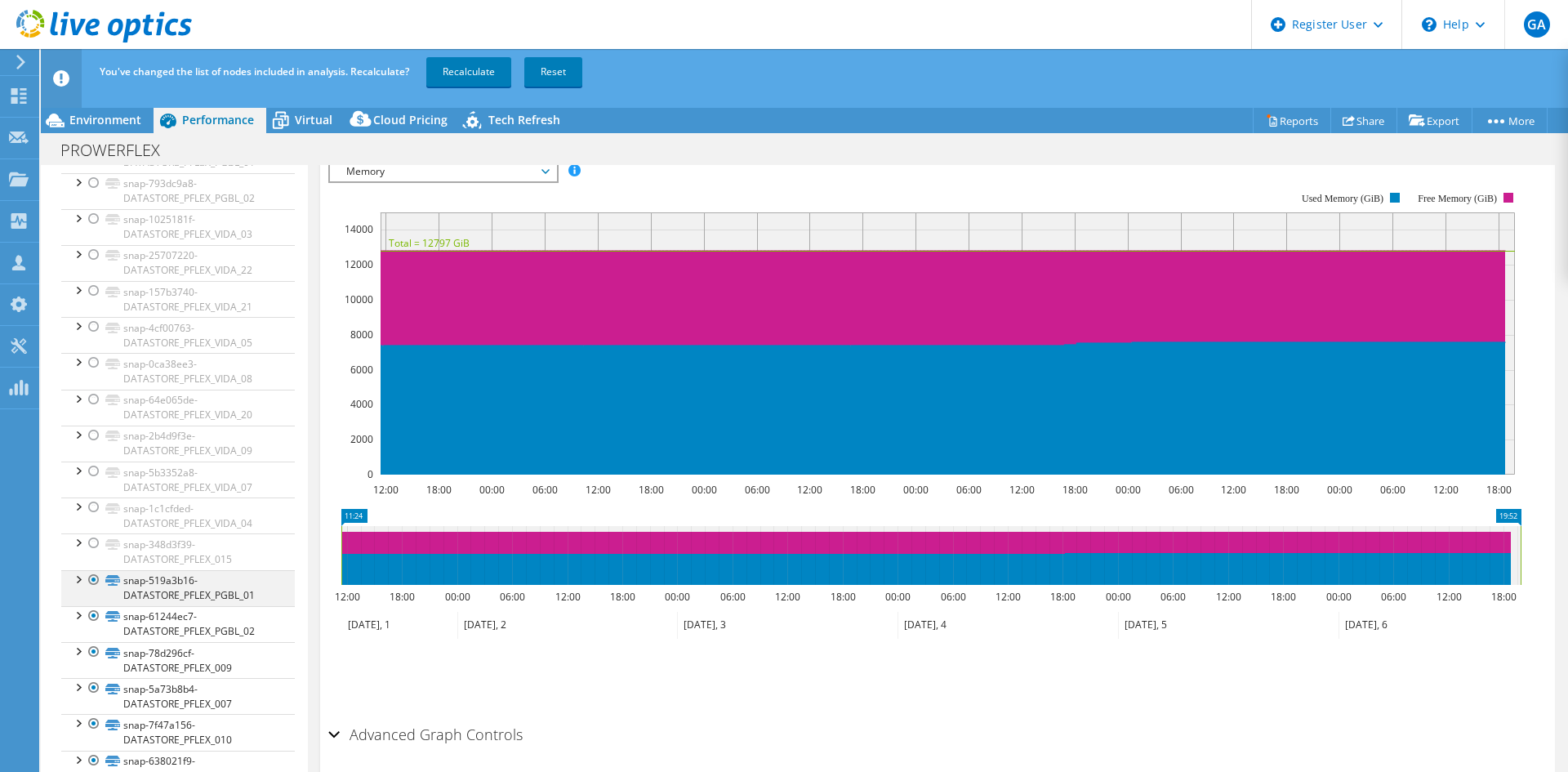
click at [92, 584] on div at bounding box center [93, 580] width 16 height 20
click at [93, 611] on div at bounding box center [93, 616] width 16 height 20
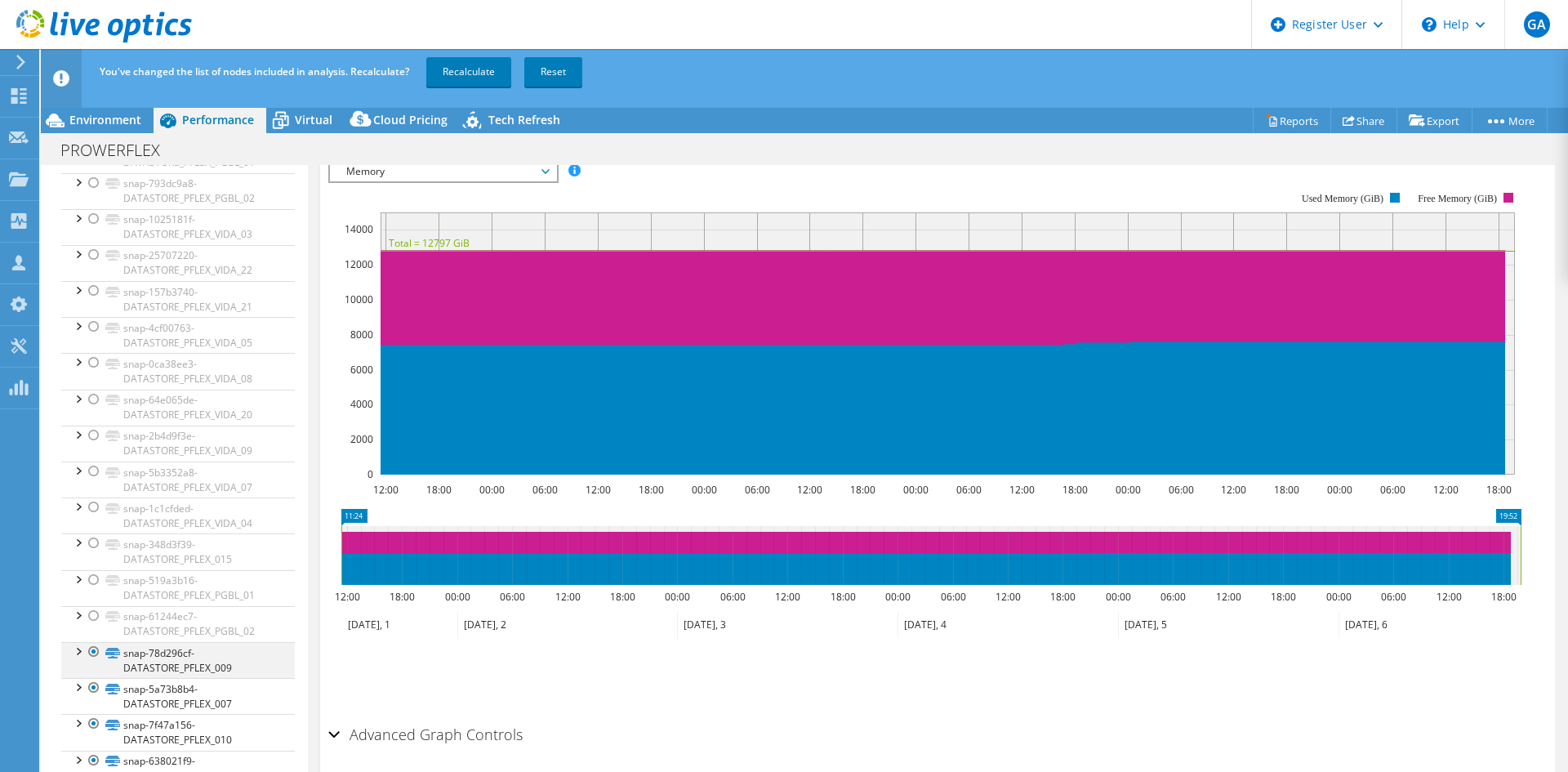
click at [92, 648] on div at bounding box center [93, 651] width 16 height 20
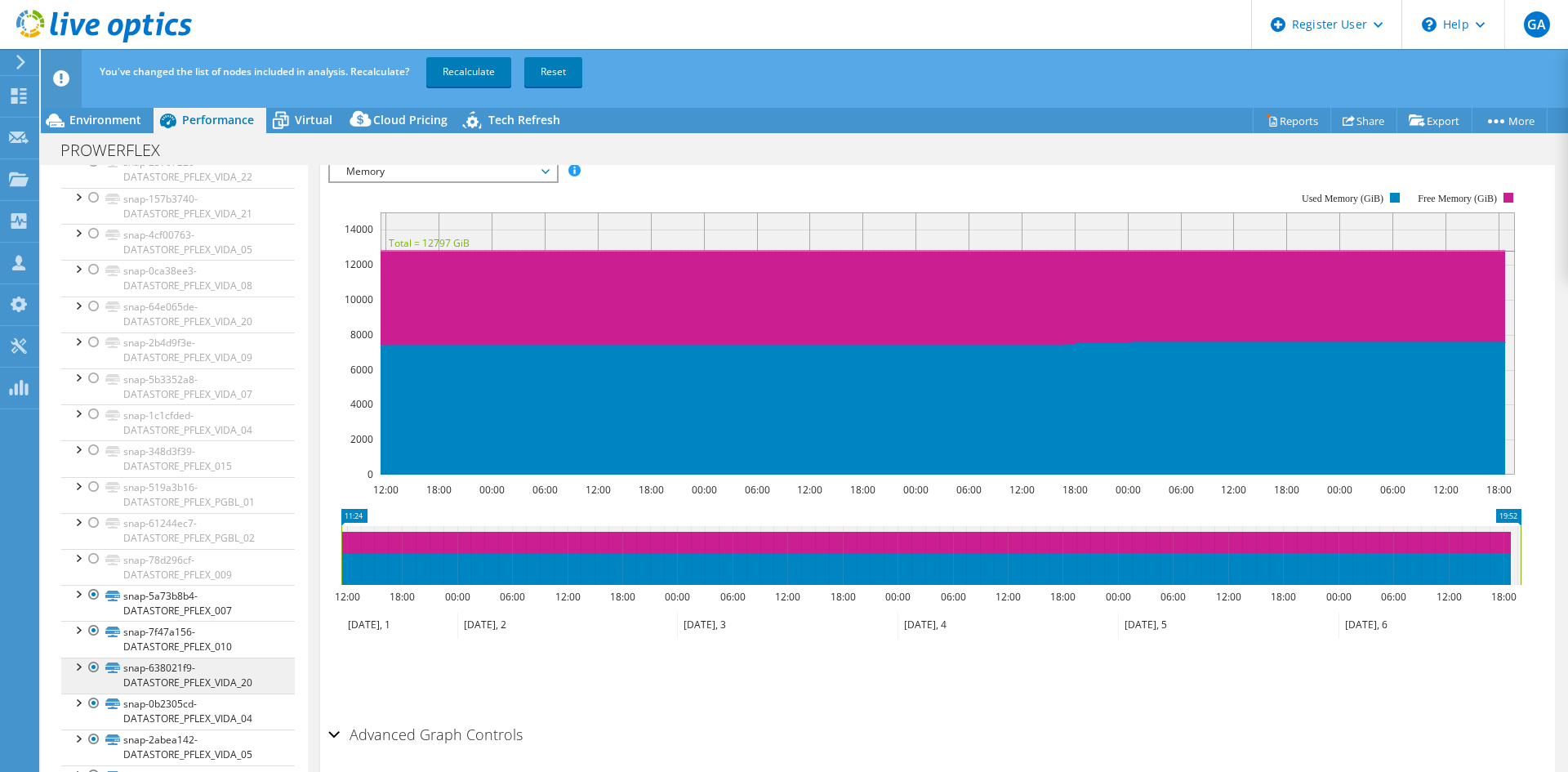
scroll to position [1879, 0]
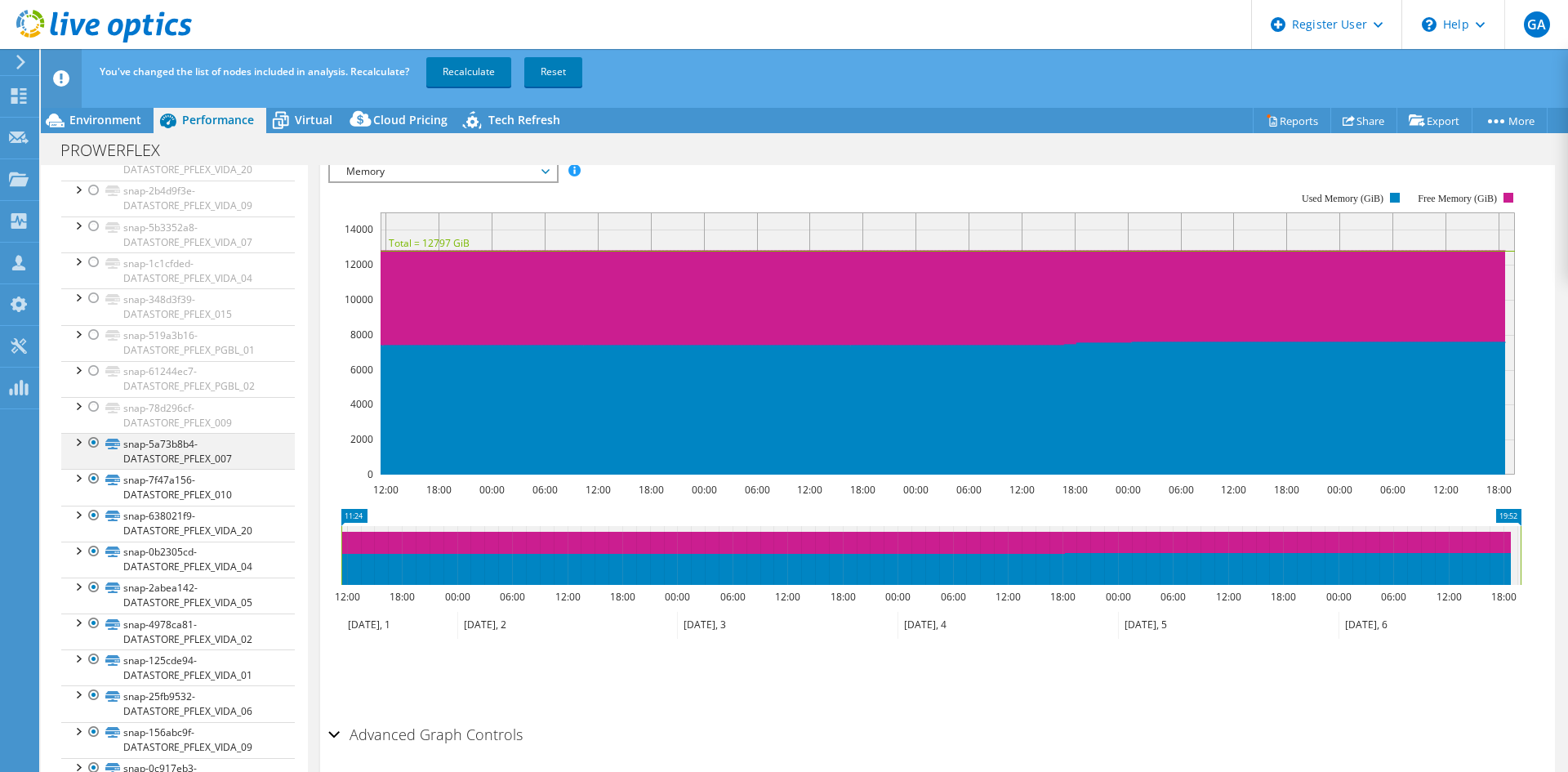
click at [91, 439] on div at bounding box center [93, 442] width 16 height 20
click at [93, 478] on div at bounding box center [93, 479] width 16 height 20
click at [97, 513] on div at bounding box center [93, 516] width 16 height 20
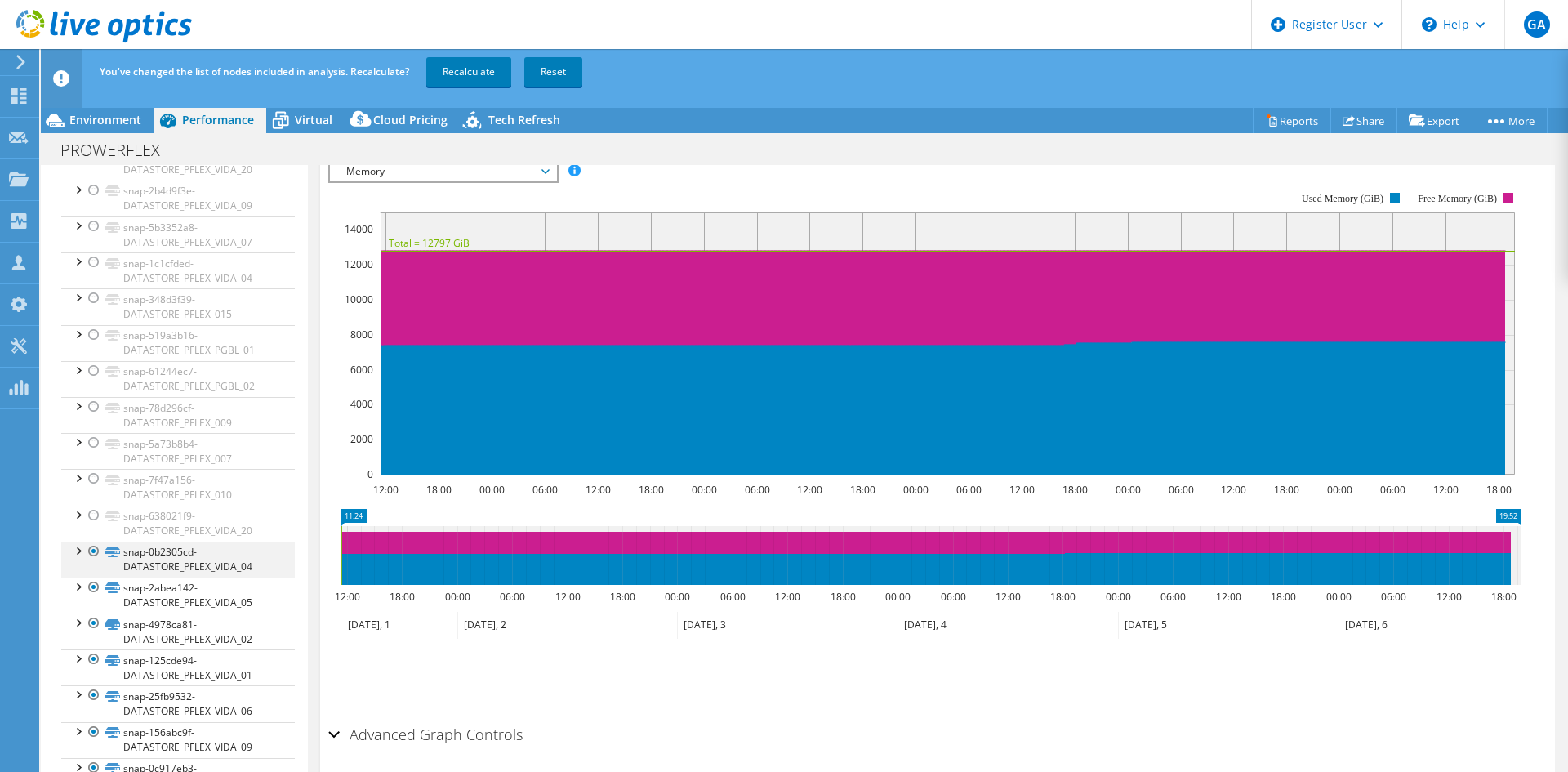
click at [96, 546] on div at bounding box center [93, 552] width 16 height 20
click at [95, 592] on div at bounding box center [93, 587] width 16 height 20
click at [95, 625] on div at bounding box center [93, 623] width 16 height 20
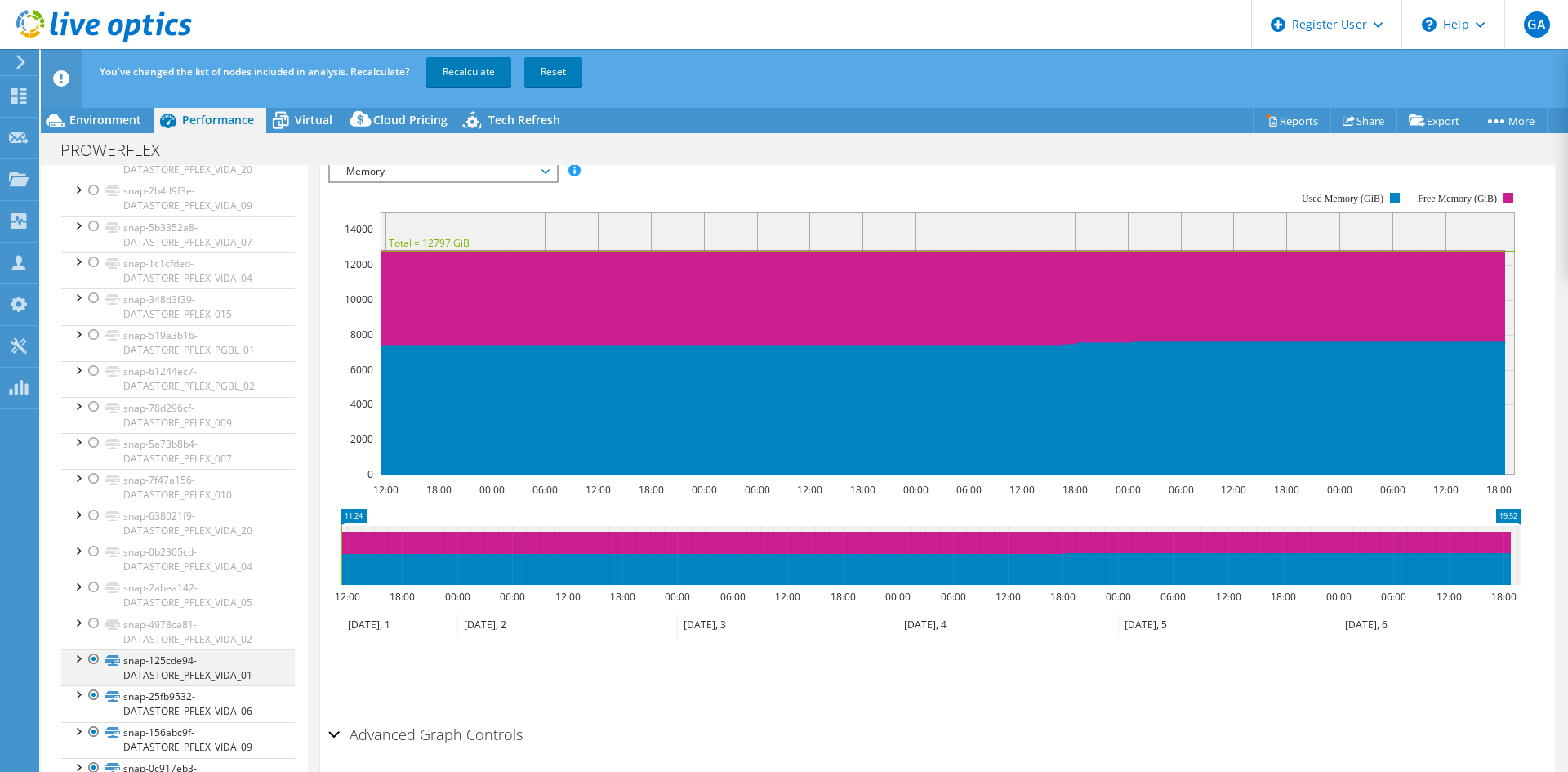
click at [94, 656] on div at bounding box center [93, 659] width 16 height 20
click at [91, 692] on div at bounding box center [93, 695] width 16 height 20
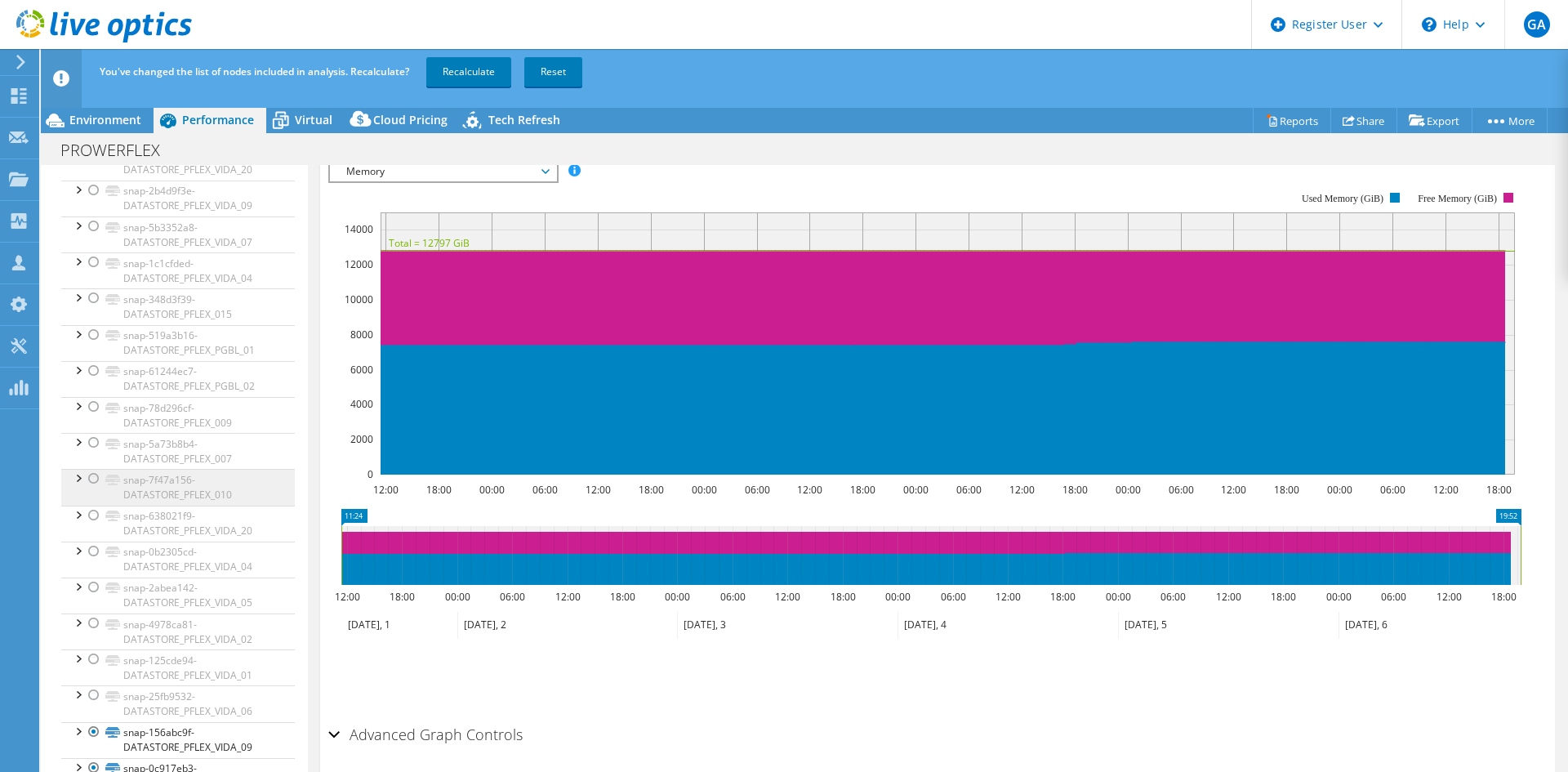
scroll to position [1895, 0]
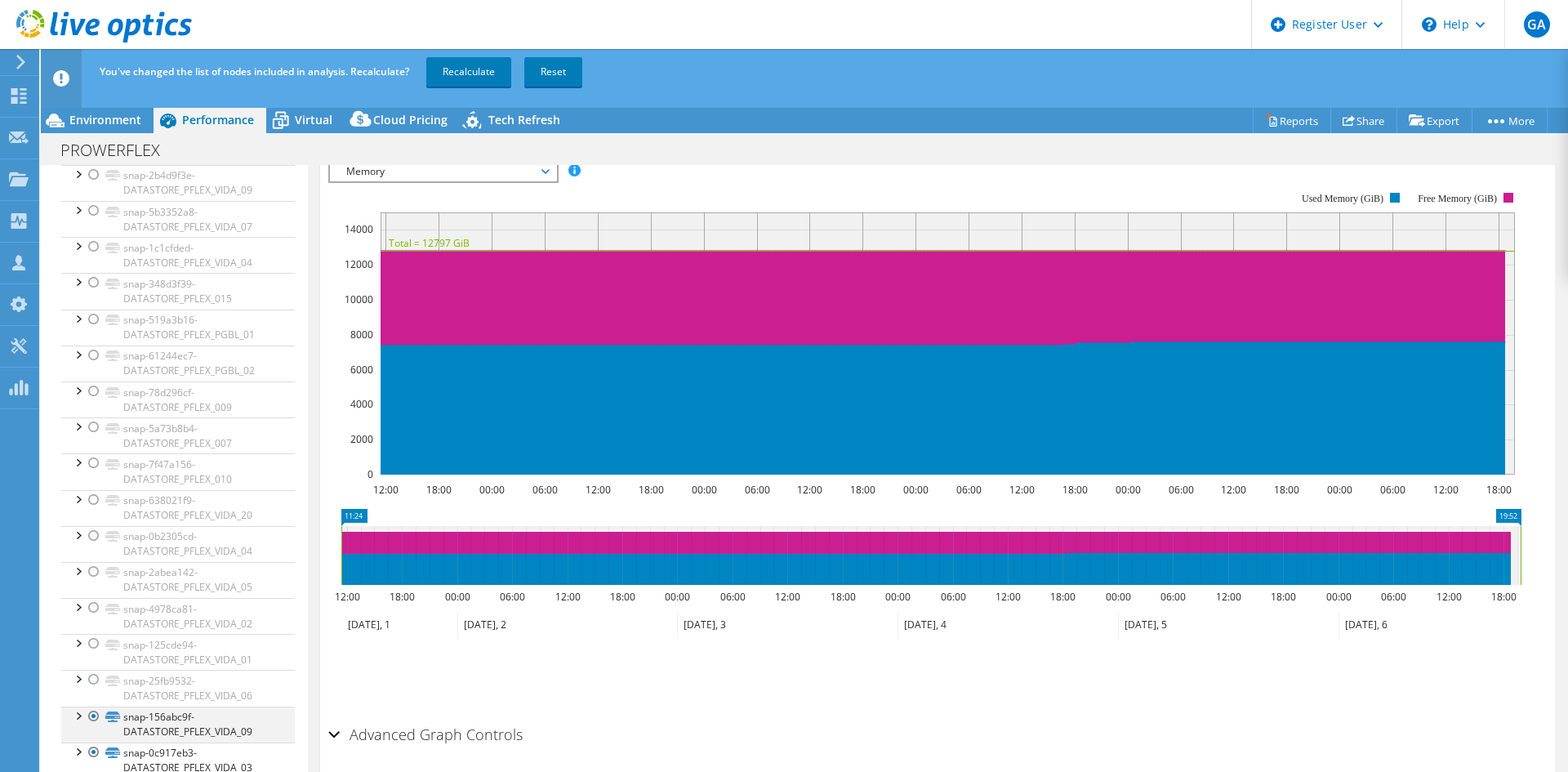
click at [95, 710] on div at bounding box center [93, 716] width 16 height 20
click at [91, 749] on div at bounding box center [93, 752] width 16 height 20
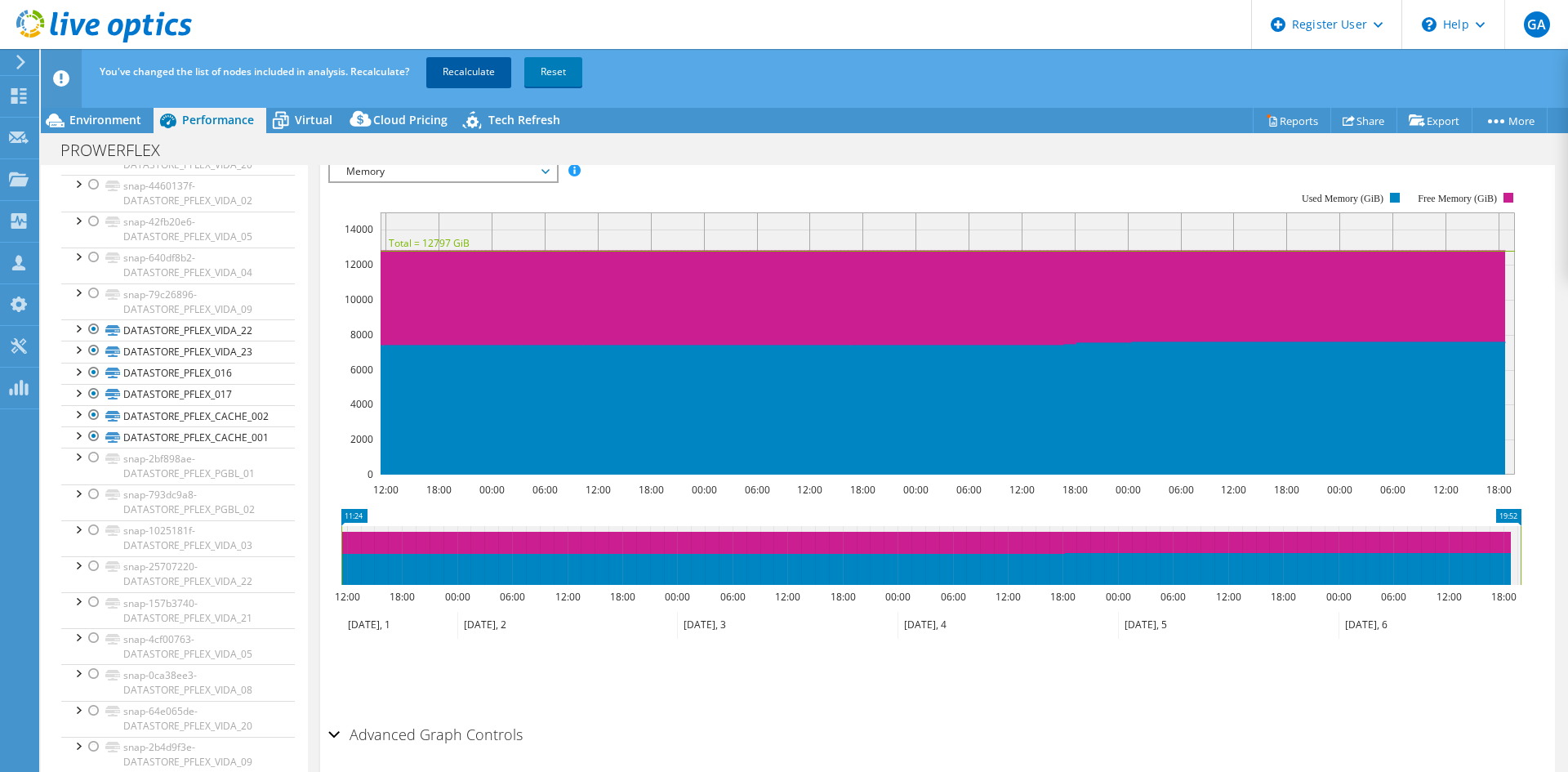
click at [484, 69] on link "Recalculate" at bounding box center [469, 71] width 85 height 29
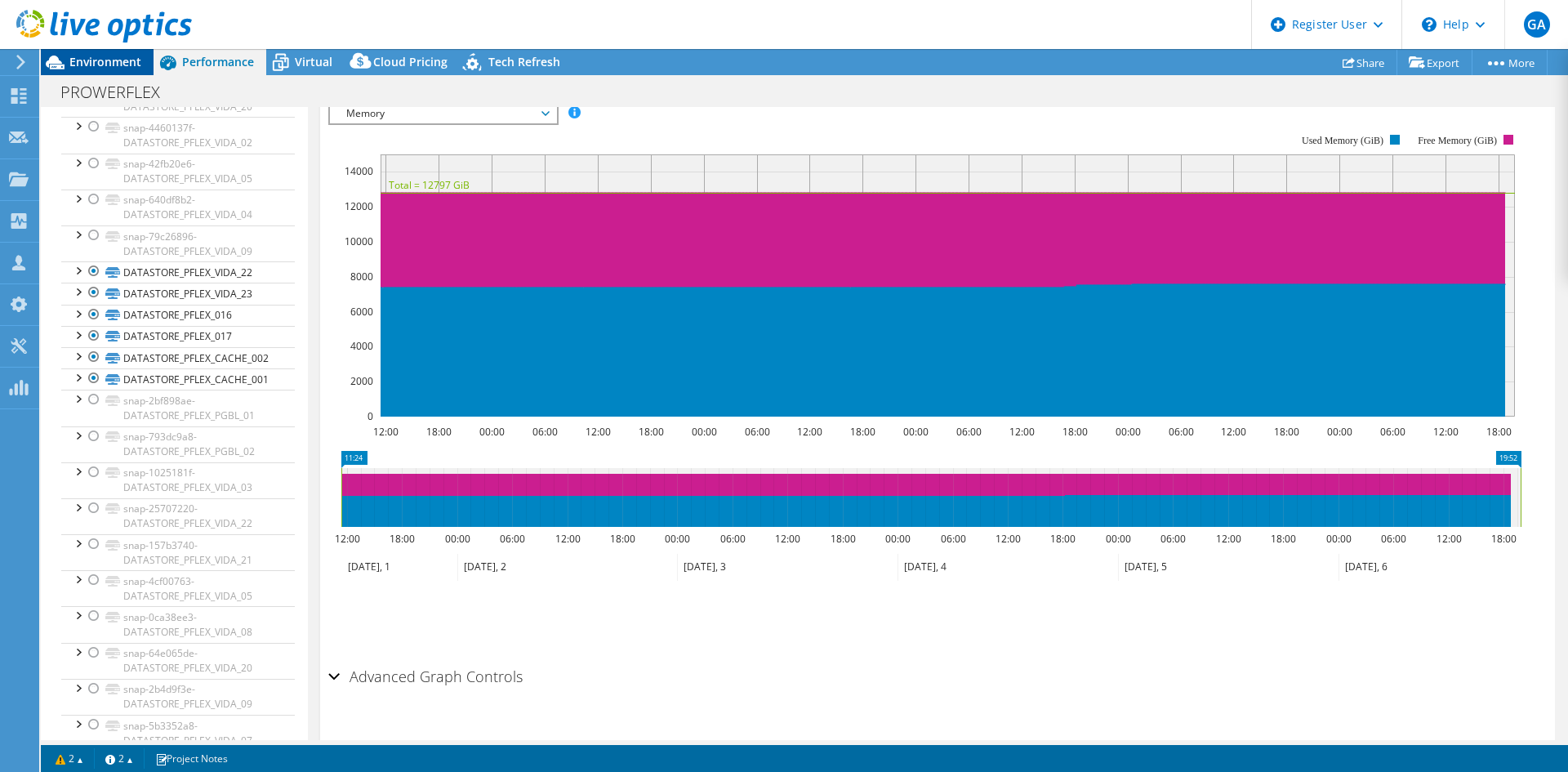
click at [115, 67] on span "Environment" at bounding box center [105, 62] width 72 height 15
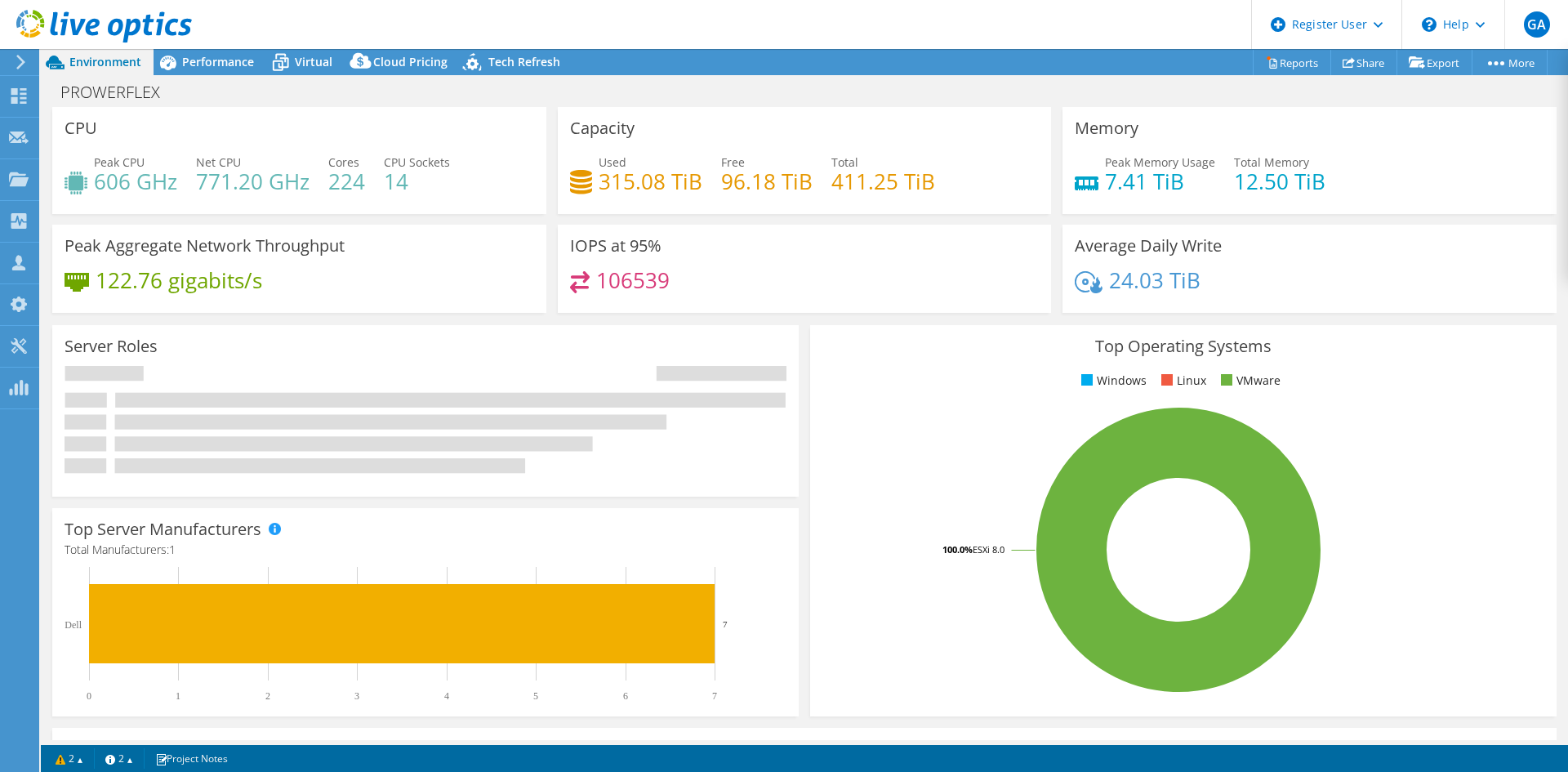
click at [121, 70] on div "Environment" at bounding box center [97, 63] width 113 height 27
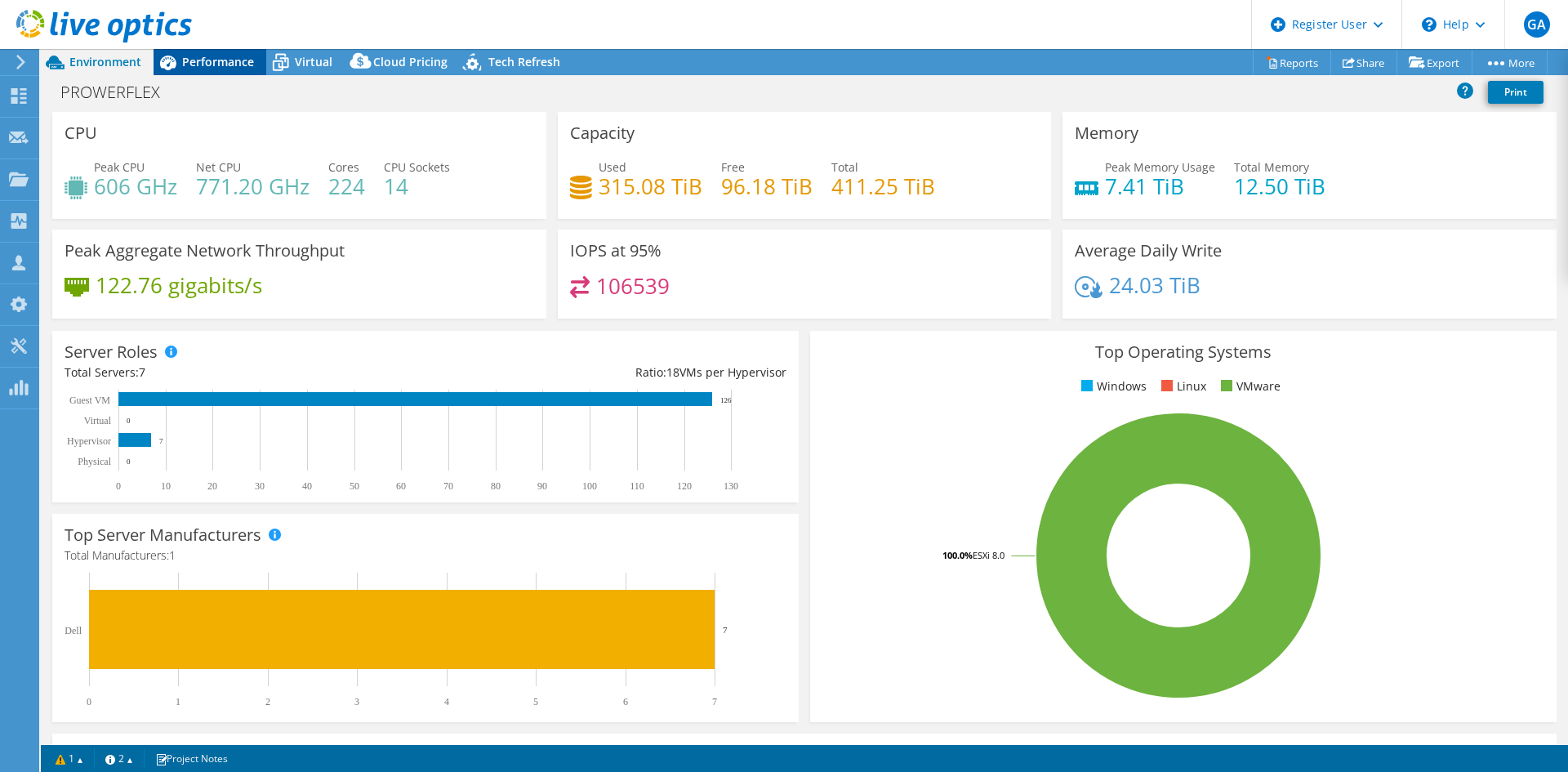
click at [204, 65] on span "Performance" at bounding box center [218, 62] width 72 height 15
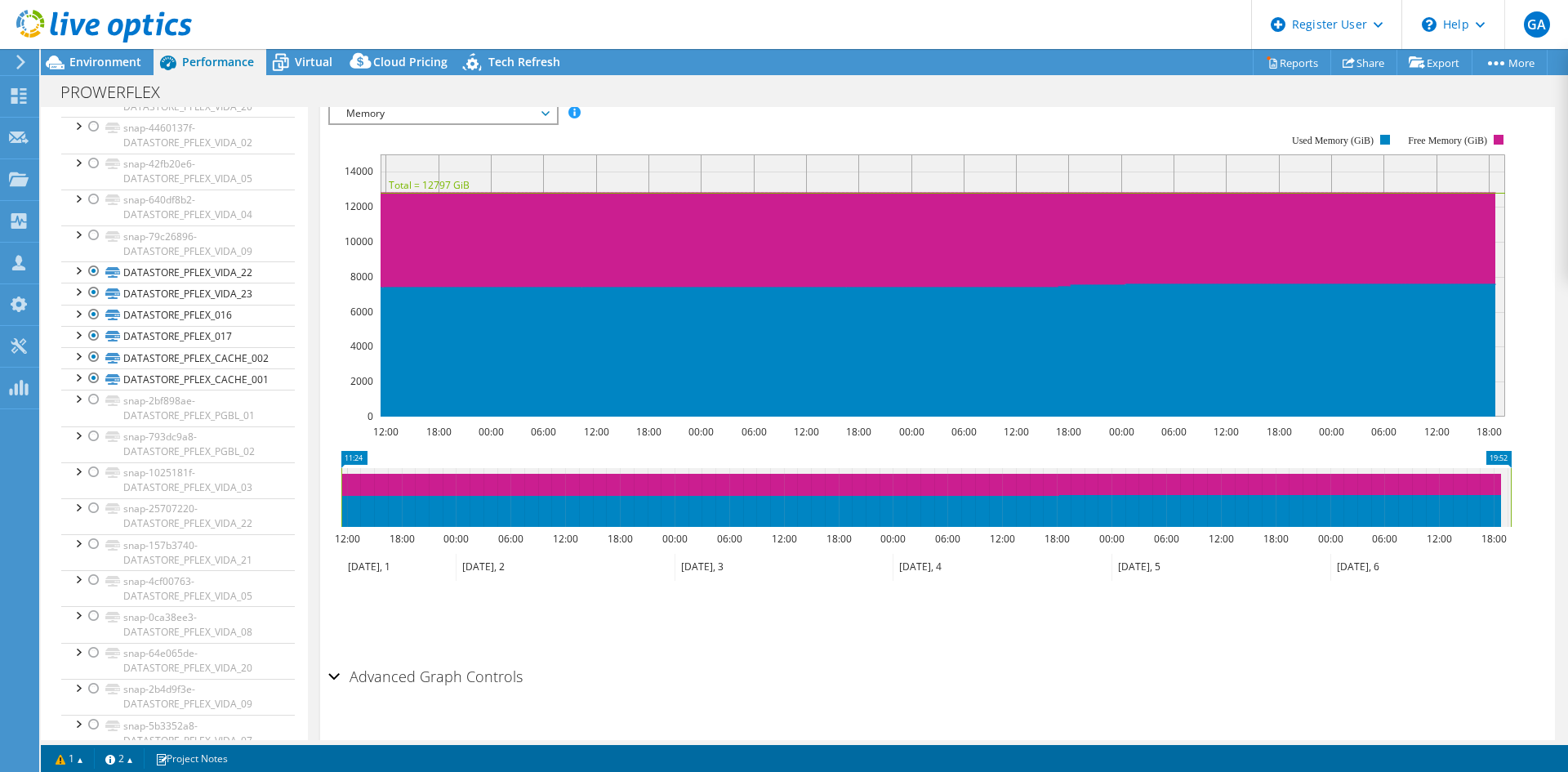
scroll to position [129, 0]
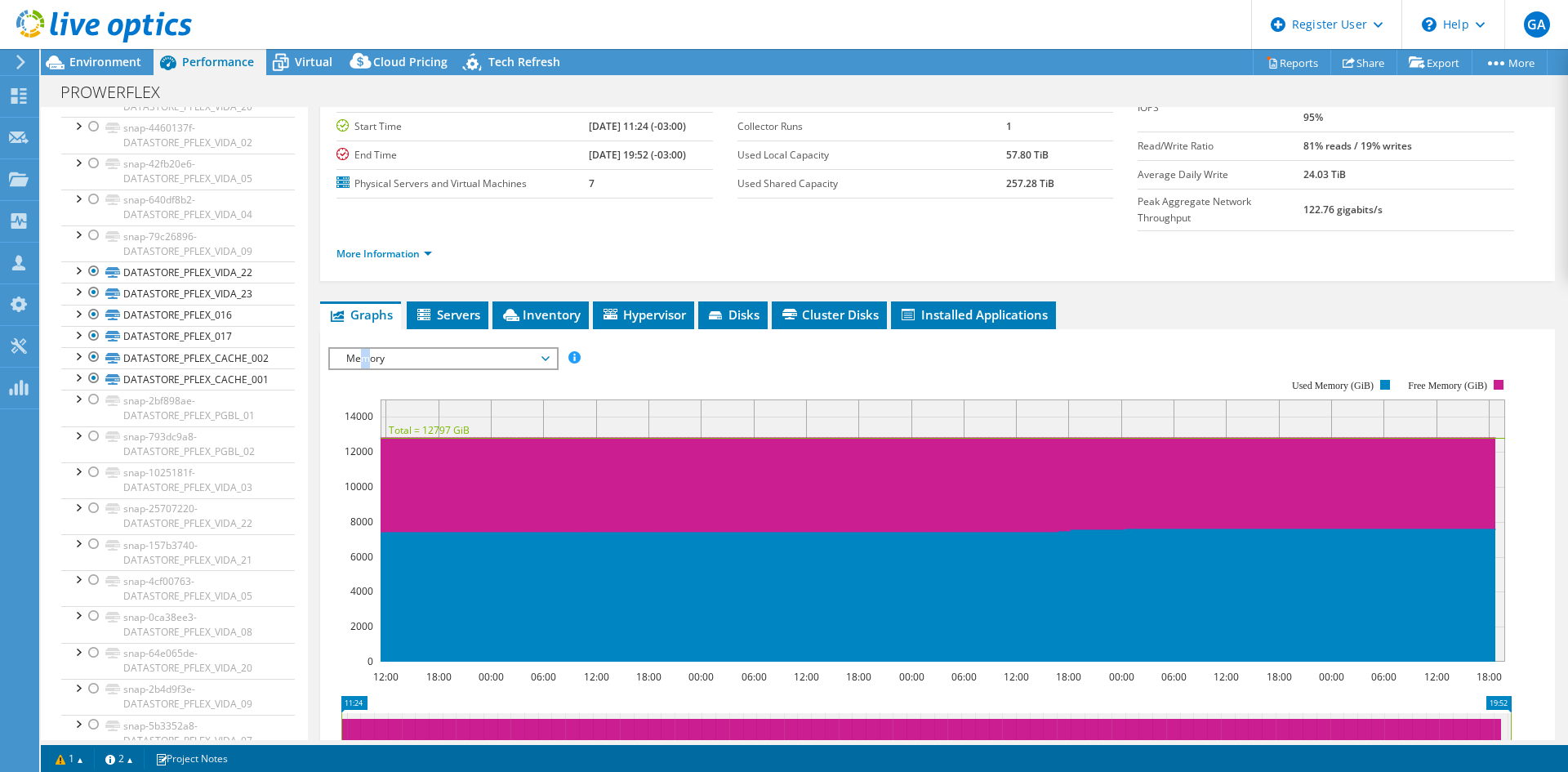
click at [366, 348] on span "Memory" at bounding box center [442, 358] width 210 height 20
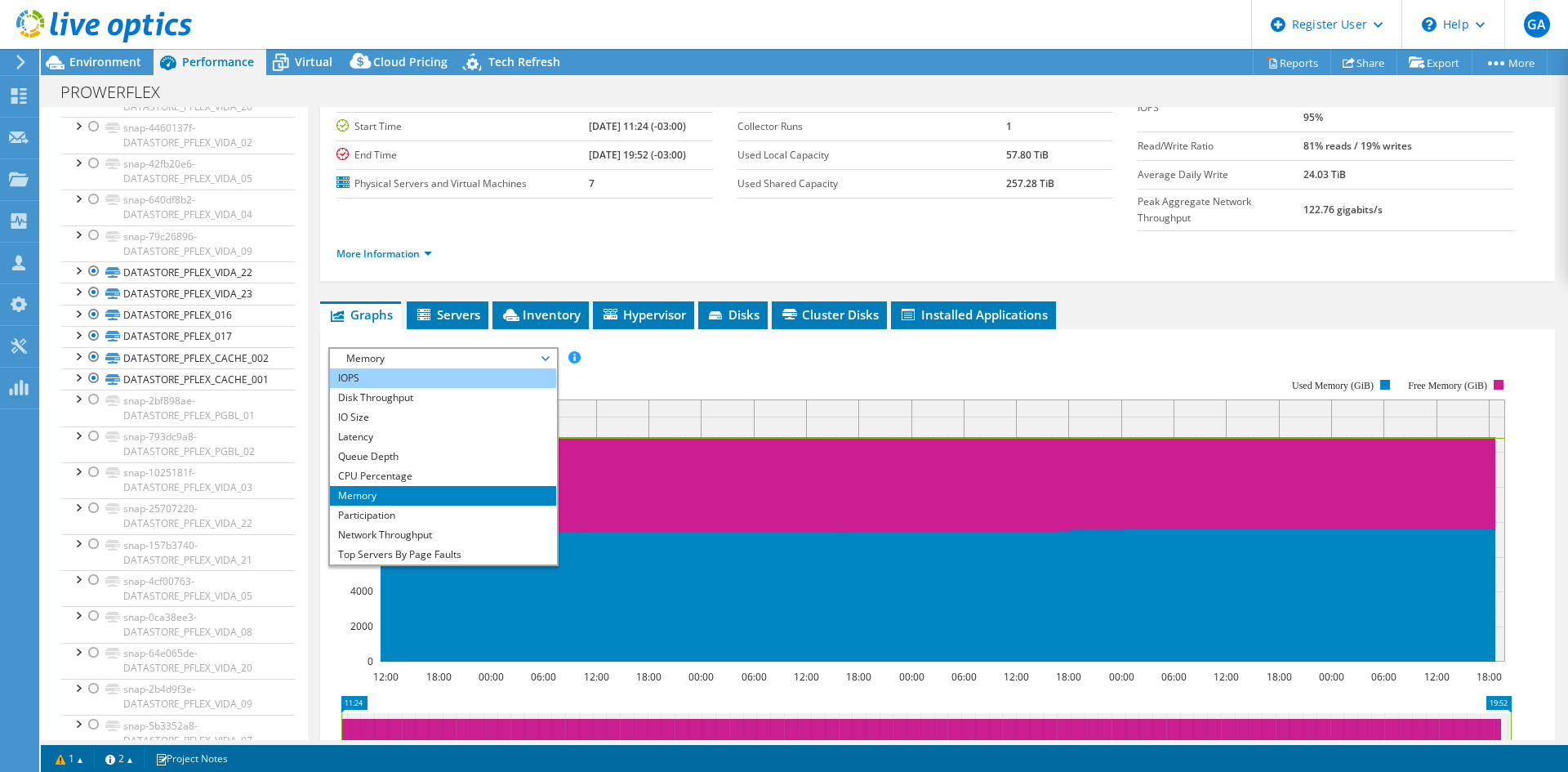
click at [400, 368] on li "IOPS" at bounding box center [443, 378] width 226 height 20
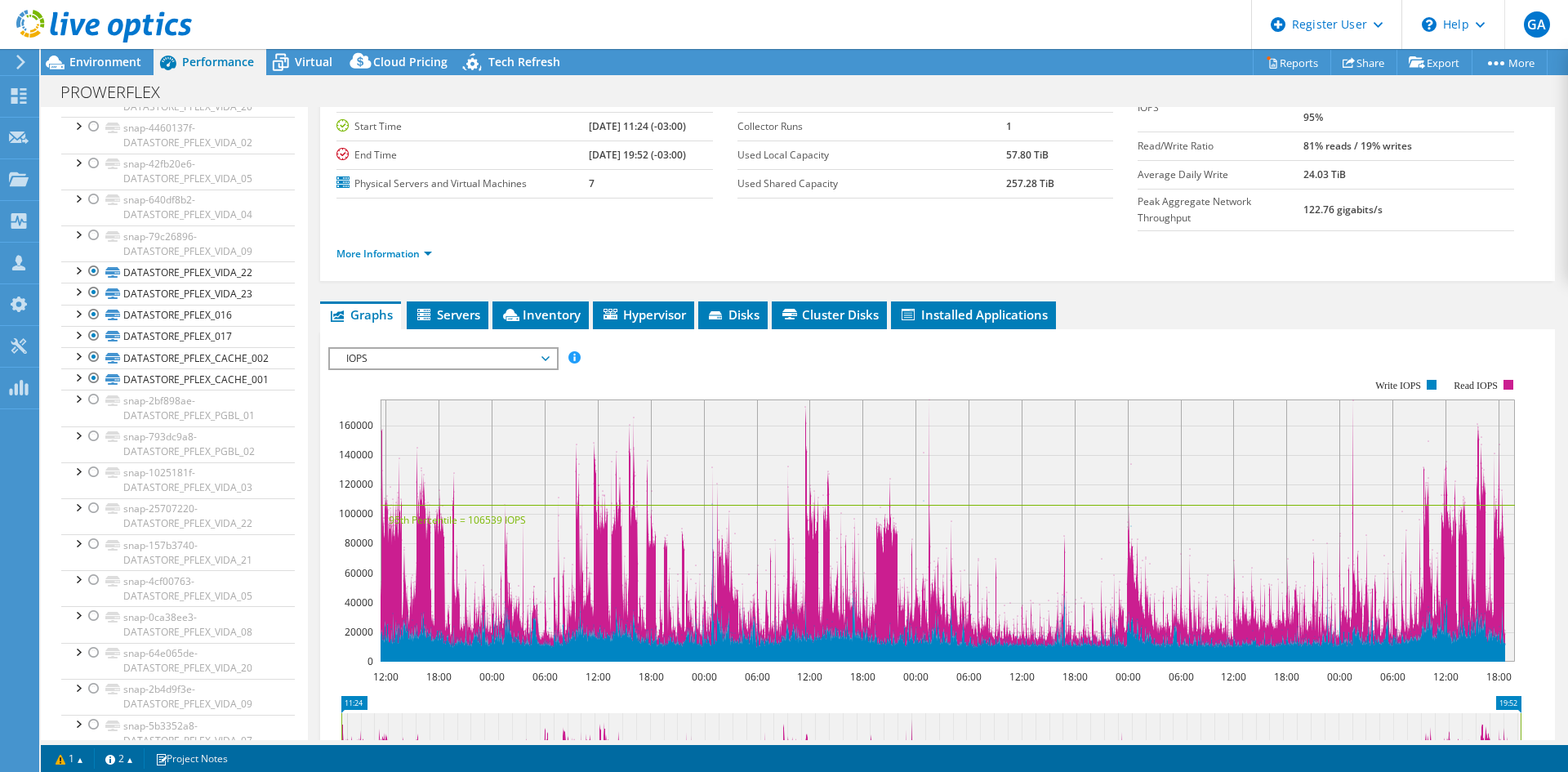
scroll to position [0, 0]
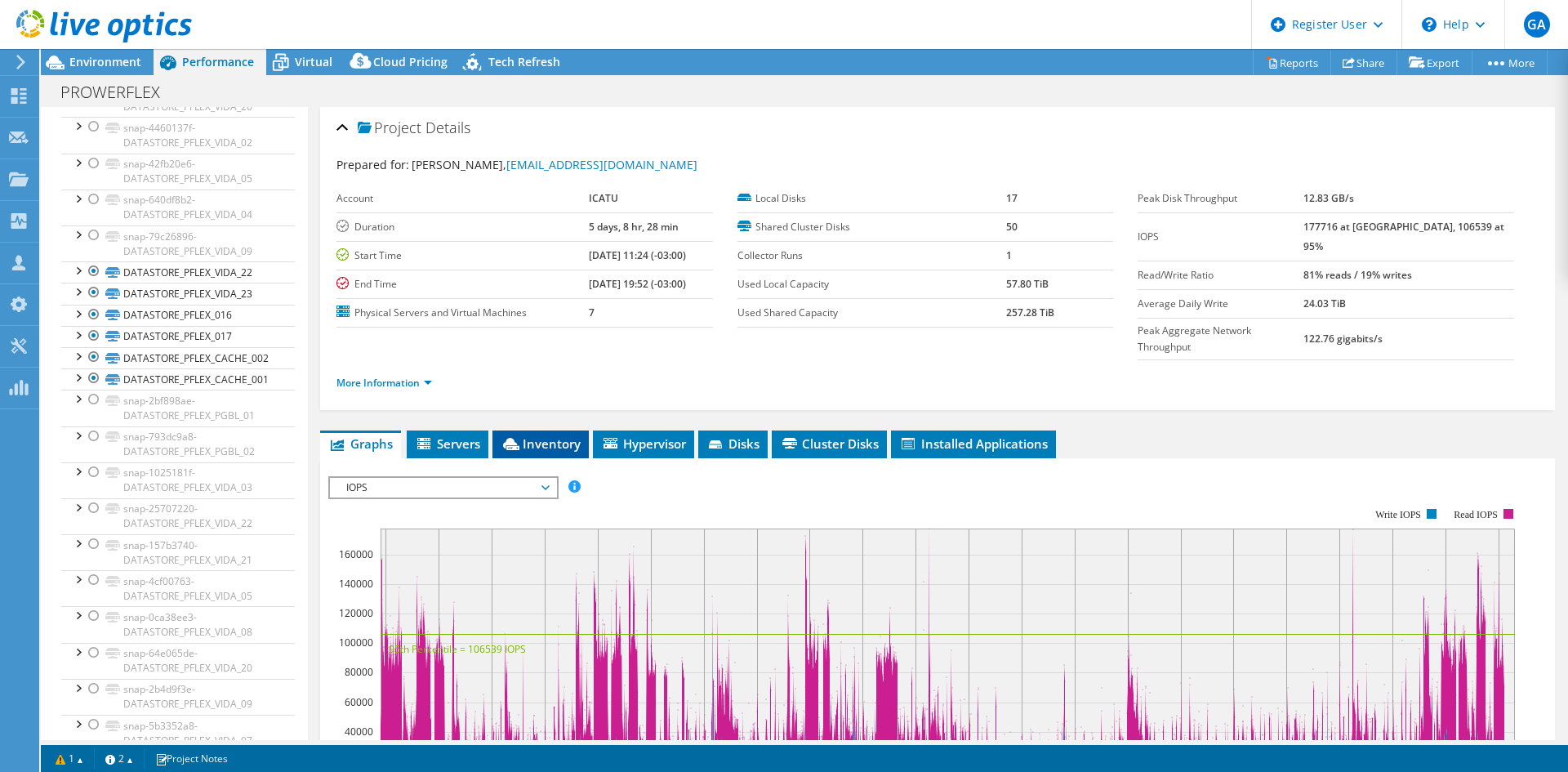
click at [564, 436] on span "Inventory" at bounding box center [541, 443] width 80 height 16
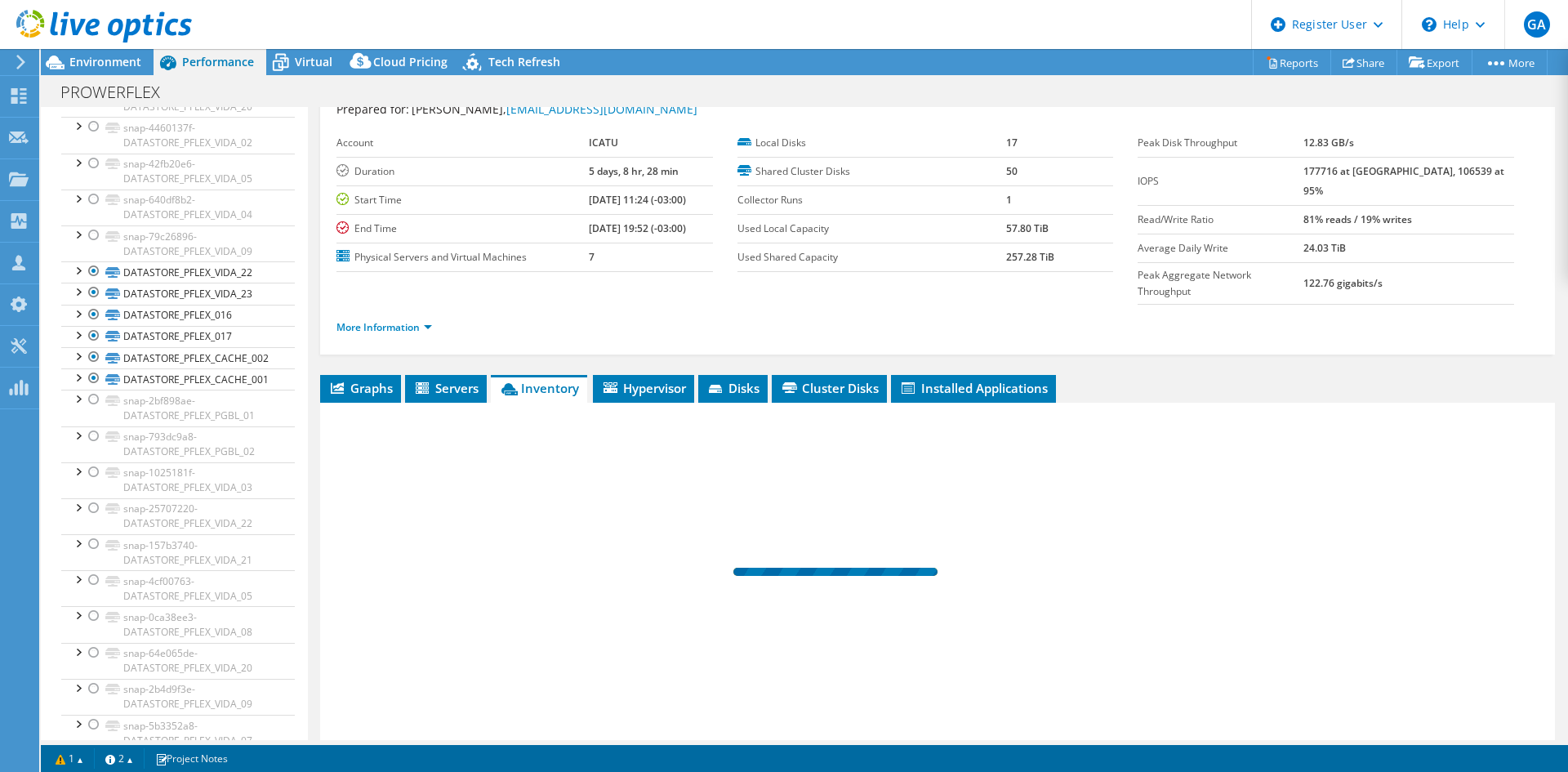
scroll to position [95, 0]
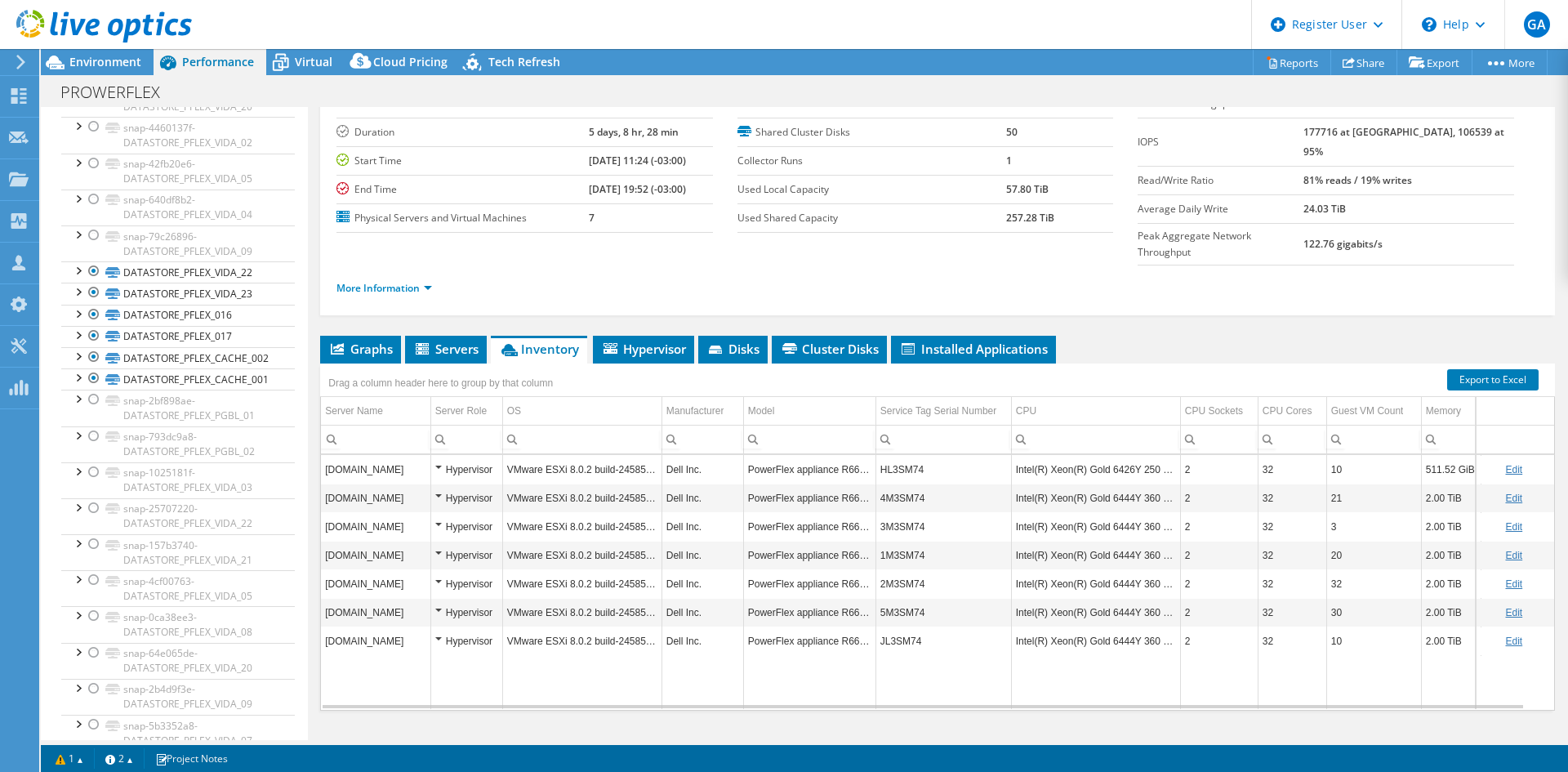
click at [767, 513] on td "PowerFlex appliance R660 C" at bounding box center [809, 527] width 132 height 28
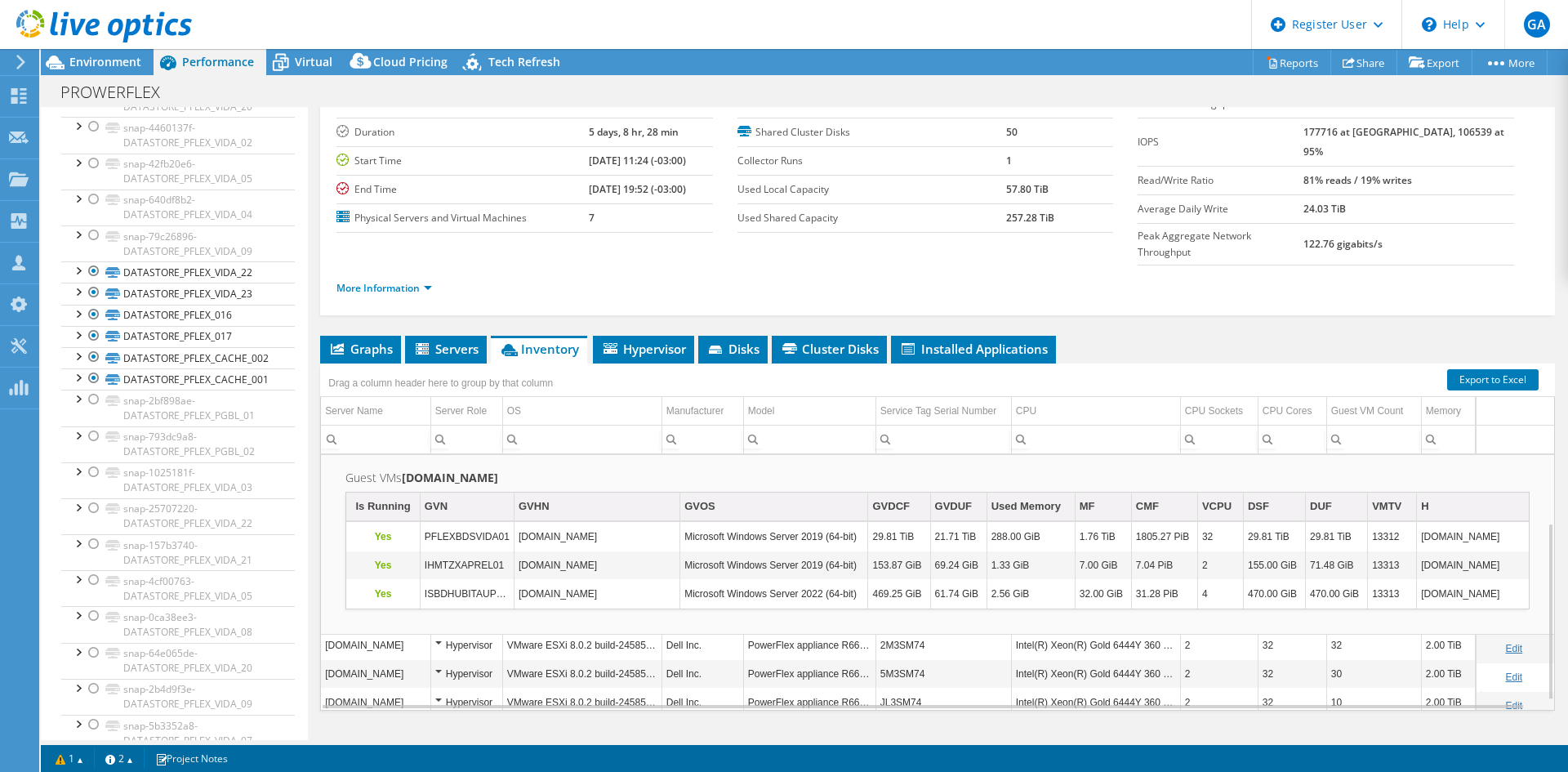
drag, startPoint x: 345, startPoint y: 294, endPoint x: 365, endPoint y: 282, distance: 23.3
click at [345, 294] on div "Project Details Prepared for: Andre Oliveira, asoliveira@icatuseguros.com.br Ac…" at bounding box center [937, 392] width 1260 height 761
